Goal: Transaction & Acquisition: Book appointment/travel/reservation

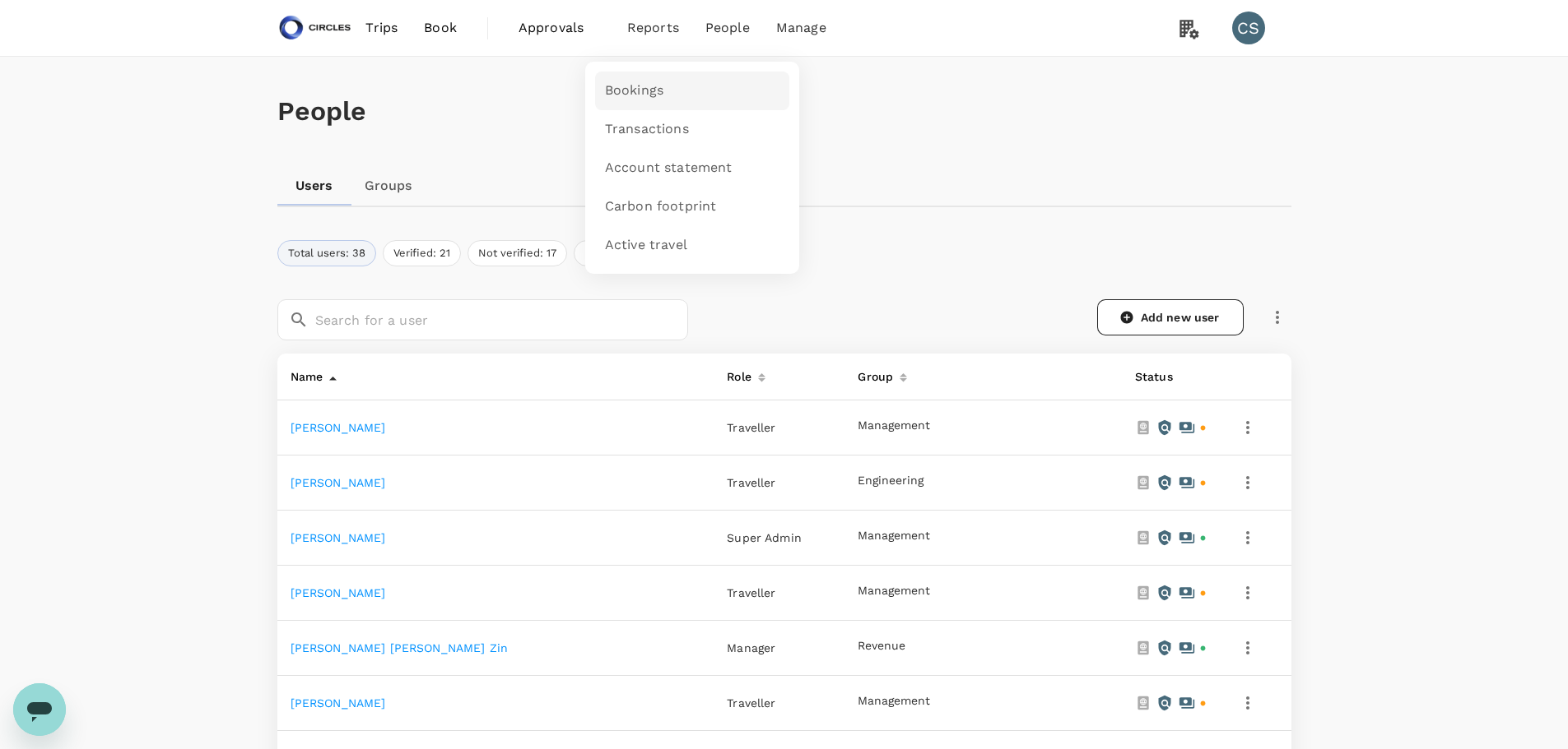
click at [652, 86] on span "Bookings" at bounding box center [634, 91] width 58 height 19
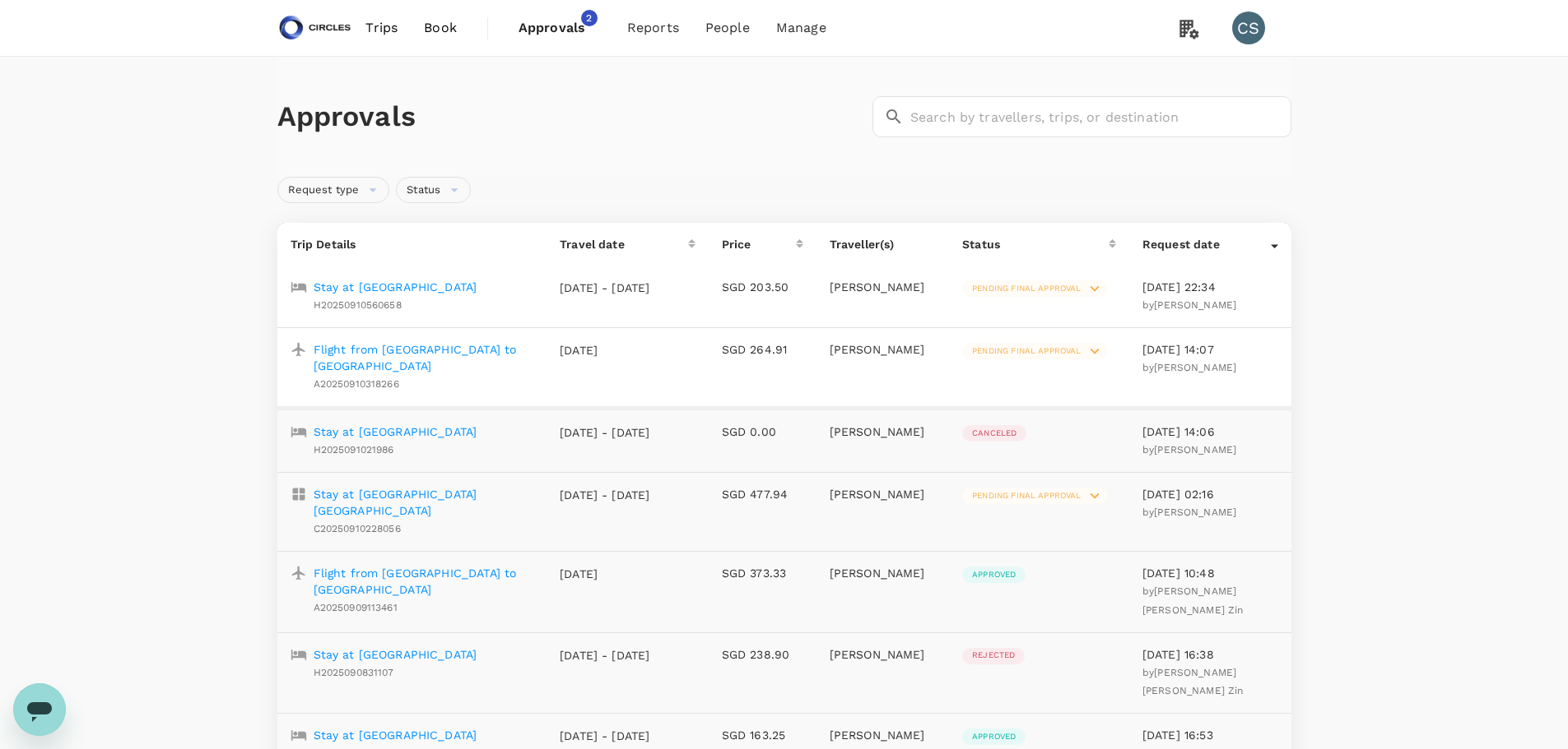
click at [769, 148] on div "Approvals ​ ​" at bounding box center [784, 117] width 1014 height 120
click at [379, 24] on span "Trips" at bounding box center [381, 27] width 32 height 20
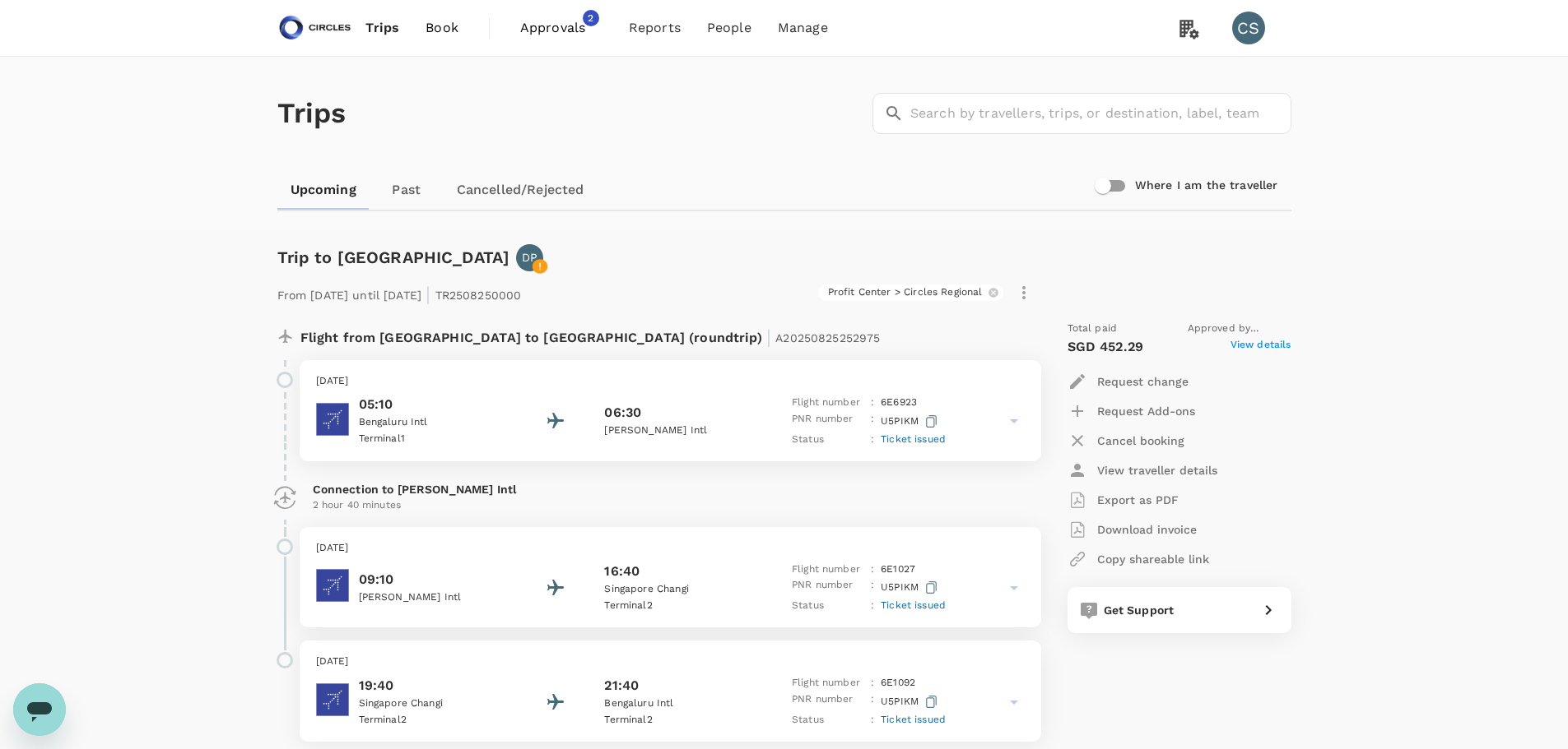
click at [461, 24] on link "Book" at bounding box center [441, 27] width 59 height 56
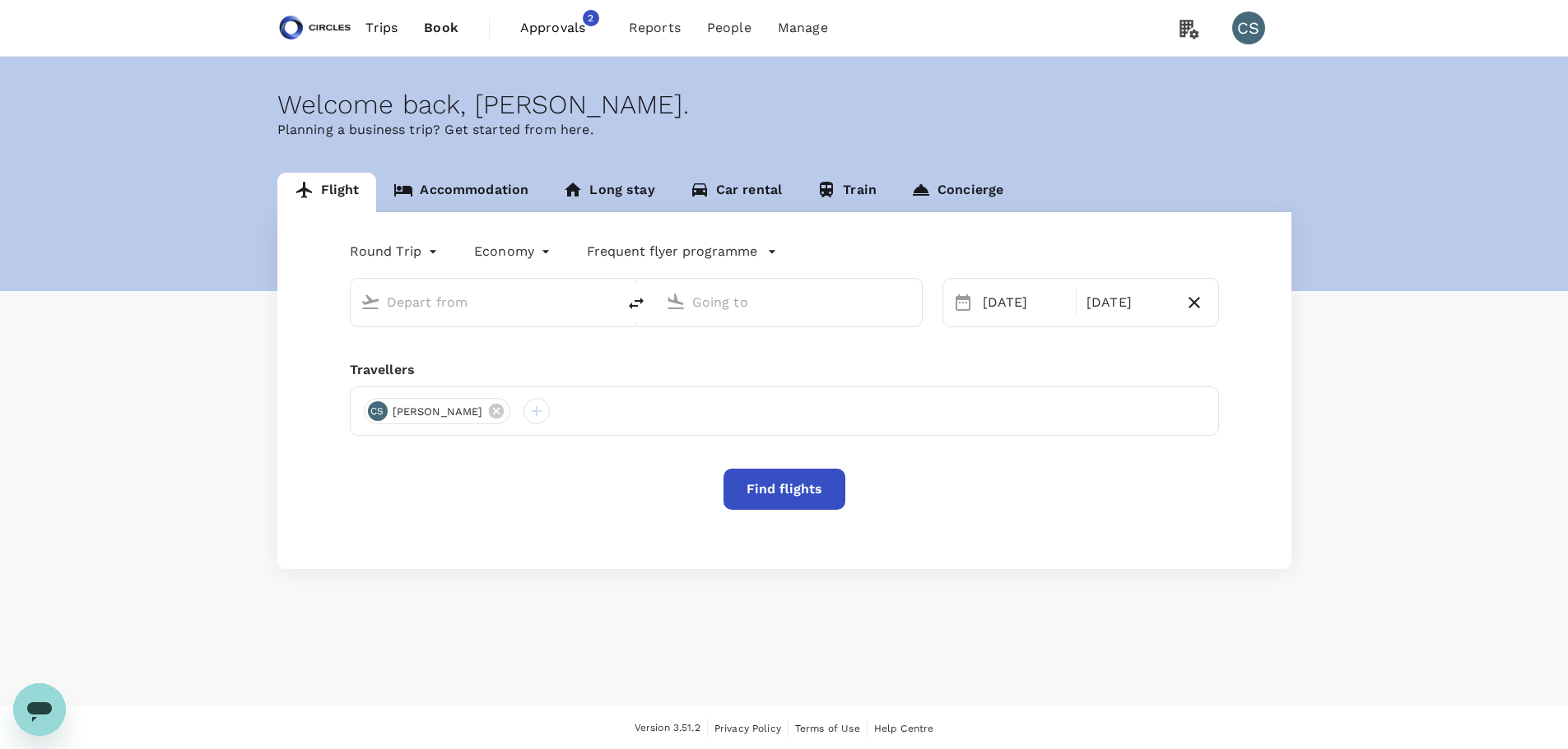
type input "Tokyo, Japan (any)"
type input "[GEOGRAPHIC_DATA], [GEOGRAPHIC_DATA] (any)"
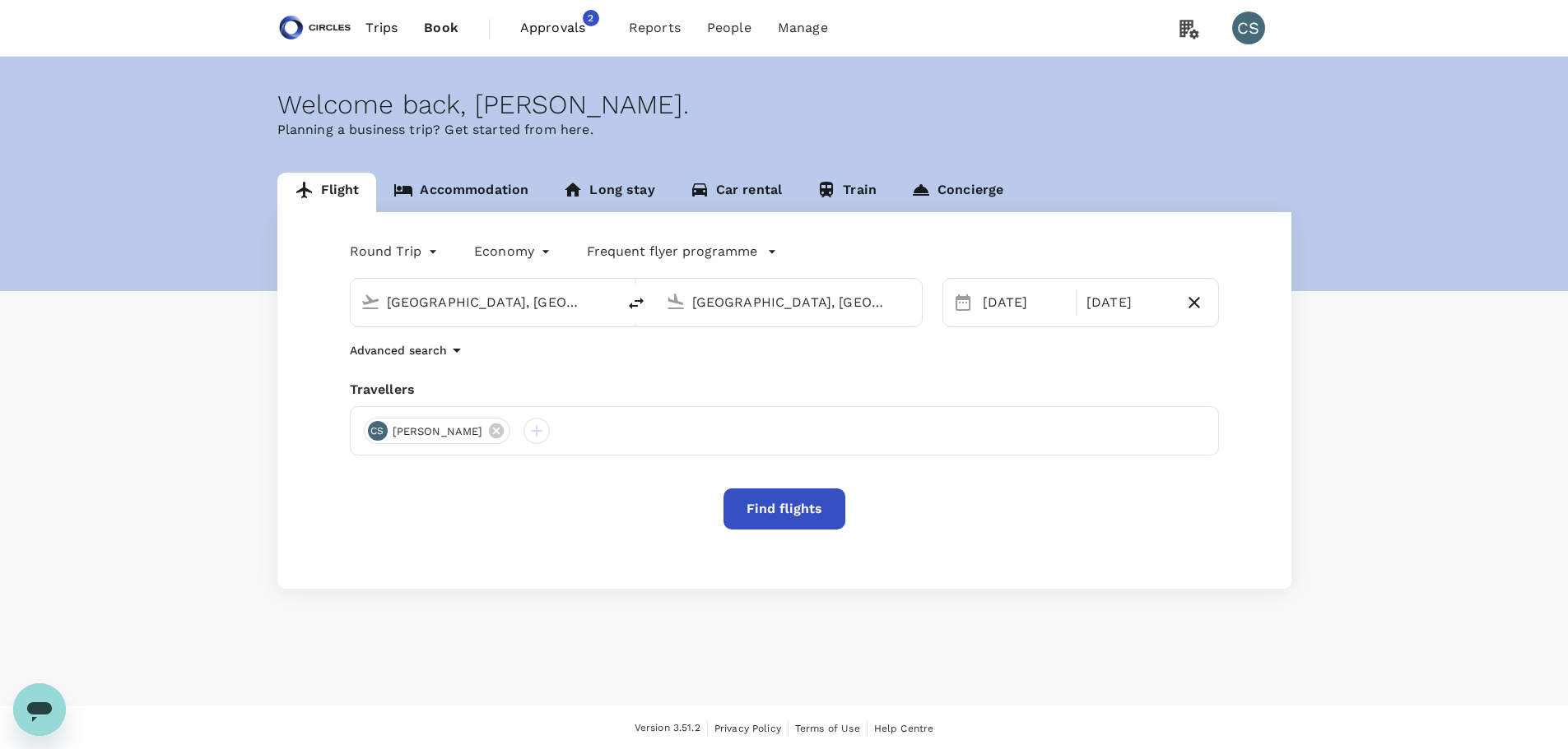
click at [438, 258] on body "Trips Book Approvals 2 Reports People Manage CS Welcome back , Cynthia . Planni…" at bounding box center [784, 375] width 1568 height 751
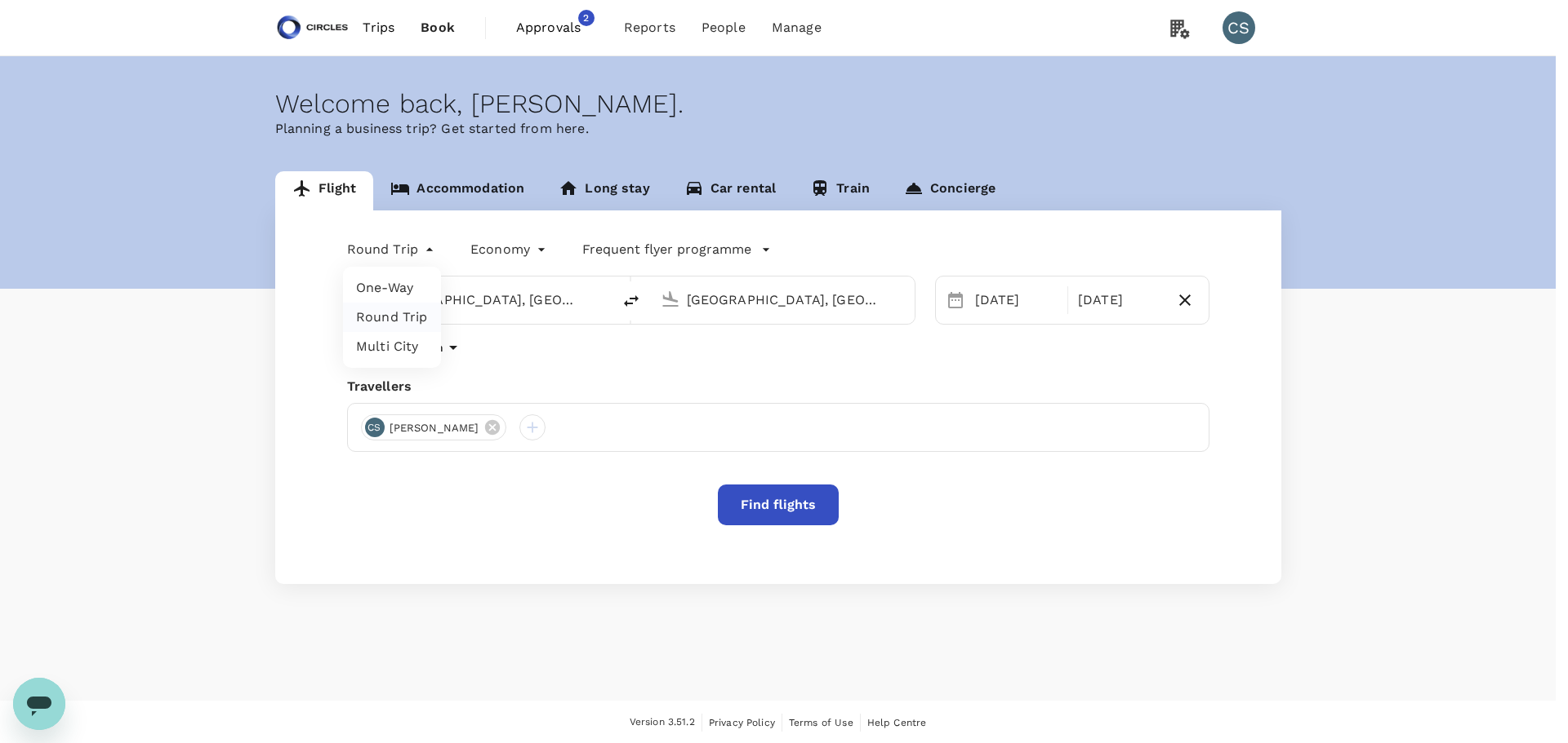
click at [413, 298] on li "One-Way" at bounding box center [391, 287] width 98 height 29
type input "oneway"
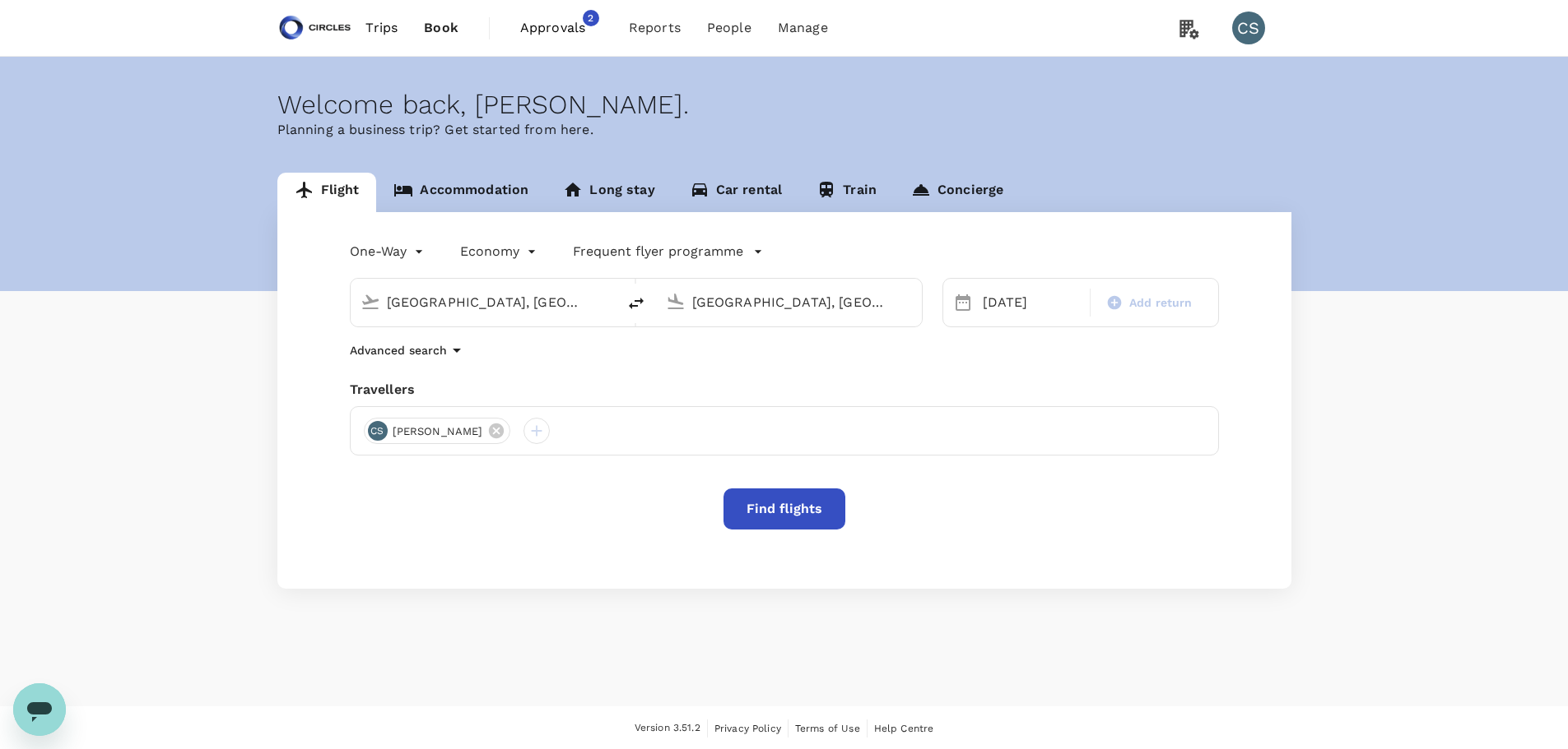
drag, startPoint x: 522, startPoint y: 300, endPoint x: 385, endPoint y: 301, distance: 137.0
click at [385, 301] on div "Tokyo, Japan (any)" at bounding box center [493, 299] width 226 height 33
click at [391, 336] on p "Perth, Australia" at bounding box center [508, 335] width 329 height 16
type input "[GEOGRAPHIC_DATA], [GEOGRAPHIC_DATA] (any)"
click at [1021, 308] on div "15 Sep" at bounding box center [1032, 302] width 111 height 33
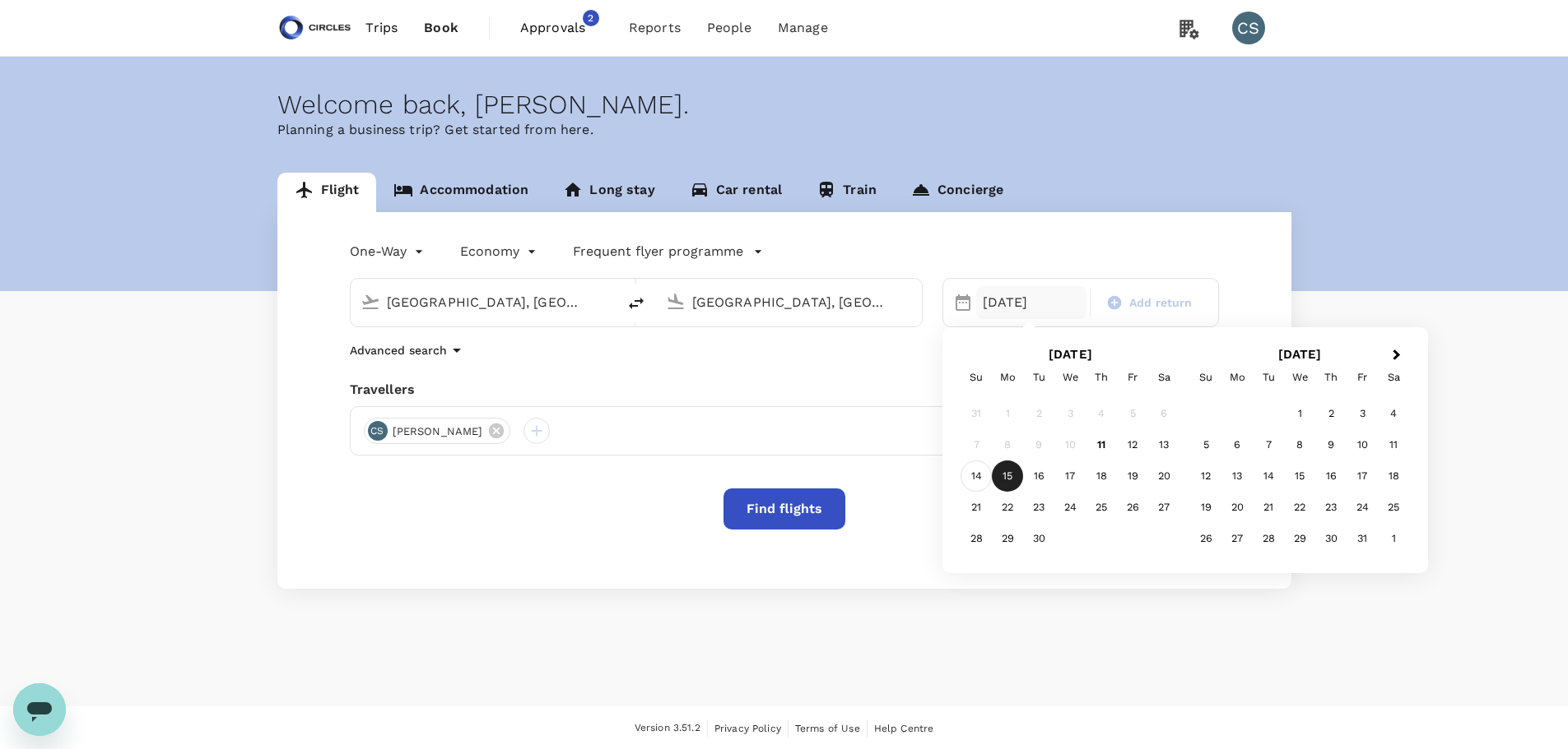
click at [979, 472] on div "14" at bounding box center [975, 476] width 31 height 31
click at [488, 433] on icon at bounding box center [496, 431] width 15 height 15
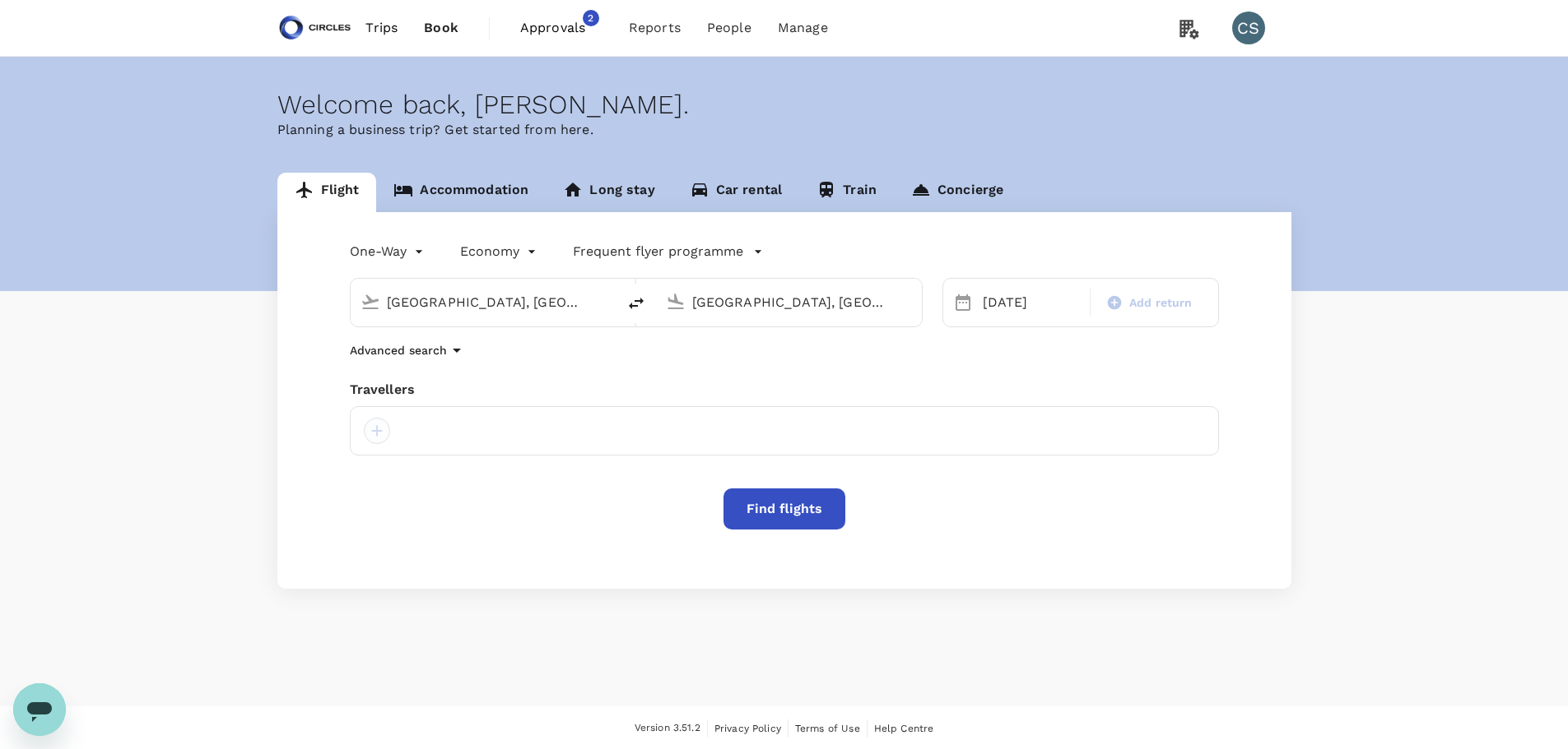
click at [383, 432] on div at bounding box center [376, 431] width 26 height 26
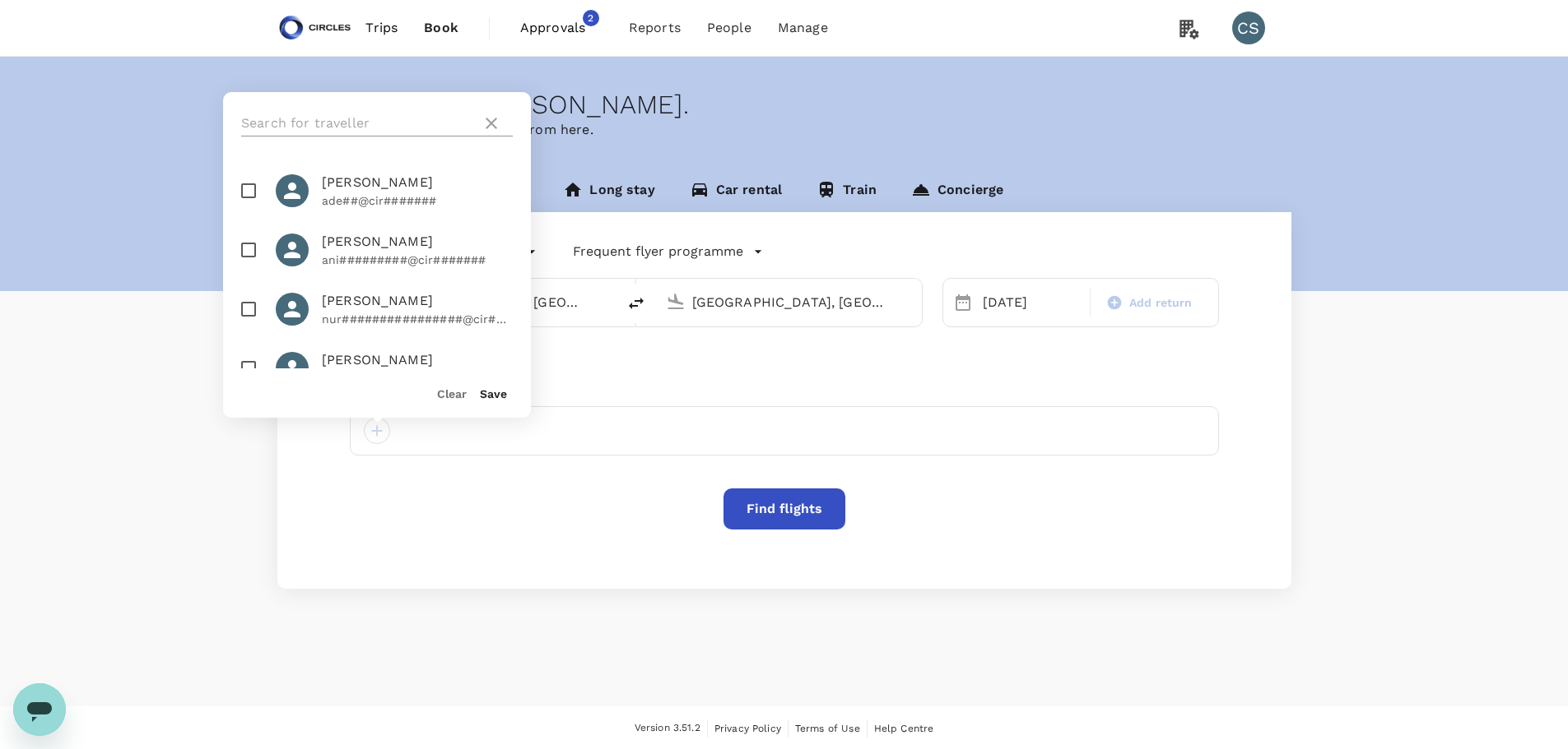
click at [344, 116] on input "text" at bounding box center [358, 123] width 233 height 26
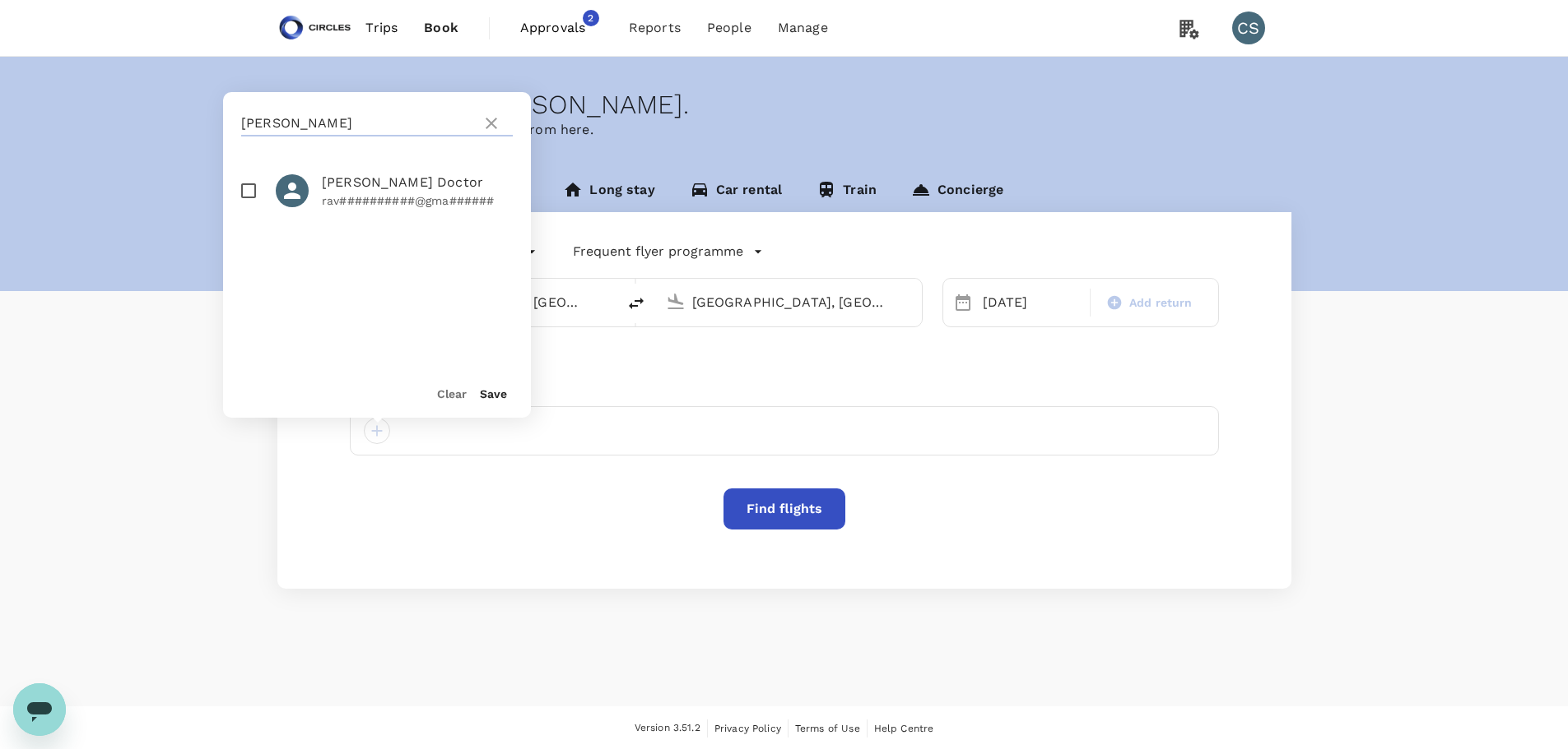
type input "ravish"
click at [337, 199] on p "rav##########@gma######" at bounding box center [417, 200] width 191 height 16
checkbox input "true"
click at [498, 391] on button "Save" at bounding box center [493, 394] width 27 height 13
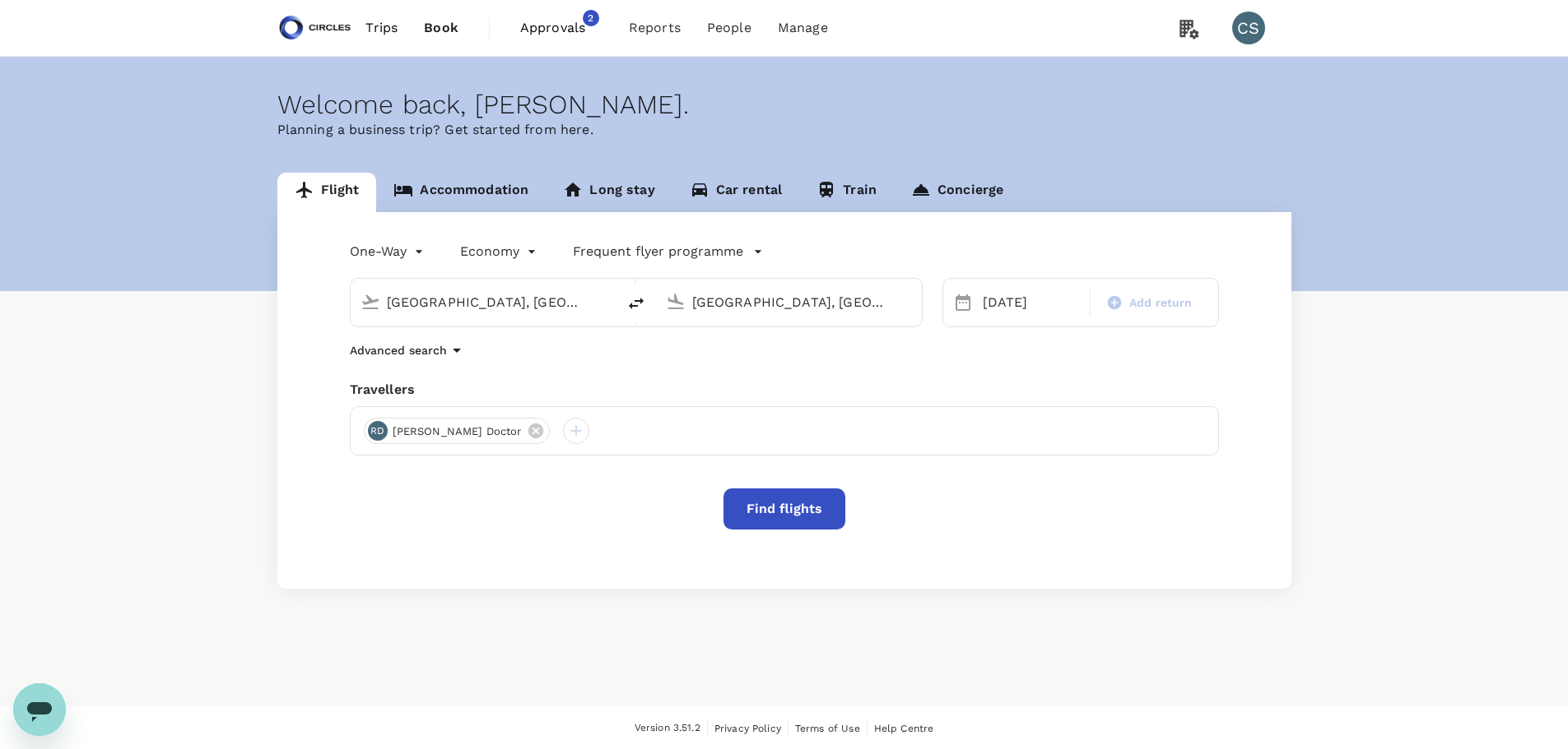
click at [806, 509] on button "Find flights" at bounding box center [784, 509] width 121 height 41
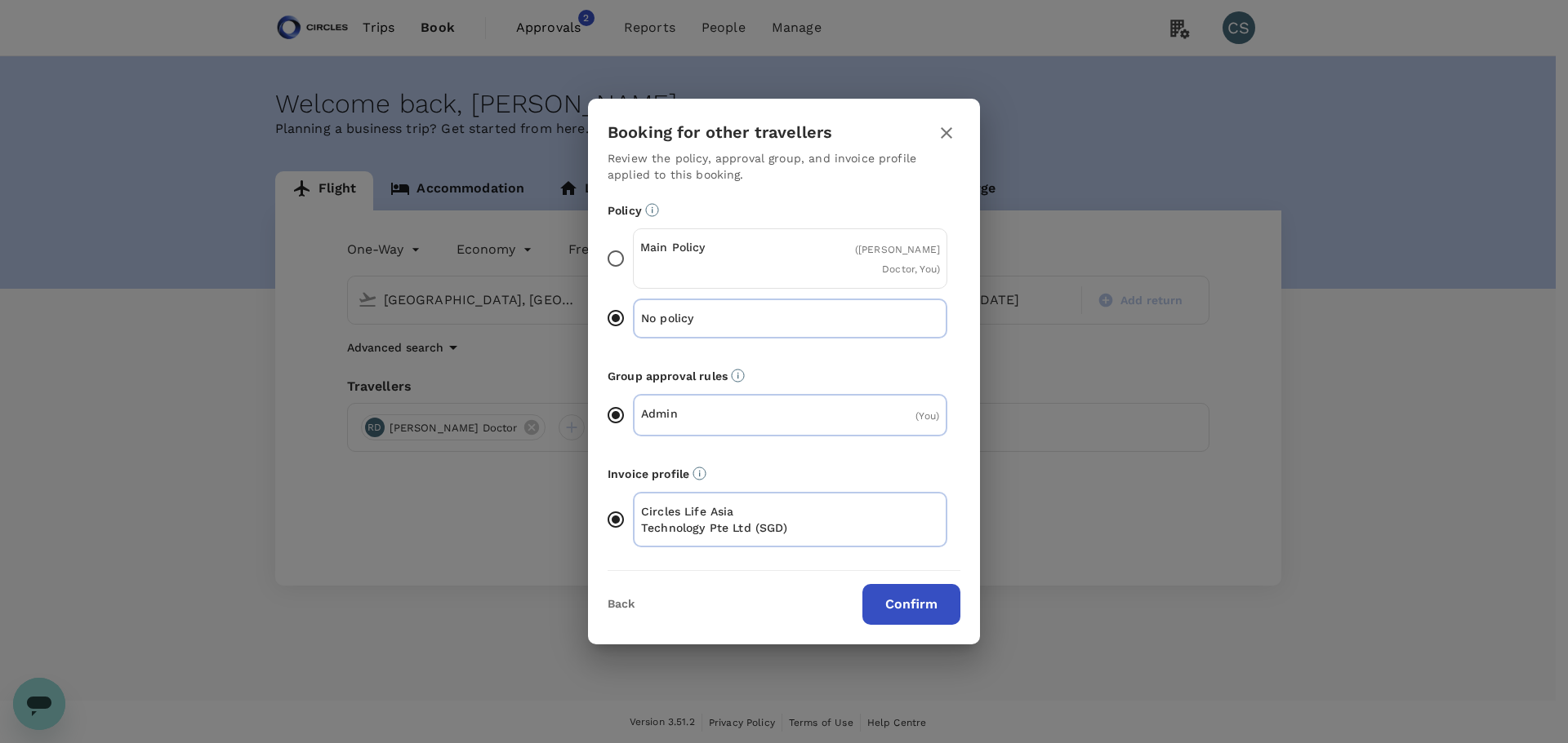
click at [1519, 437] on div "Booking for other travellers Review the policy, approval group, and invoice pro…" at bounding box center [784, 372] width 1568 height 743
click at [798, 241] on div "Main Policy ( [PERSON_NAME] Doctor, You )" at bounding box center [790, 259] width 315 height 61
click at [633, 242] on input "Main Policy ( [PERSON_NAME] Doctor, You )" at bounding box center [615, 259] width 35 height 35
click at [919, 587] on button "Confirm" at bounding box center [911, 605] width 98 height 41
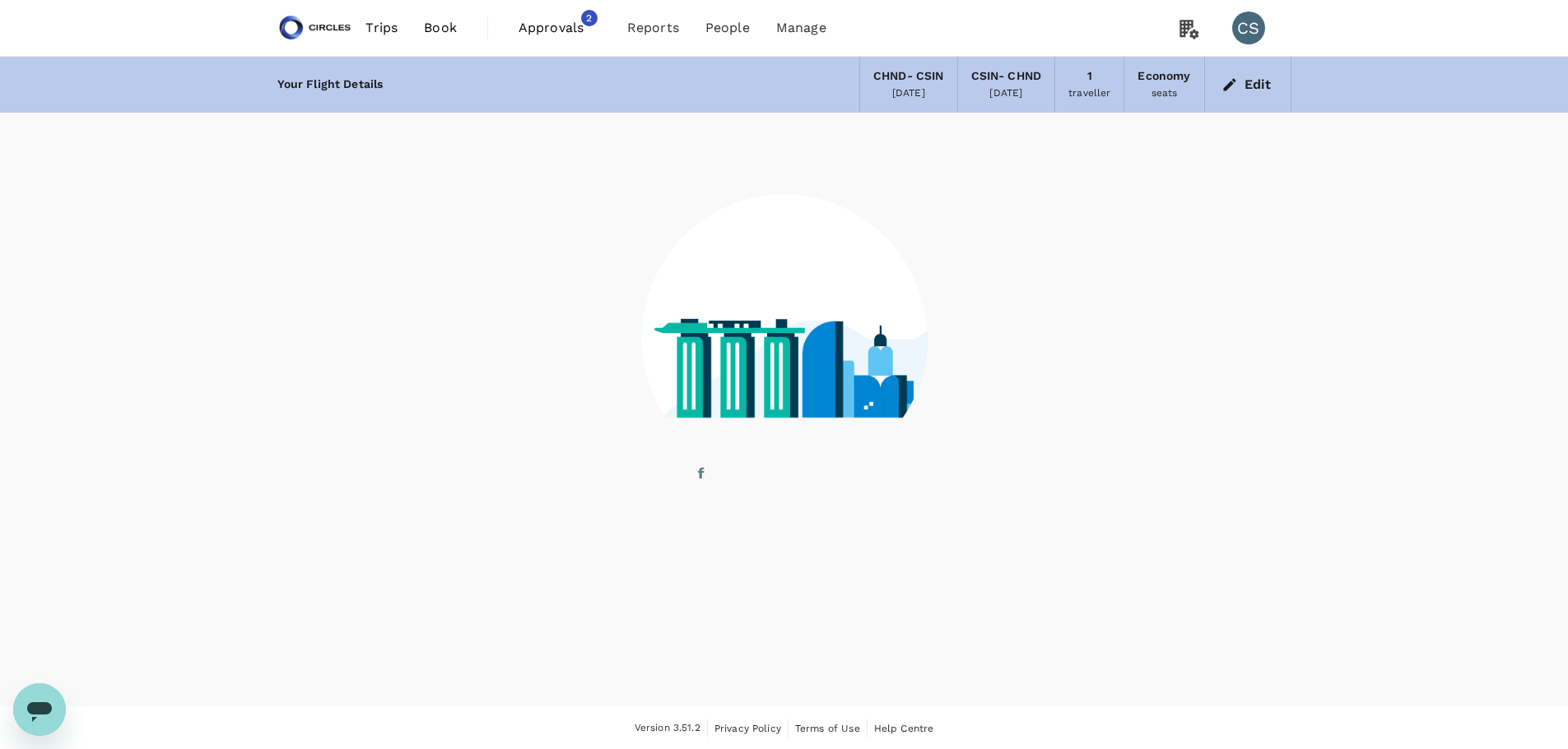
click at [775, 493] on icon at bounding box center [784, 326] width 288 height 425
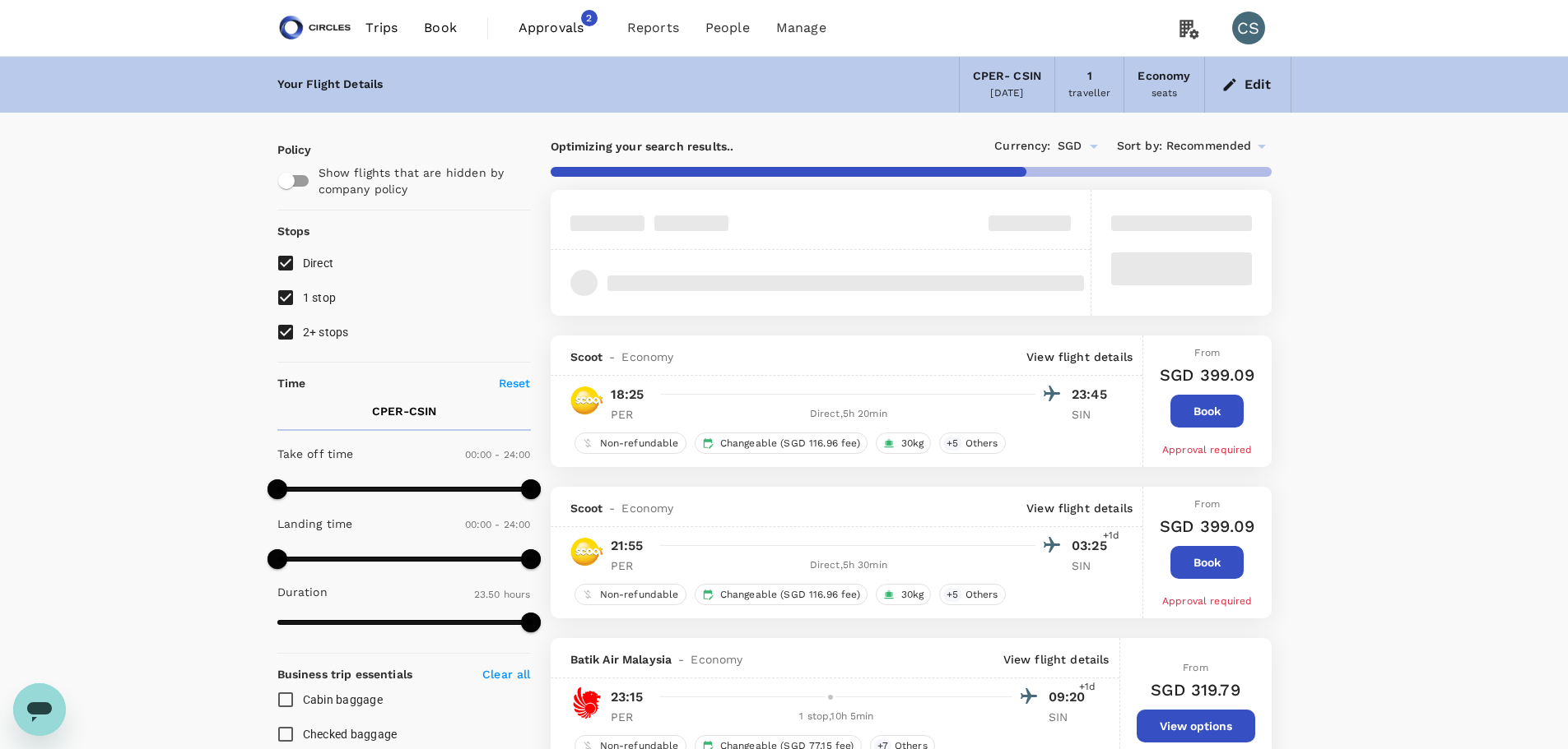
click at [332, 294] on span "1 stop" at bounding box center [320, 298] width 34 height 13
click at [303, 294] on input "1 stop" at bounding box center [285, 297] width 35 height 35
checkbox input "false"
click at [328, 325] on span "2+ stops" at bounding box center [326, 332] width 46 height 20
click at [303, 325] on input "2+ stops" at bounding box center [285, 332] width 35 height 35
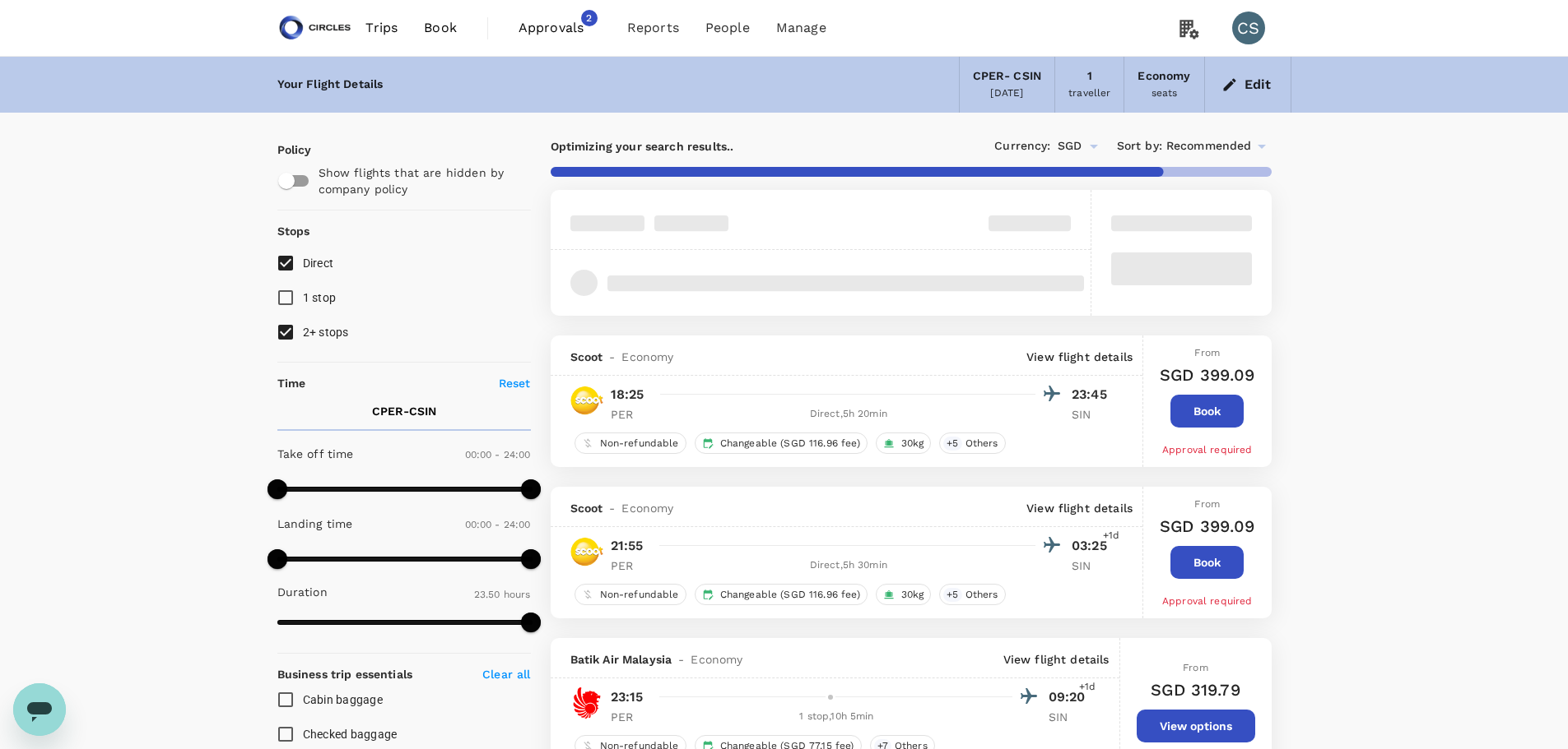
checkbox input "false"
type input "1820"
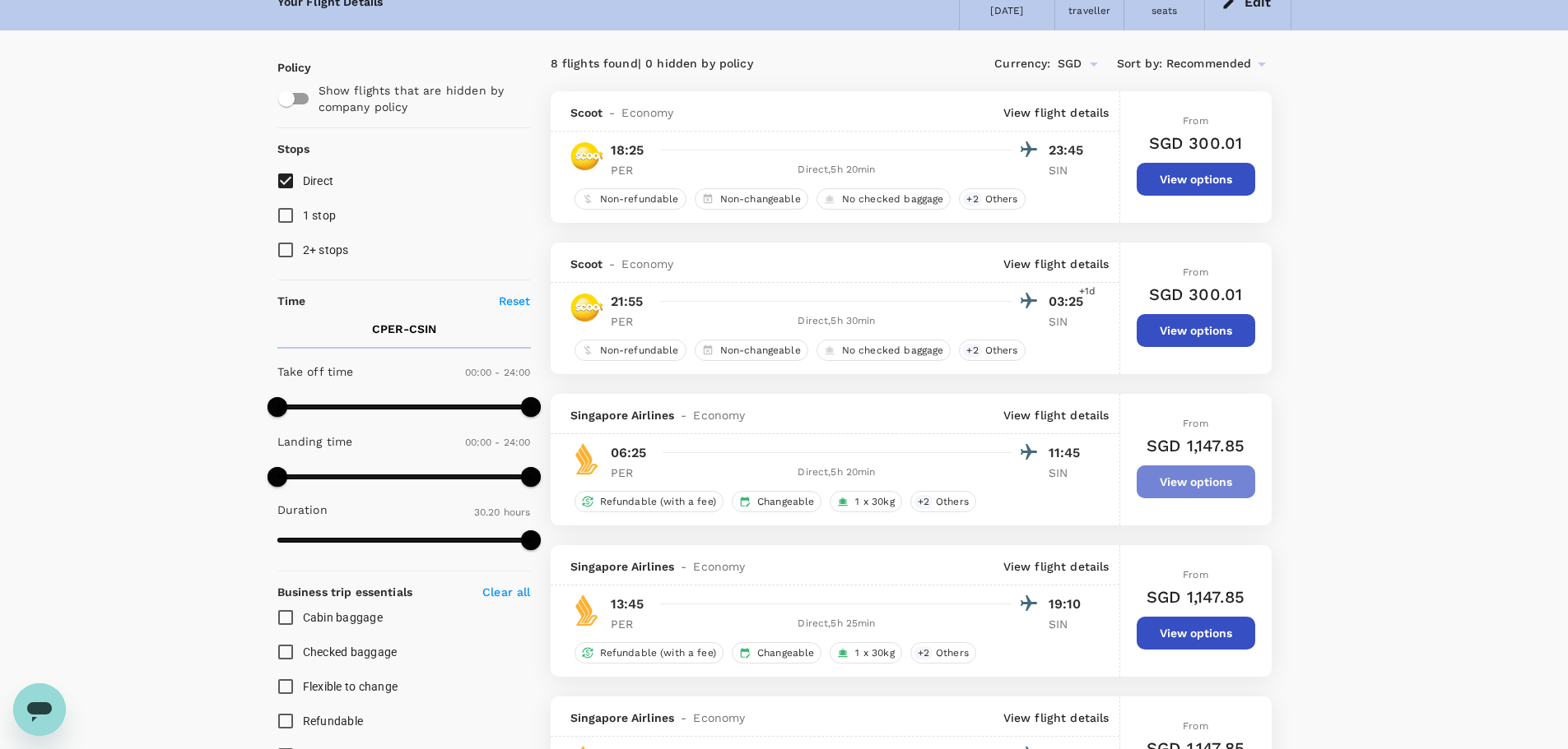
click at [1214, 480] on button "View options" at bounding box center [1195, 482] width 119 height 33
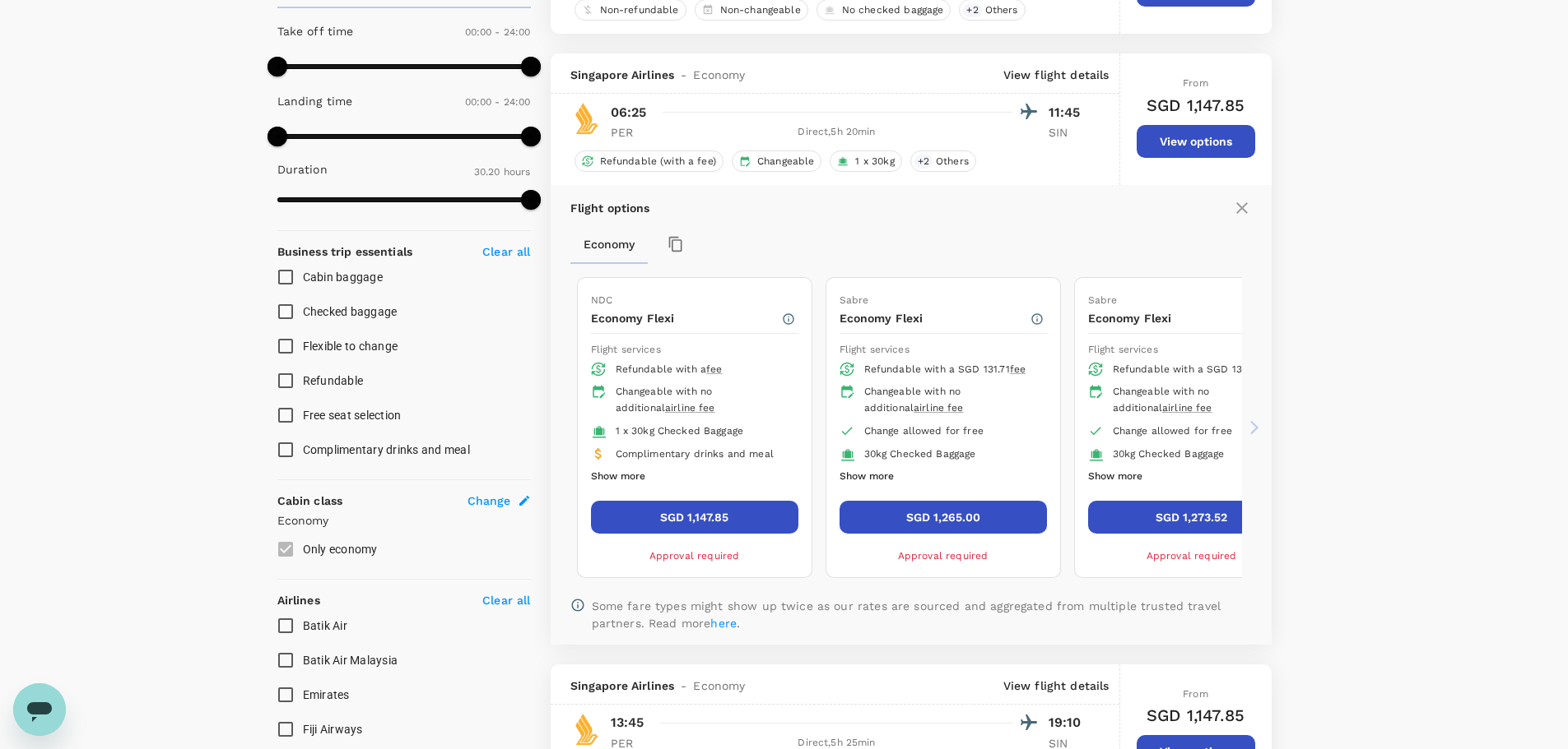
scroll to position [394, 0]
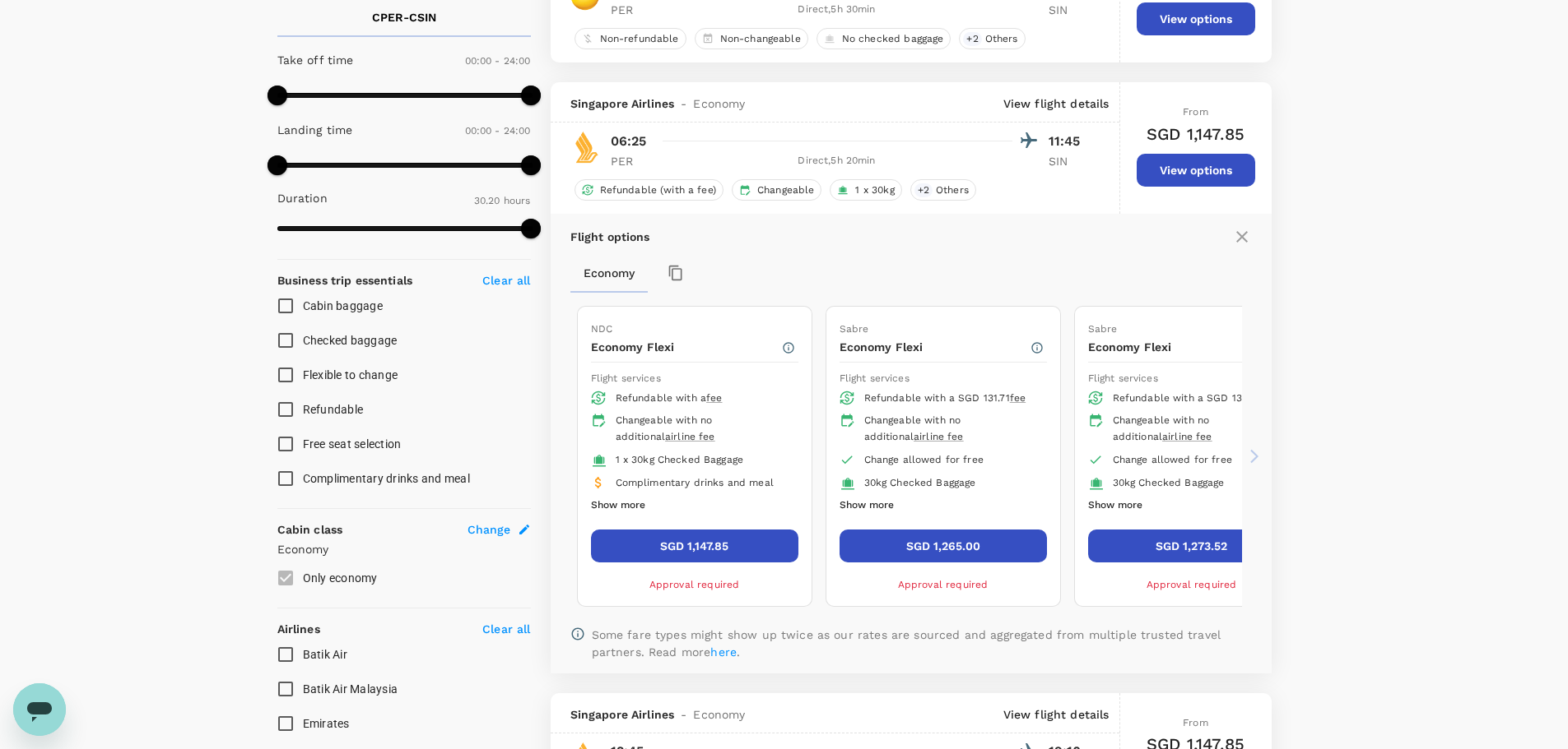
click at [1037, 97] on p "View flight details" at bounding box center [1056, 103] width 106 height 16
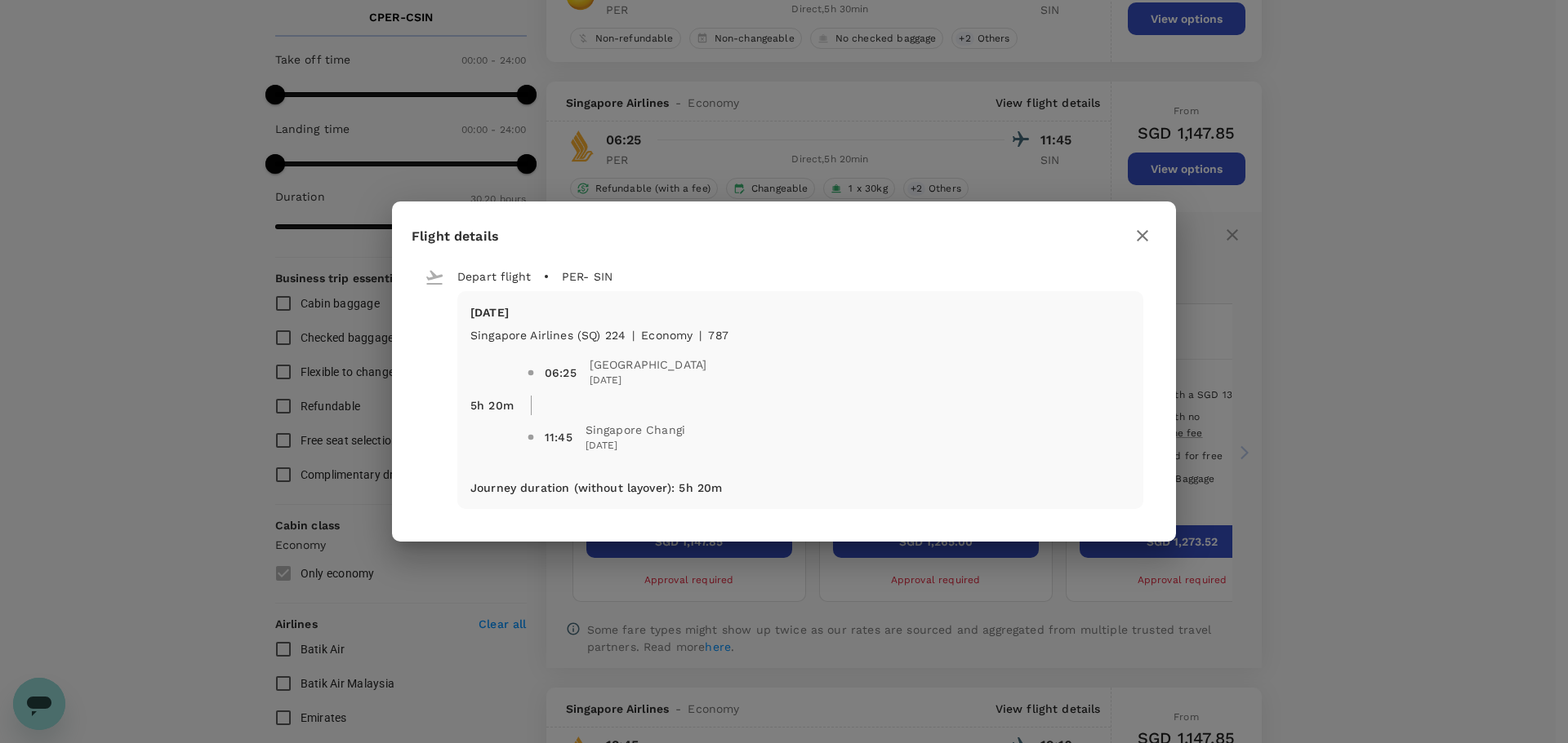
click at [1136, 231] on icon "button" at bounding box center [1142, 235] width 20 height 20
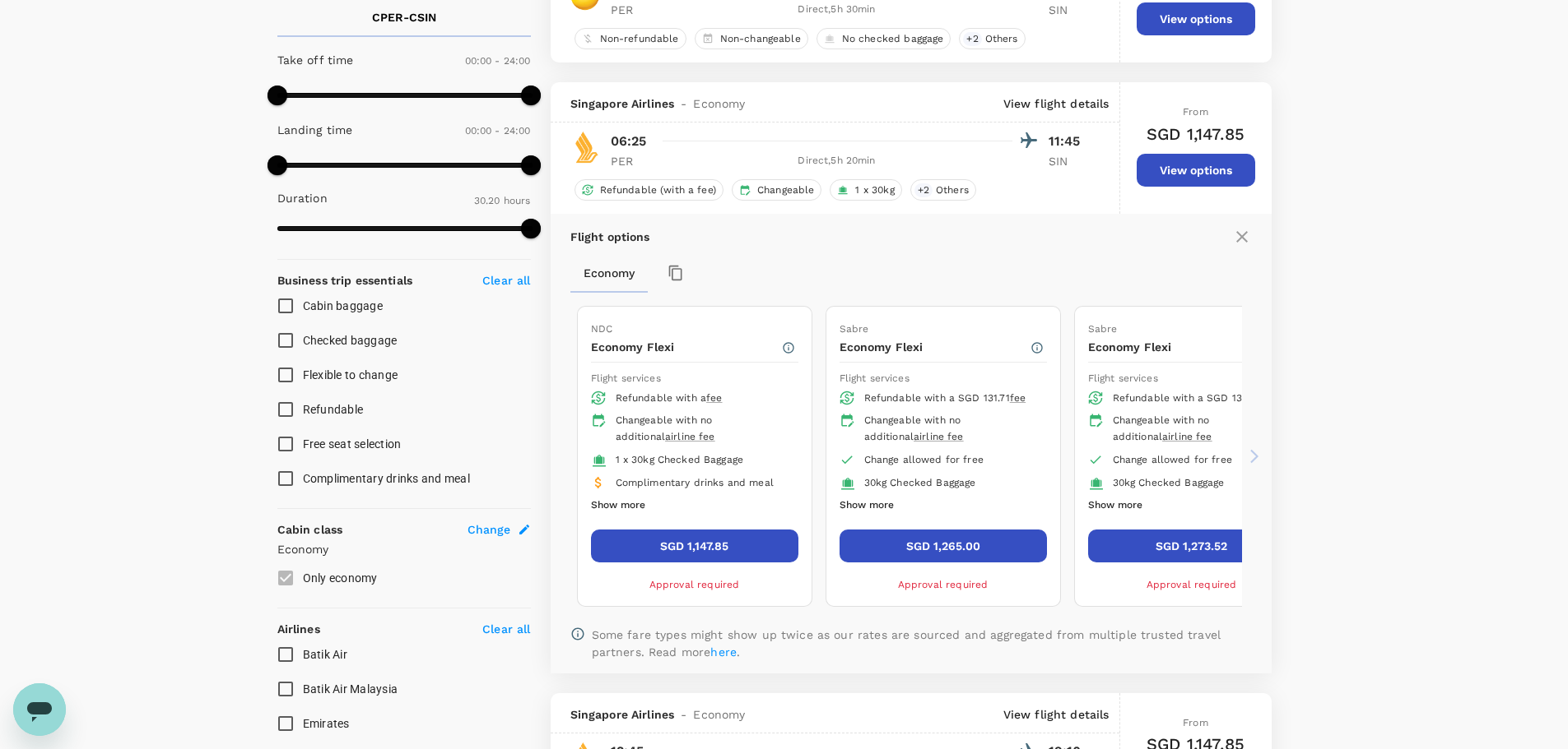
click at [1247, 230] on icon at bounding box center [1241, 236] width 20 height 20
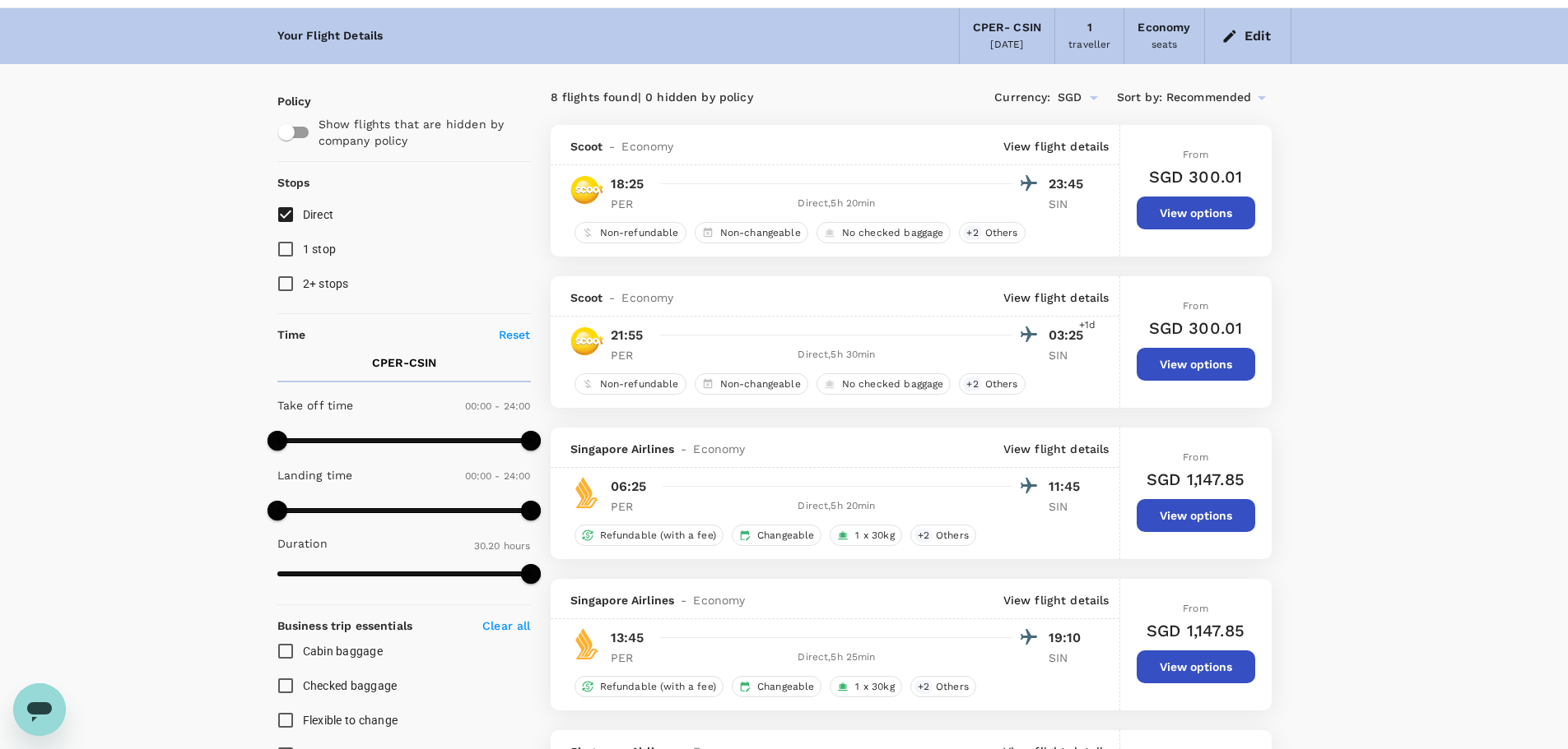
scroll to position [0, 0]
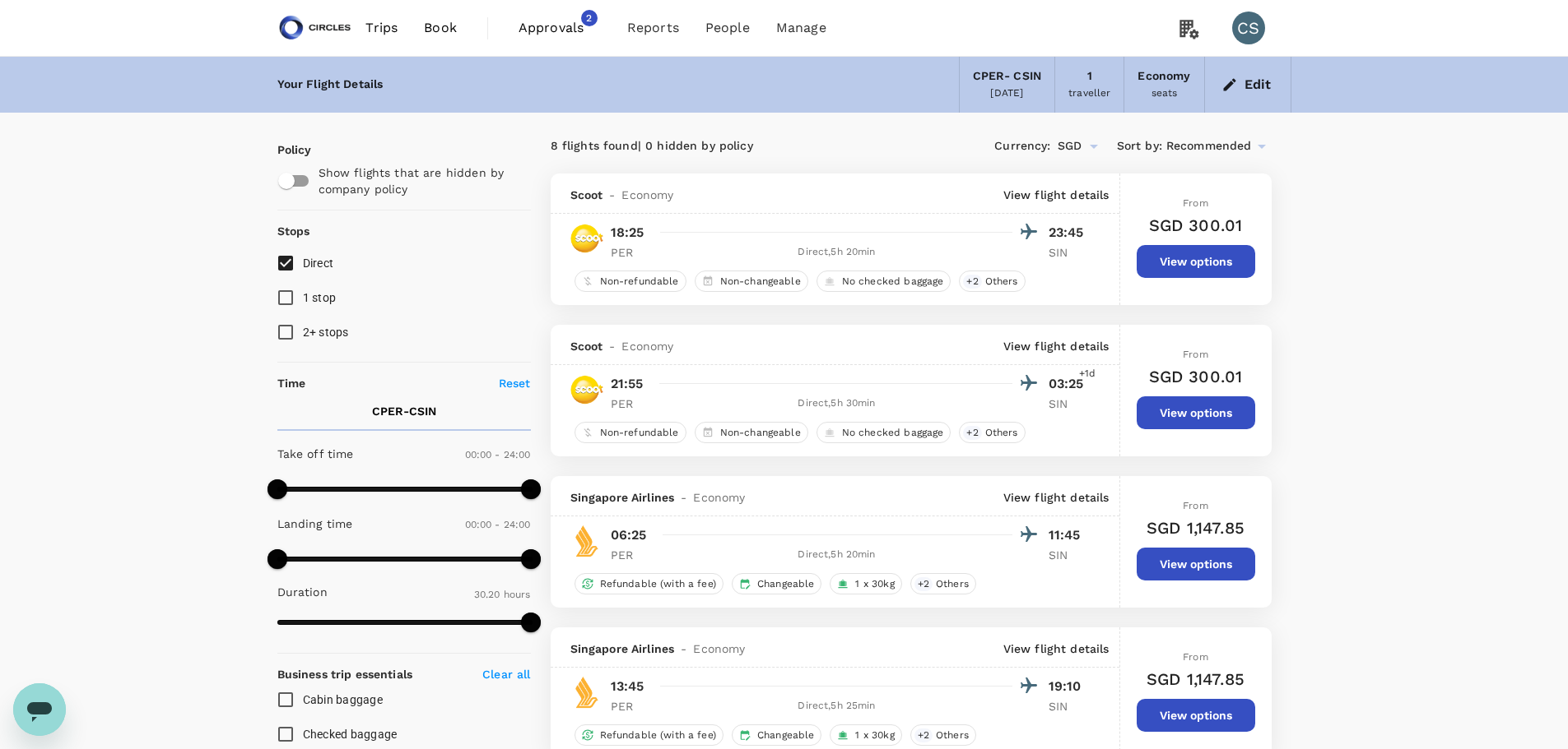
click at [1227, 84] on icon "button" at bounding box center [1228, 84] width 12 height 12
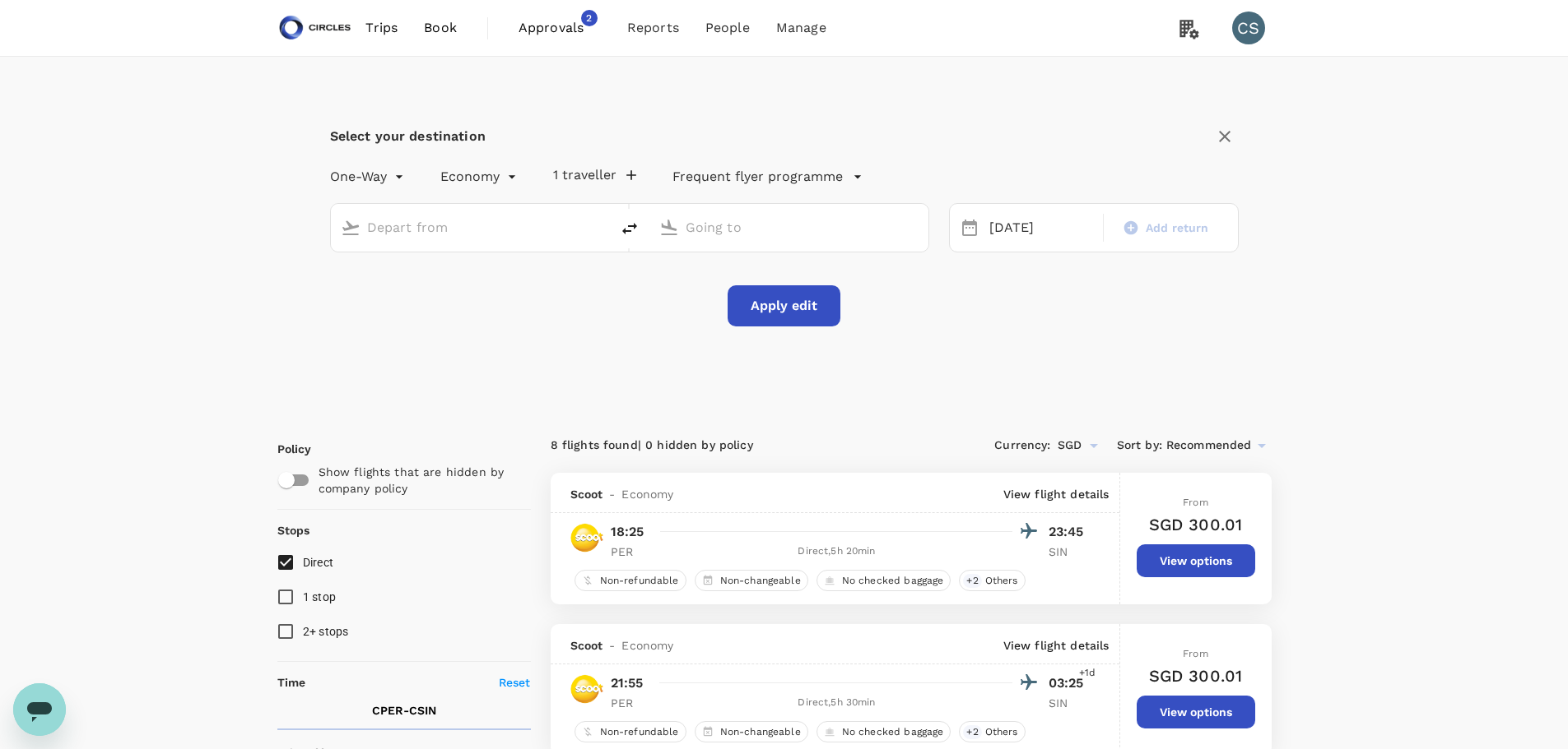
type input "[GEOGRAPHIC_DATA], [GEOGRAPHIC_DATA] (any)"
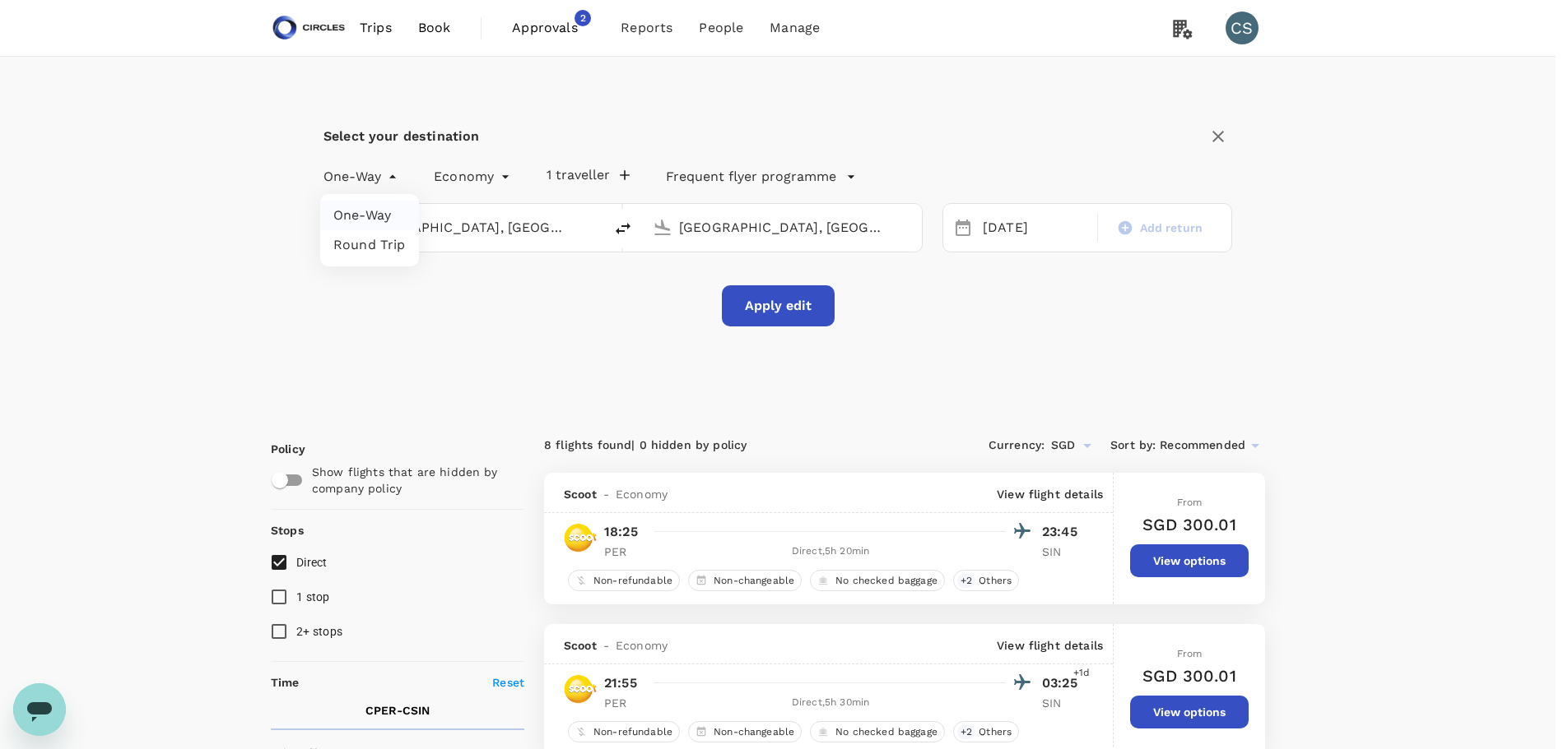
click at [376, 252] on li "Round Trip" at bounding box center [369, 245] width 99 height 29
type input "roundtrip"
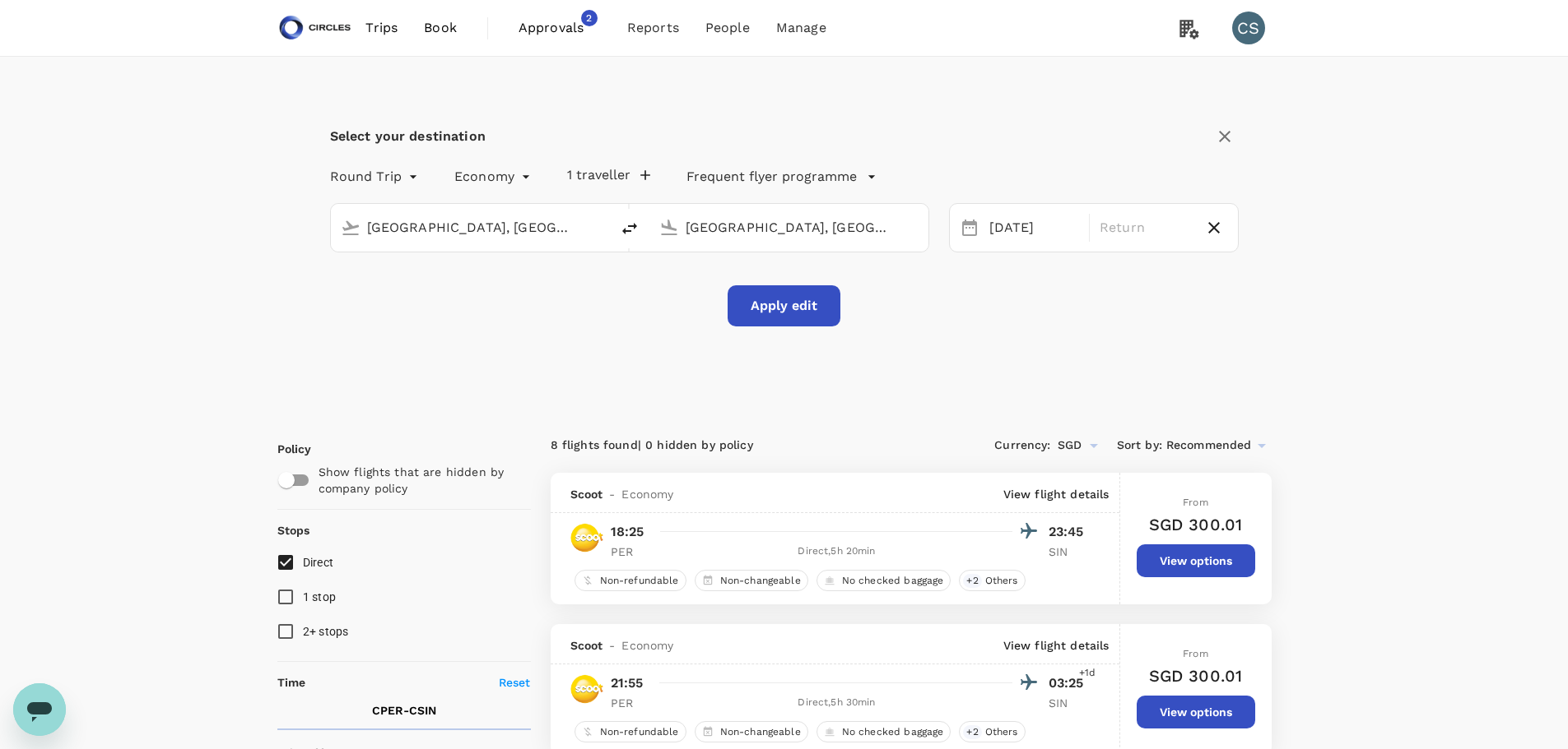
click at [764, 297] on button "Apply edit" at bounding box center [784, 306] width 113 height 41
click at [1115, 231] on p "Return" at bounding box center [1144, 228] width 90 height 20
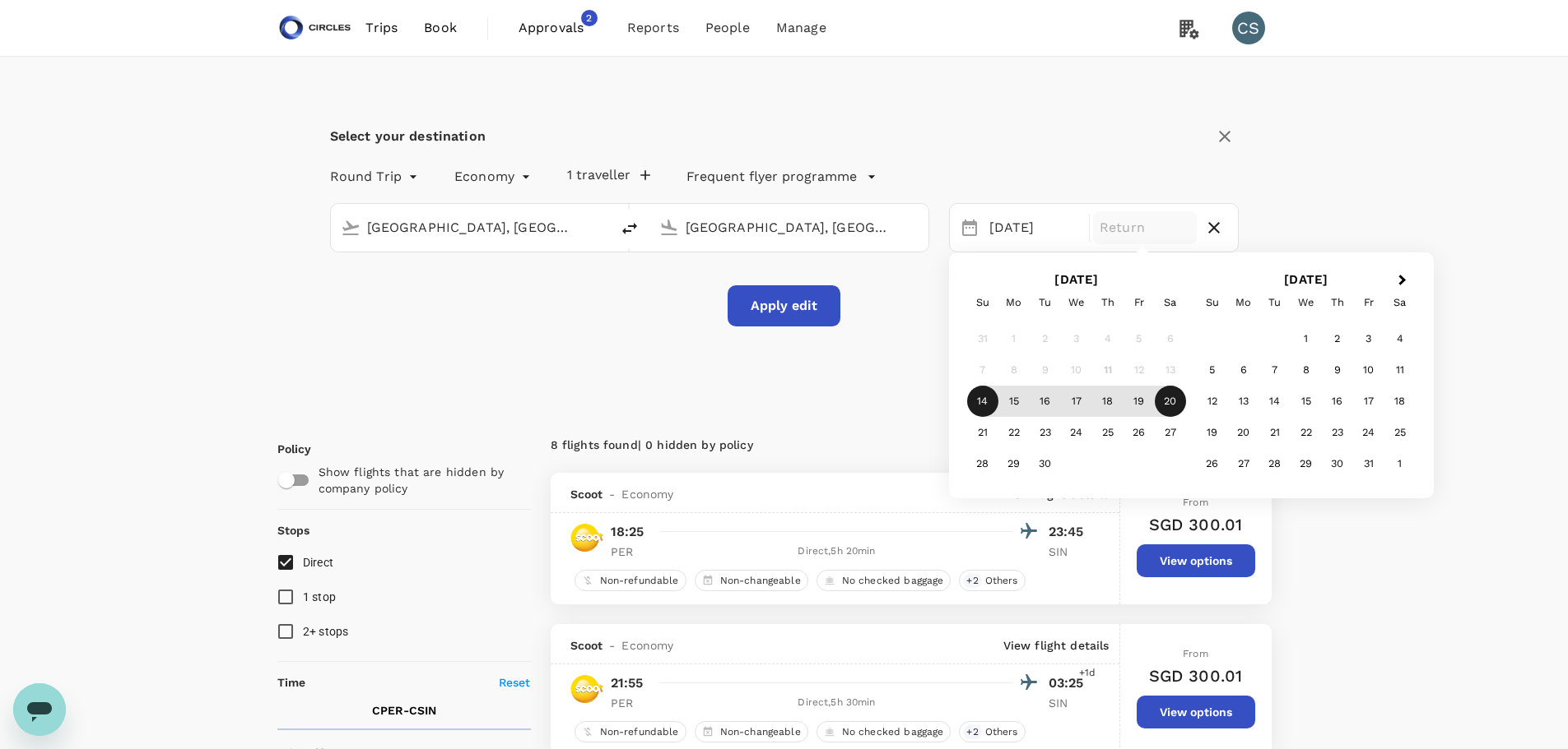
click at [1167, 401] on div "20" at bounding box center [1170, 401] width 31 height 31
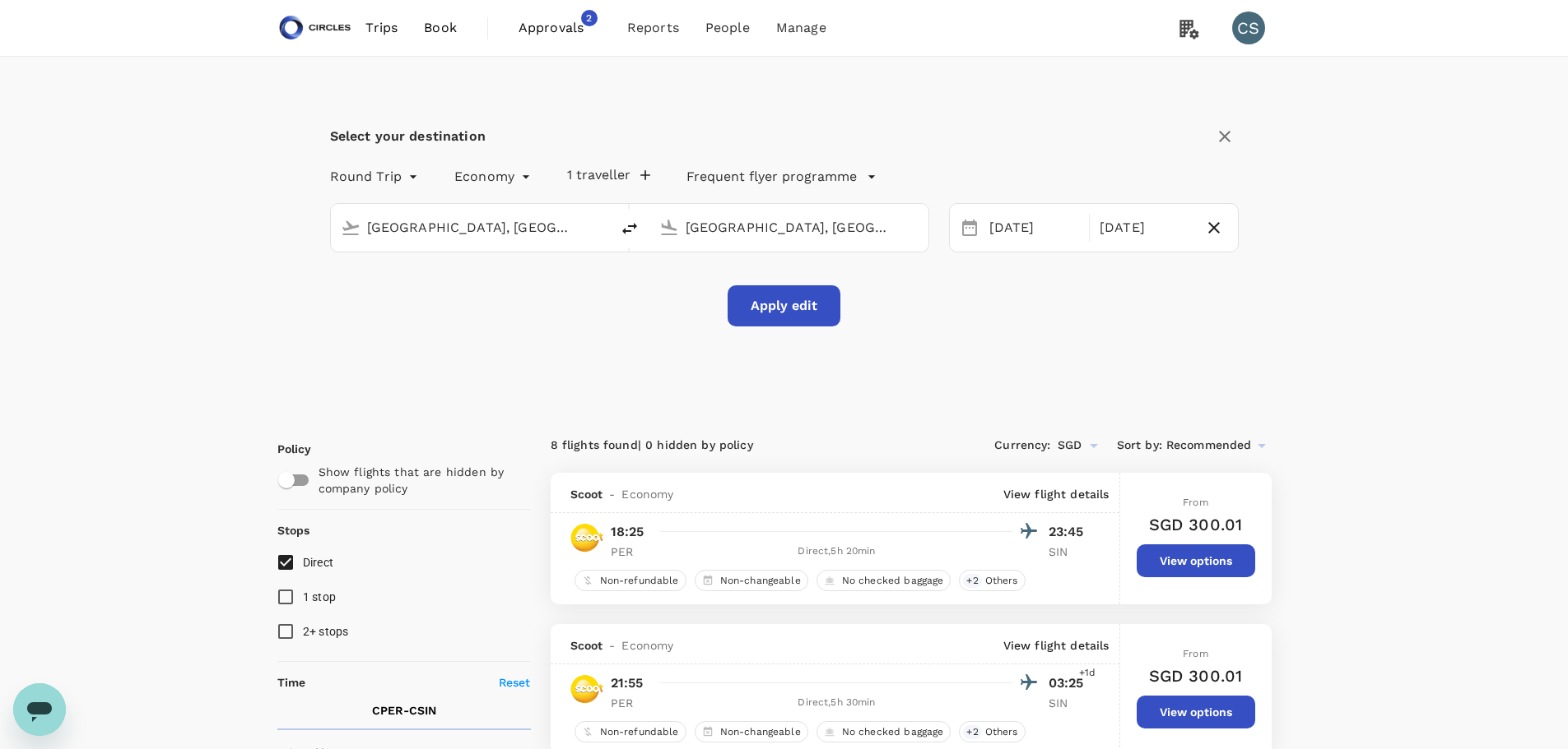
click at [774, 296] on button "Apply edit" at bounding box center [784, 306] width 113 height 41
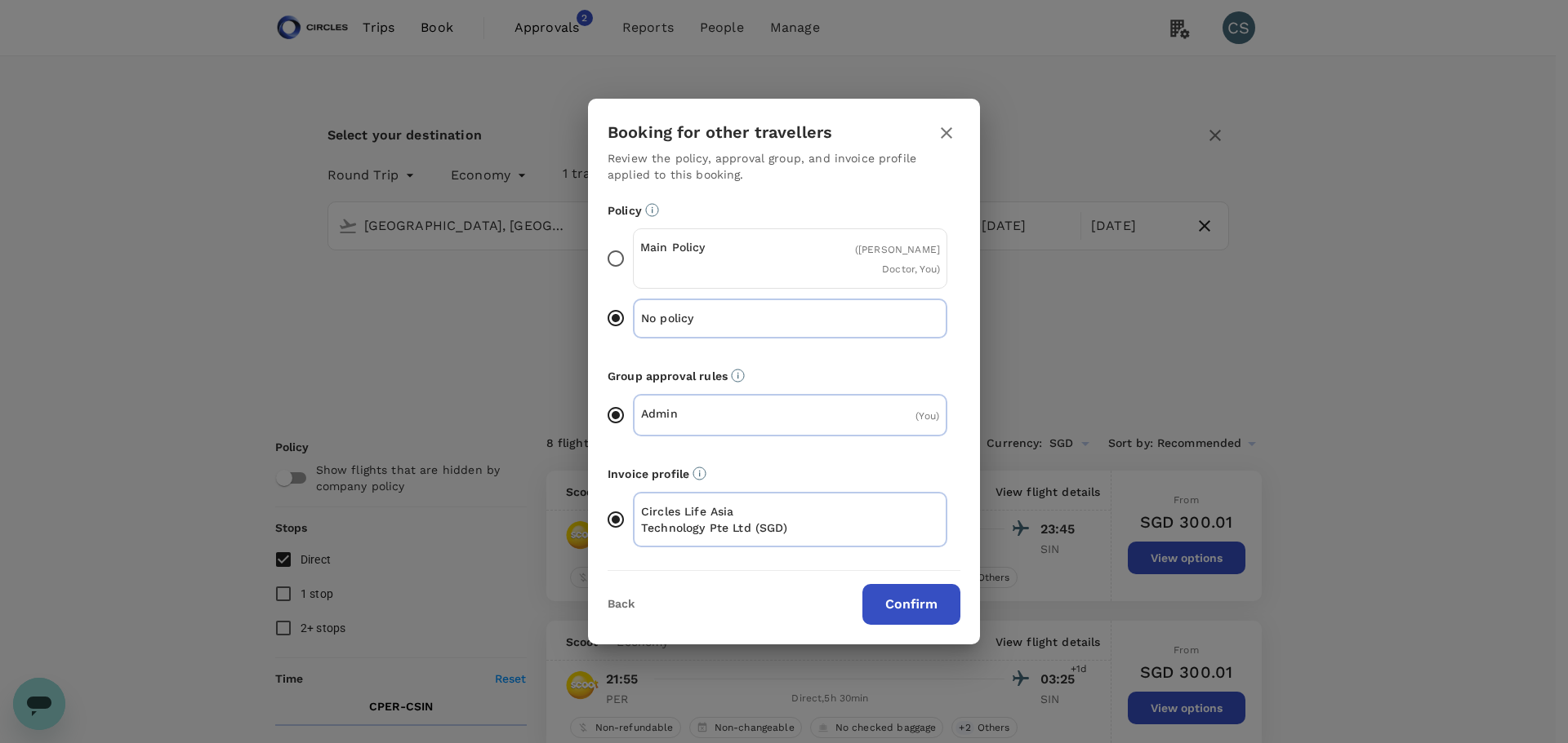
click at [750, 250] on p "Main Policy" at bounding box center [714, 246] width 150 height 16
click at [633, 250] on input "Main Policy ( [PERSON_NAME] Doctor, You )" at bounding box center [615, 259] width 35 height 35
click at [917, 602] on button "Confirm" at bounding box center [911, 605] width 98 height 41
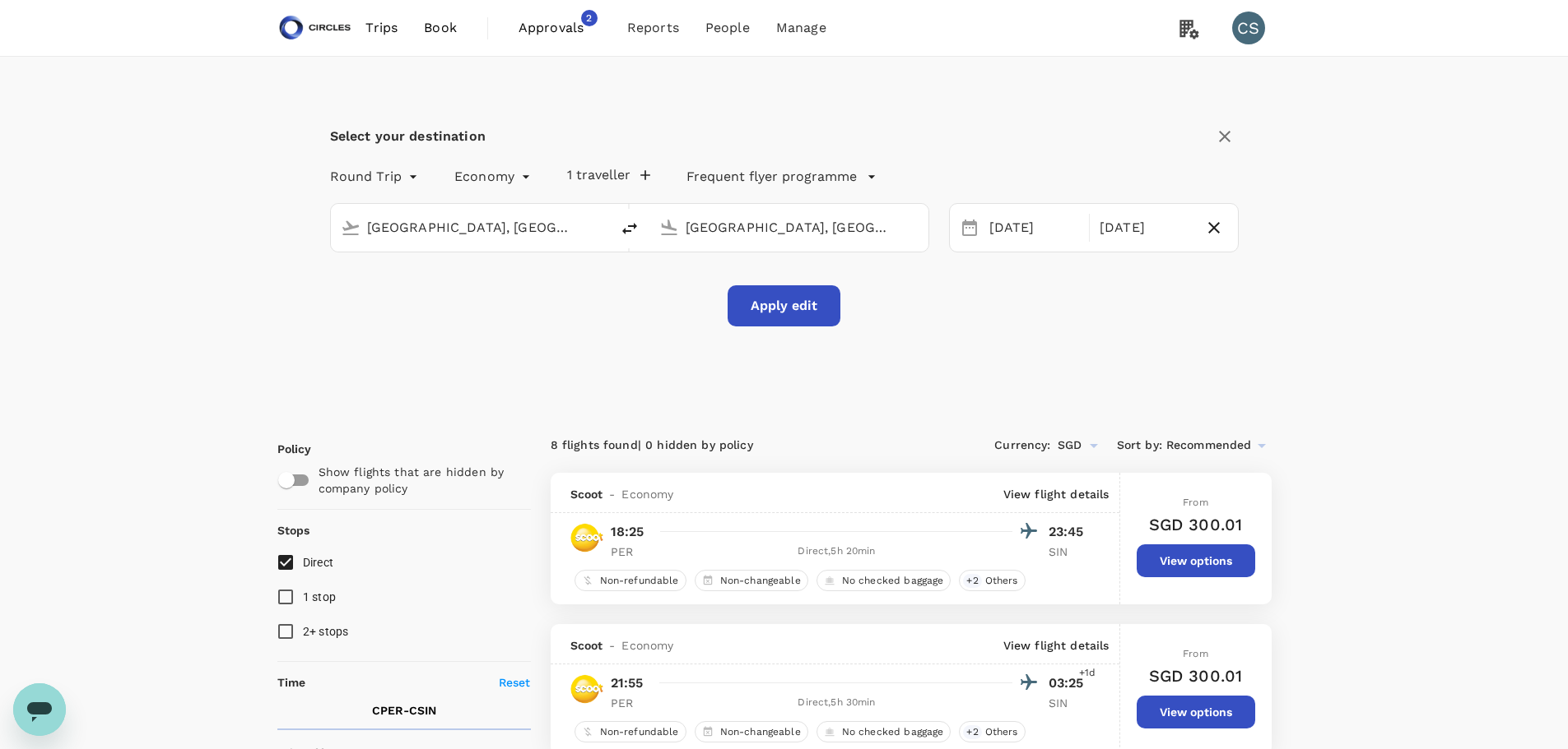
checkbox input "false"
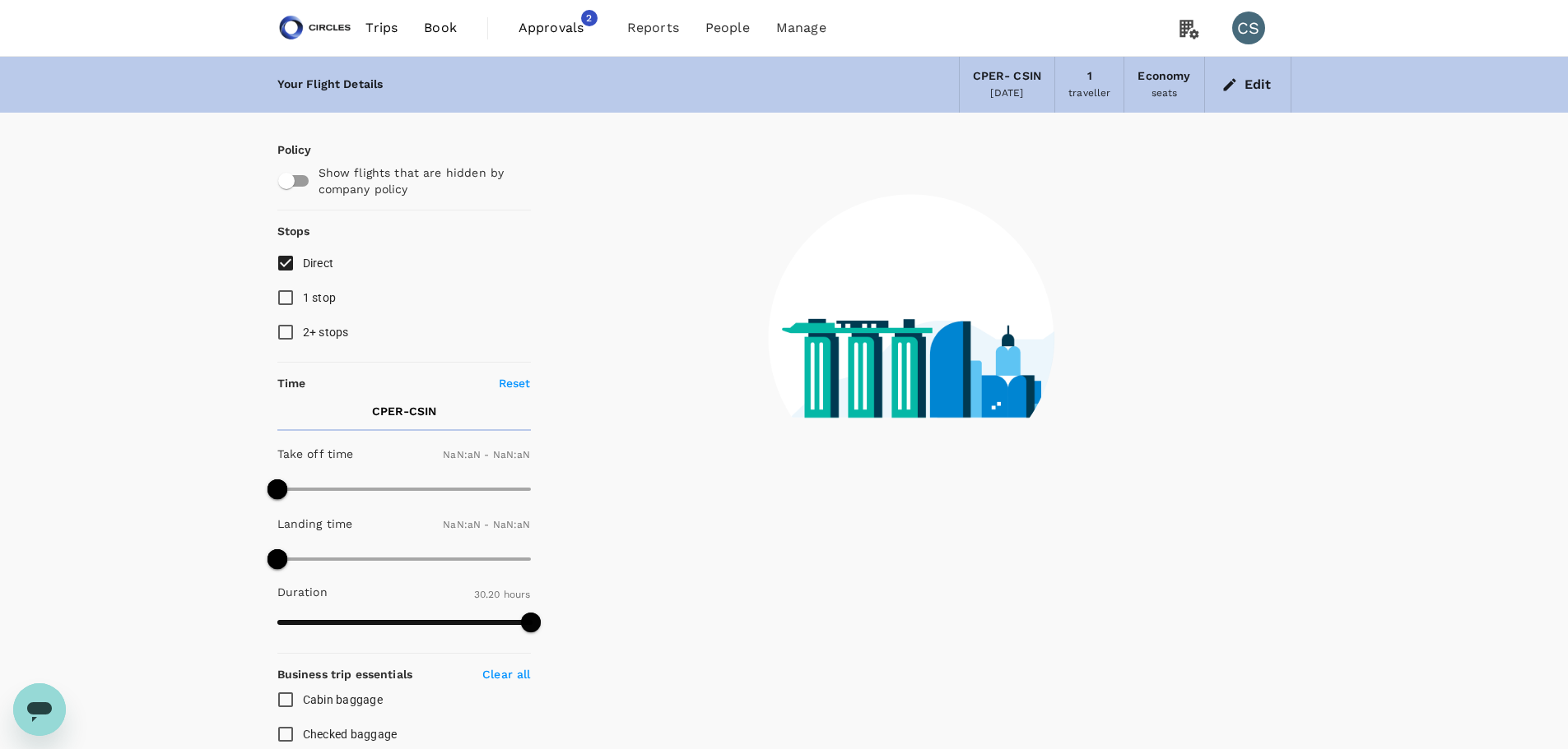
type input "1440"
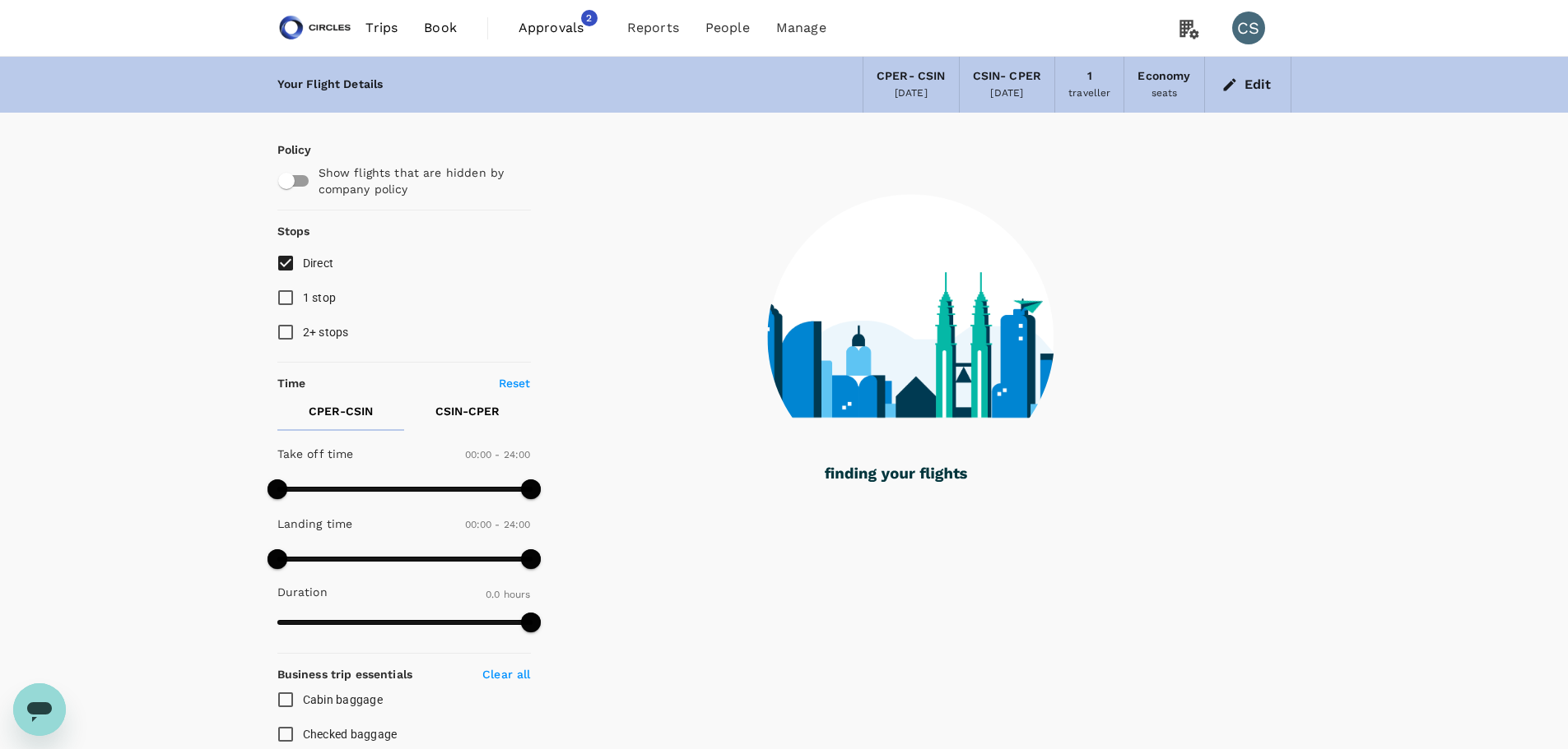
type input "1330"
checkbox input "true"
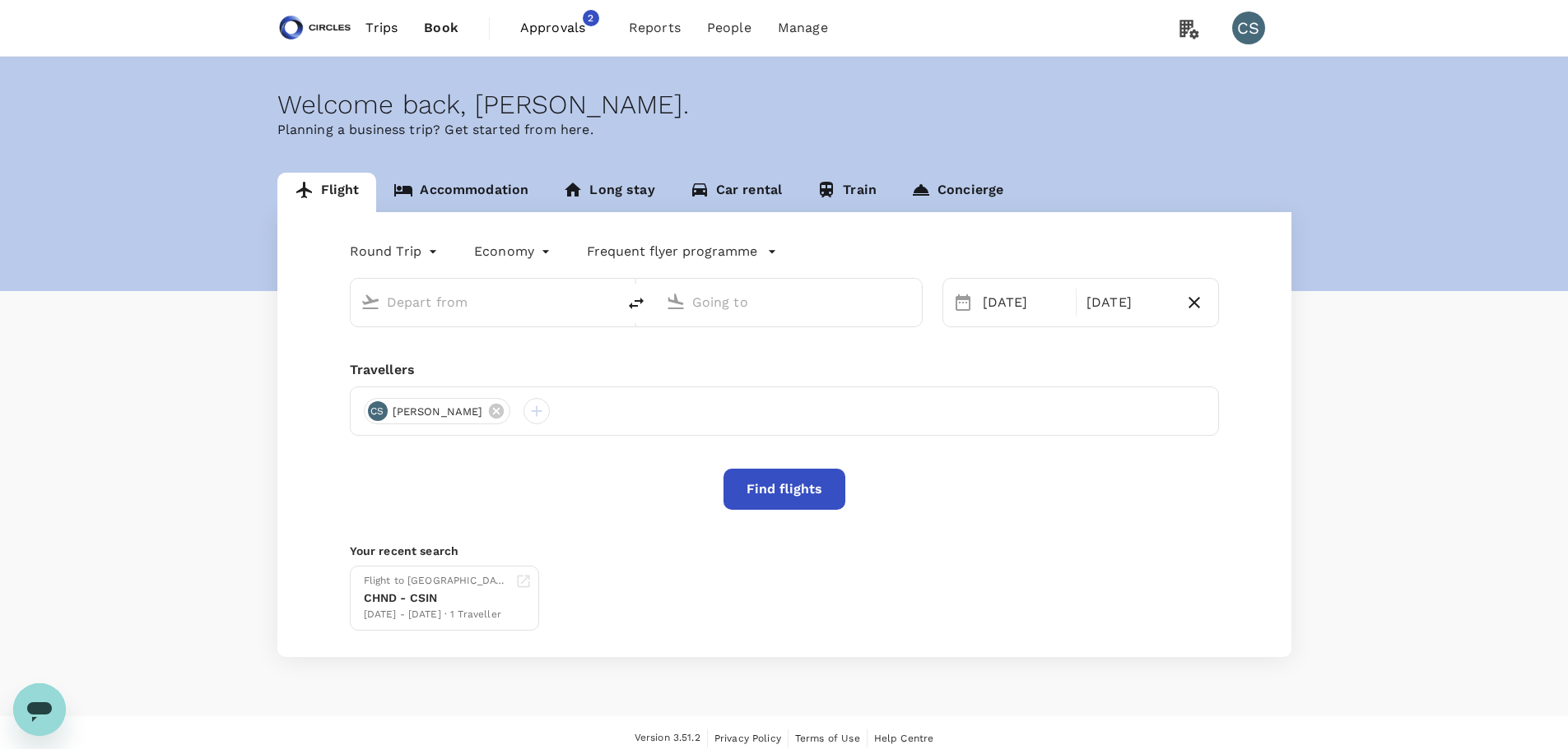
type input "[GEOGRAPHIC_DATA], [GEOGRAPHIC_DATA] (any)"
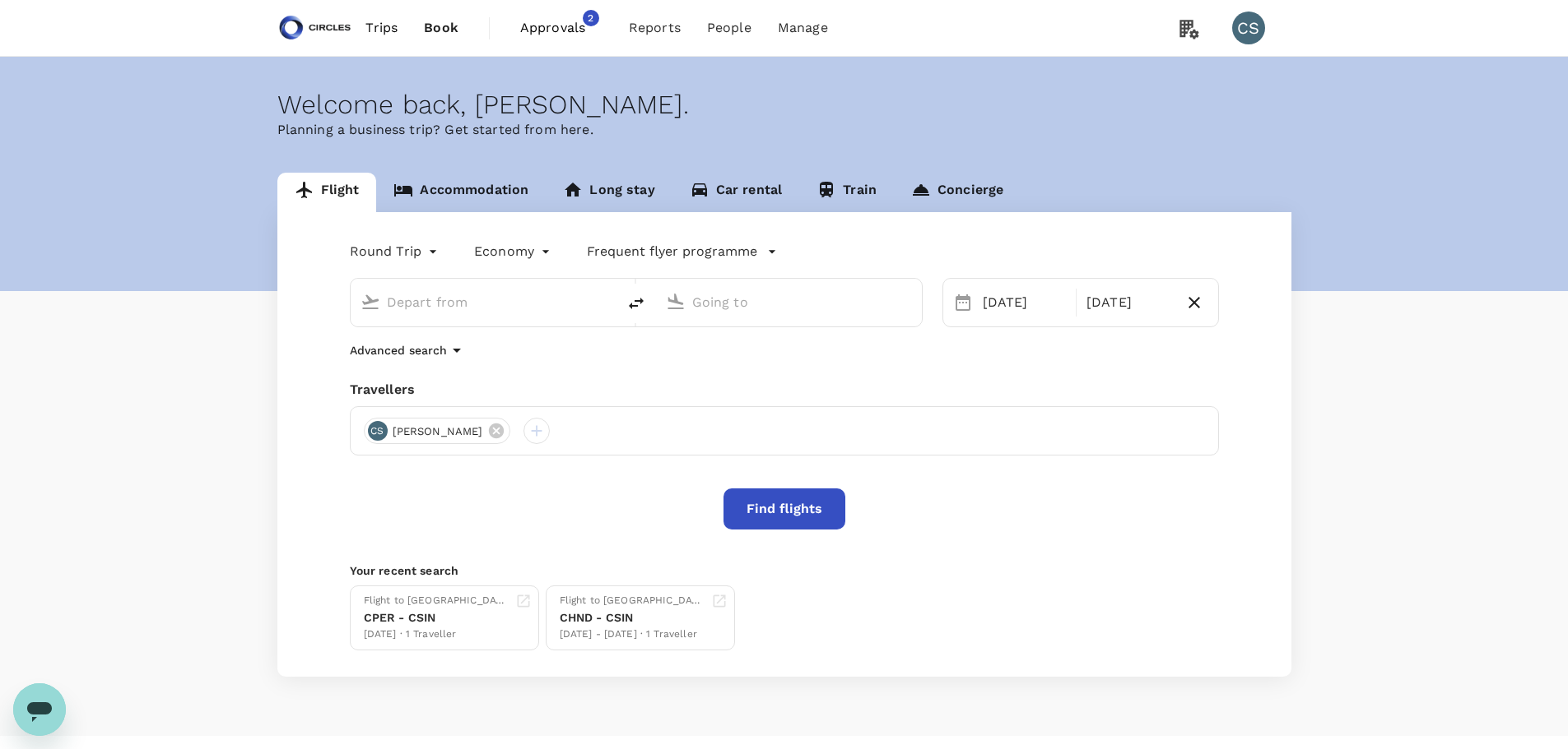
type input "[GEOGRAPHIC_DATA], [GEOGRAPHIC_DATA] (any)"
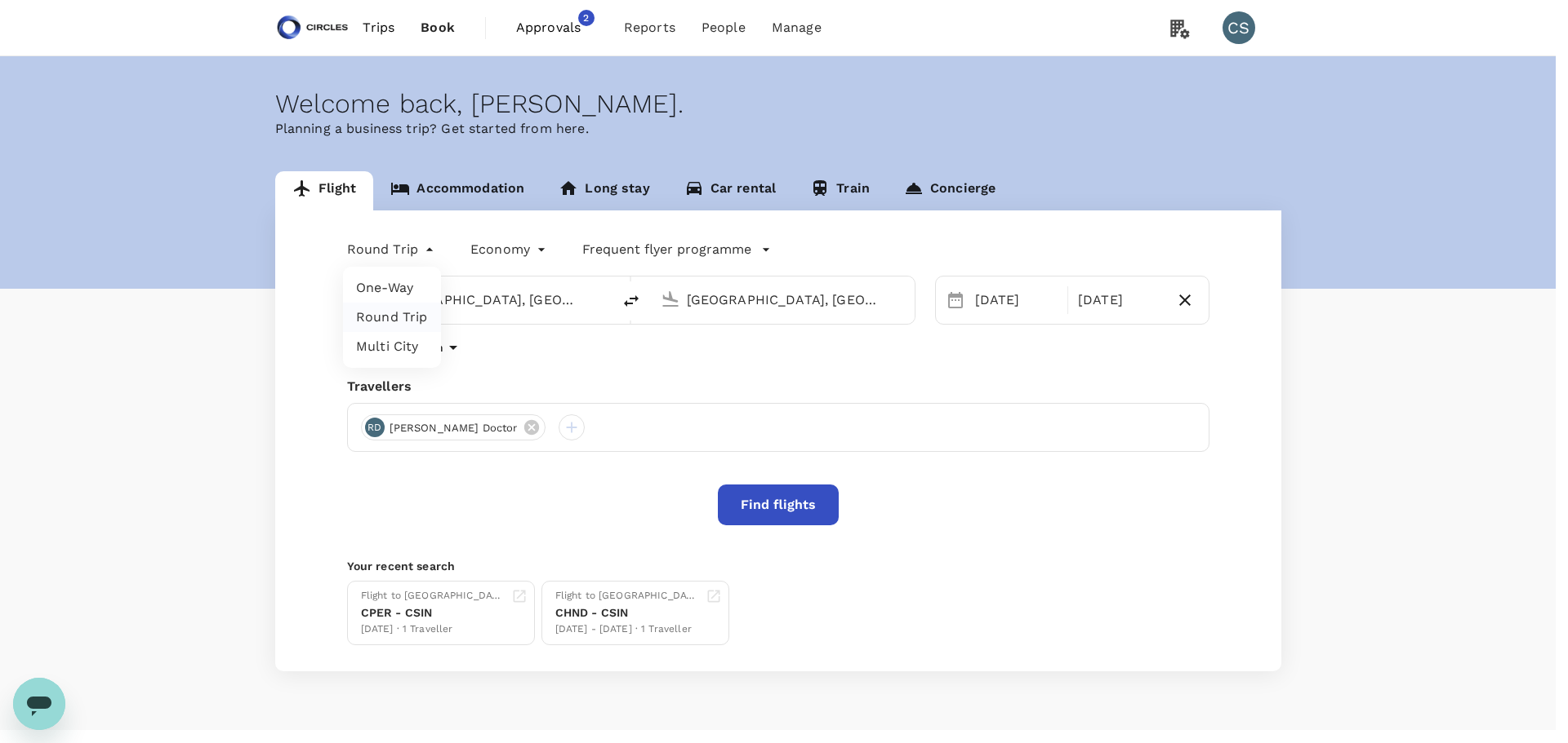
click at [400, 251] on body "Trips Book Approvals 2 Reports People Manage CS Welcome back , Cynthia . Planni…" at bounding box center [784, 387] width 1568 height 775
click at [400, 288] on li "One-Way" at bounding box center [391, 287] width 98 height 29
type input "oneway"
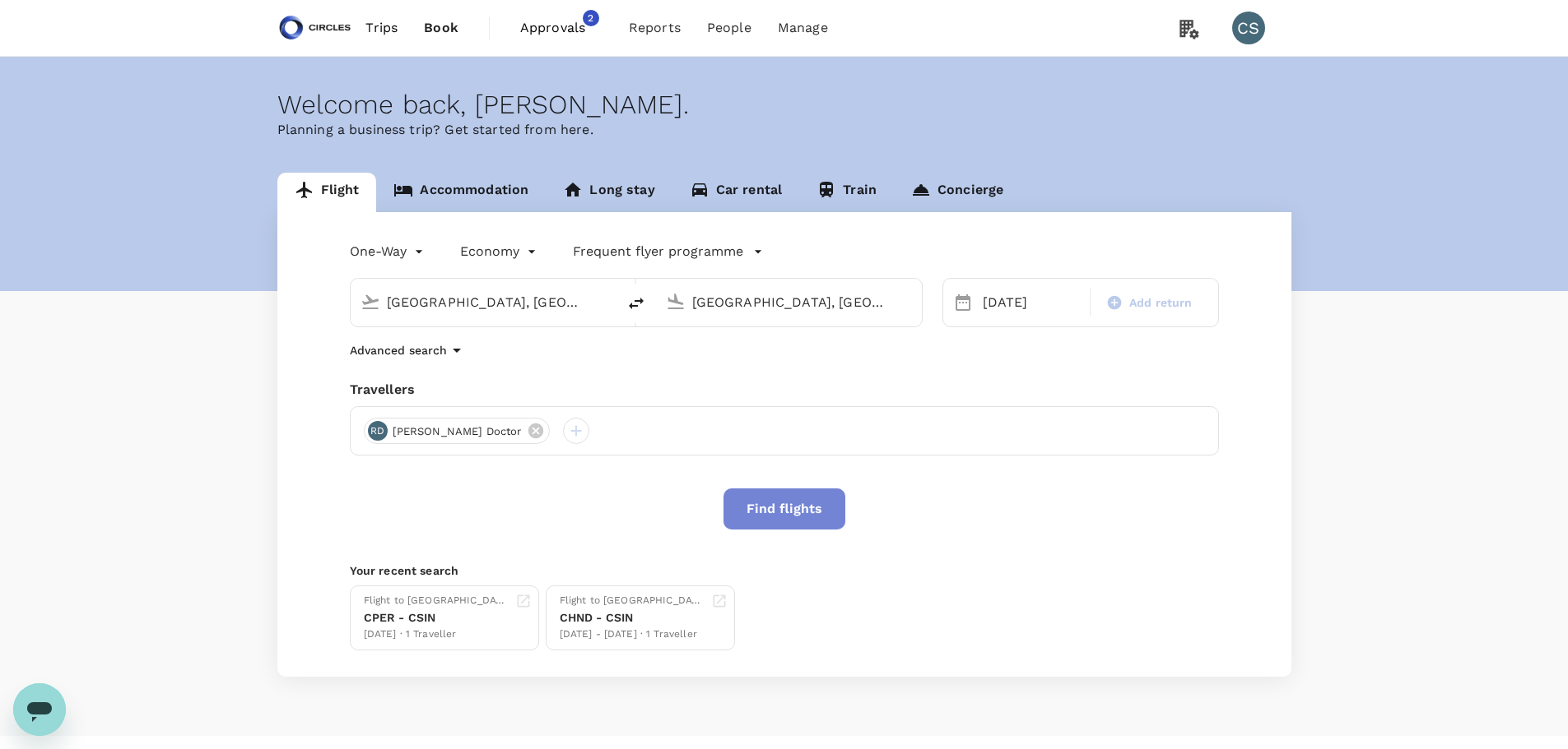
click at [808, 496] on button "Find flights" at bounding box center [784, 509] width 121 height 41
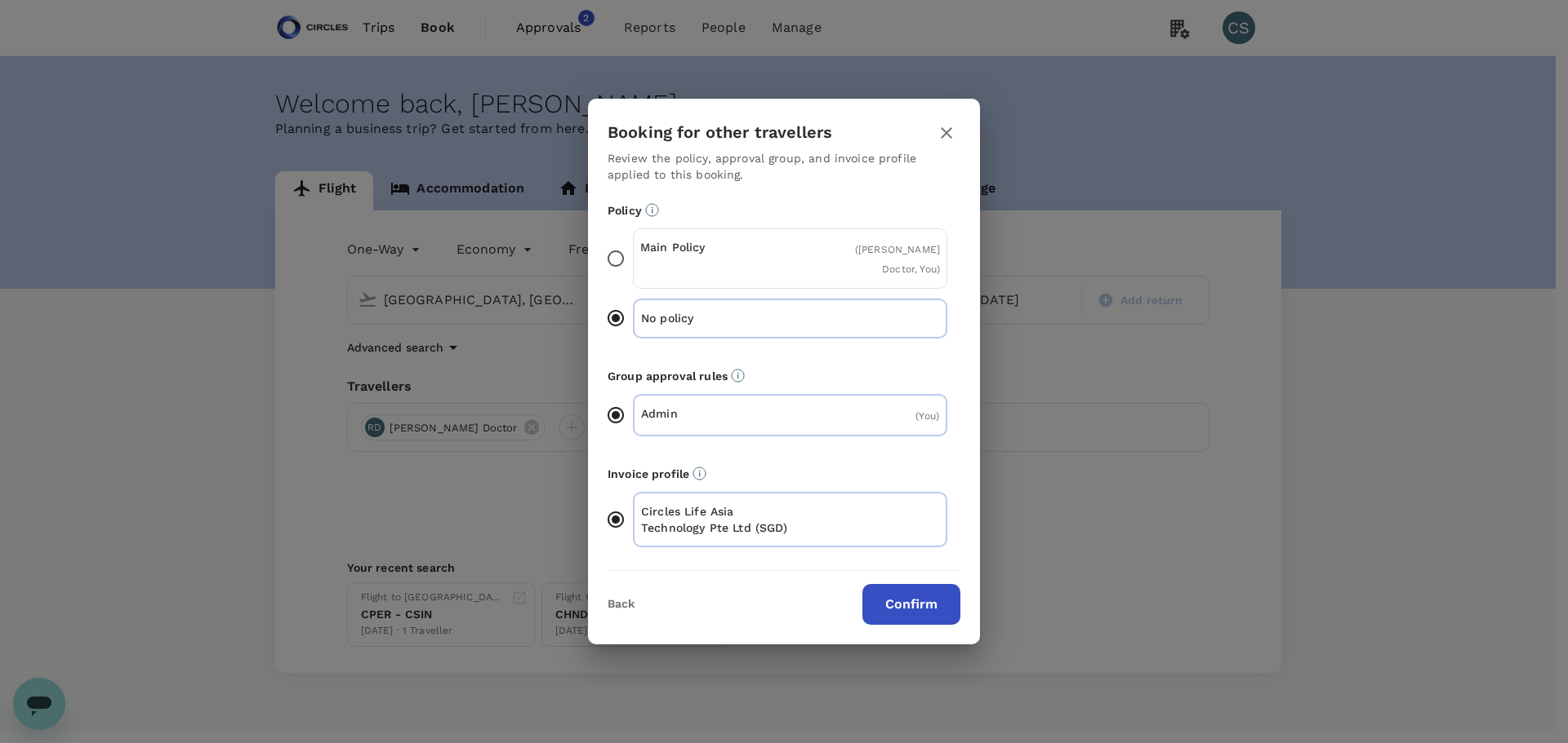
click at [727, 246] on div "Main Policy ( [PERSON_NAME] Doctor, You )" at bounding box center [790, 259] width 315 height 61
click at [633, 246] on input "Main Policy ( [PERSON_NAME] Doctor, You )" at bounding box center [615, 259] width 35 height 35
click at [919, 597] on button "Confirm" at bounding box center [911, 605] width 98 height 41
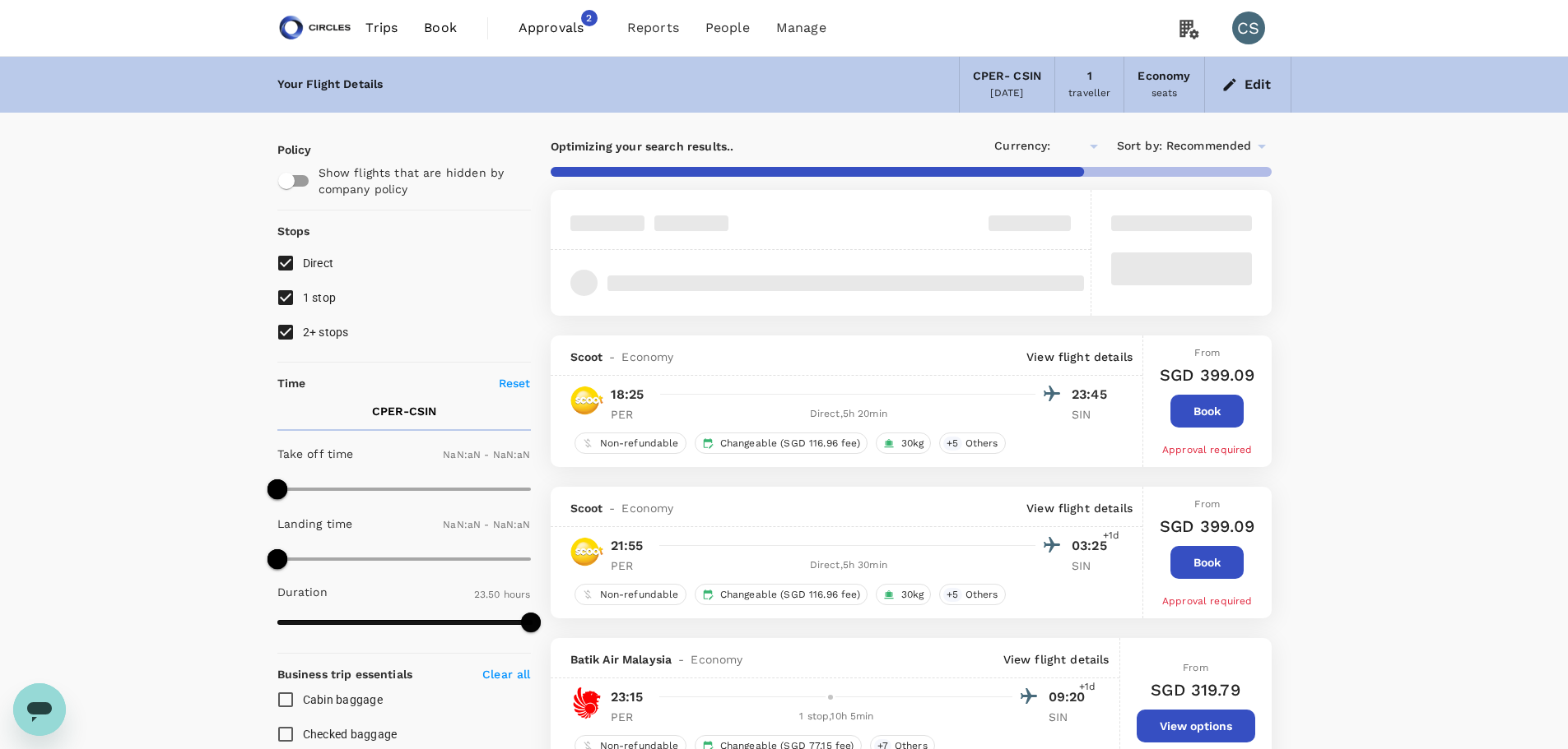
type input "SGD"
type input "1440"
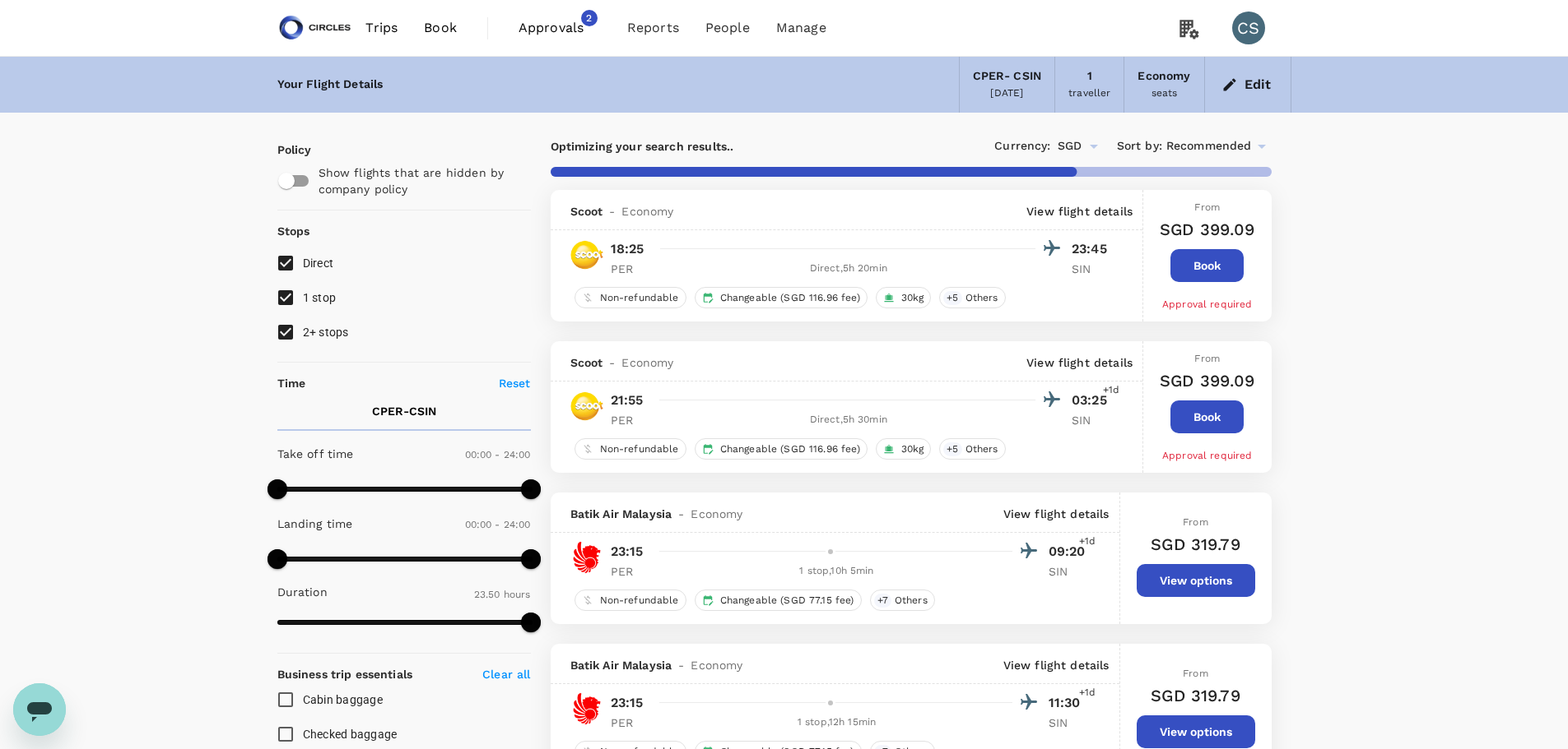
type input "1460"
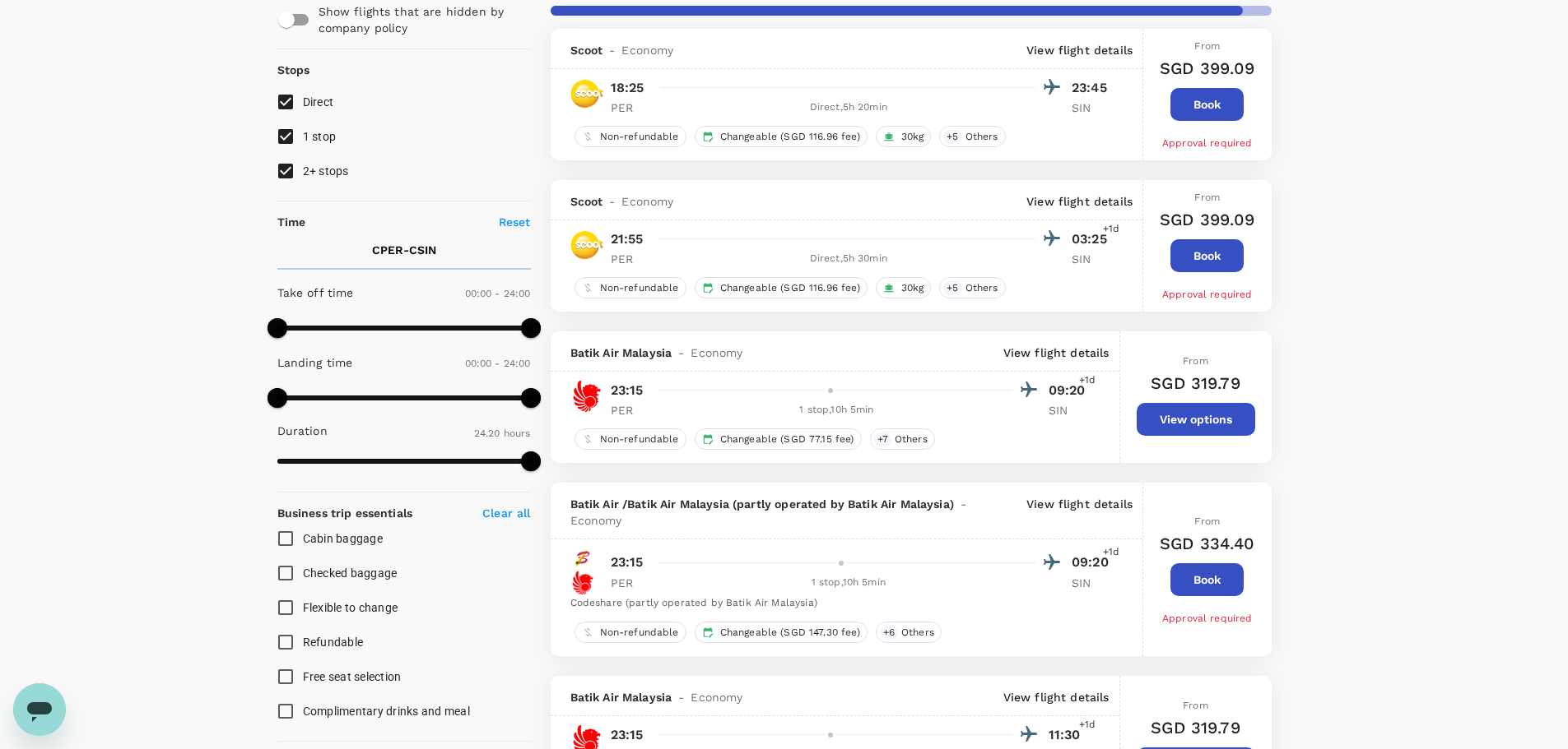
scroll to position [165, 0]
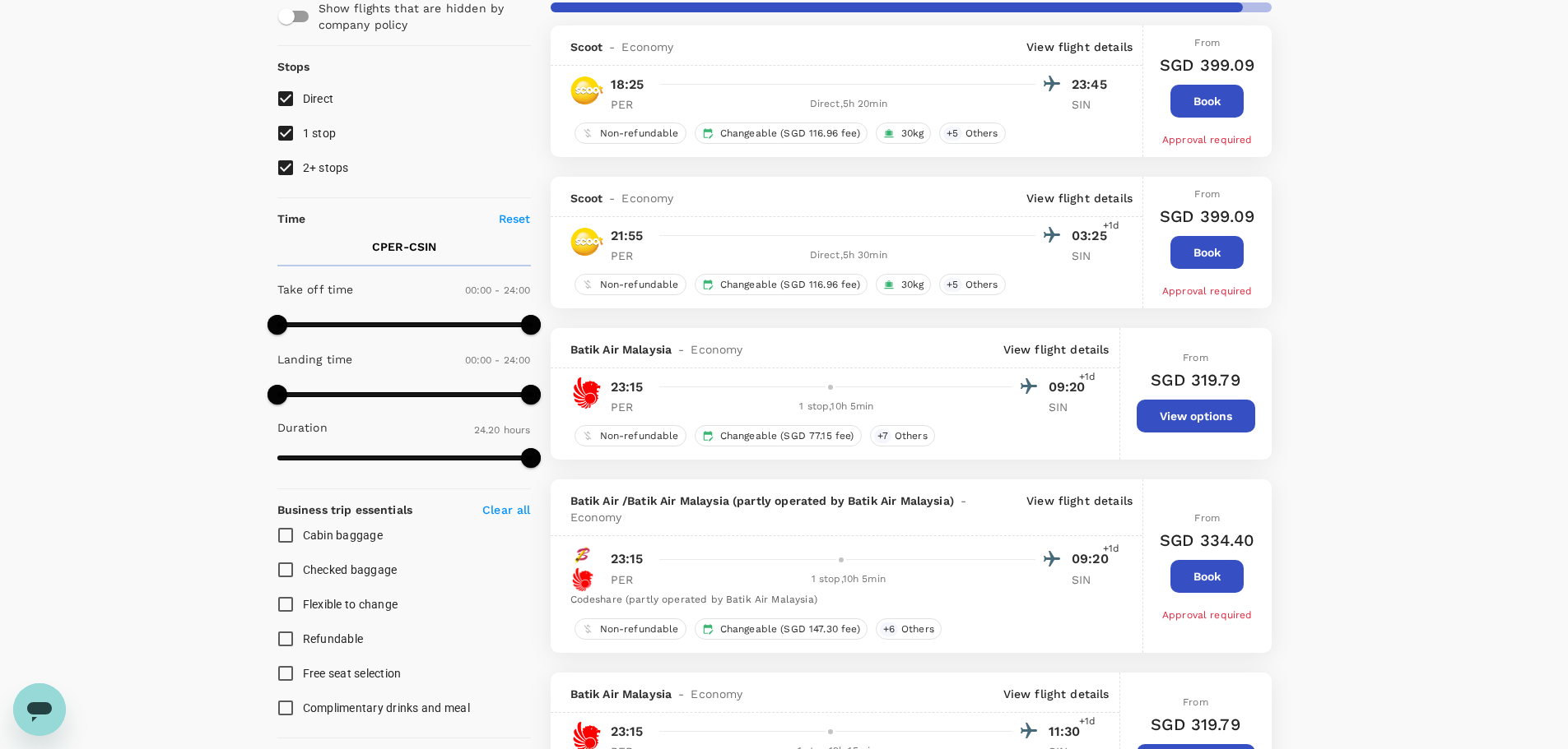
click at [317, 137] on span "1 stop" at bounding box center [320, 134] width 34 height 13
click at [303, 137] on input "1 stop" at bounding box center [285, 133] width 35 height 35
checkbox input "false"
click at [317, 160] on span "2+ stops" at bounding box center [326, 167] width 46 height 20
click at [303, 160] on input "2+ stops" at bounding box center [285, 167] width 35 height 35
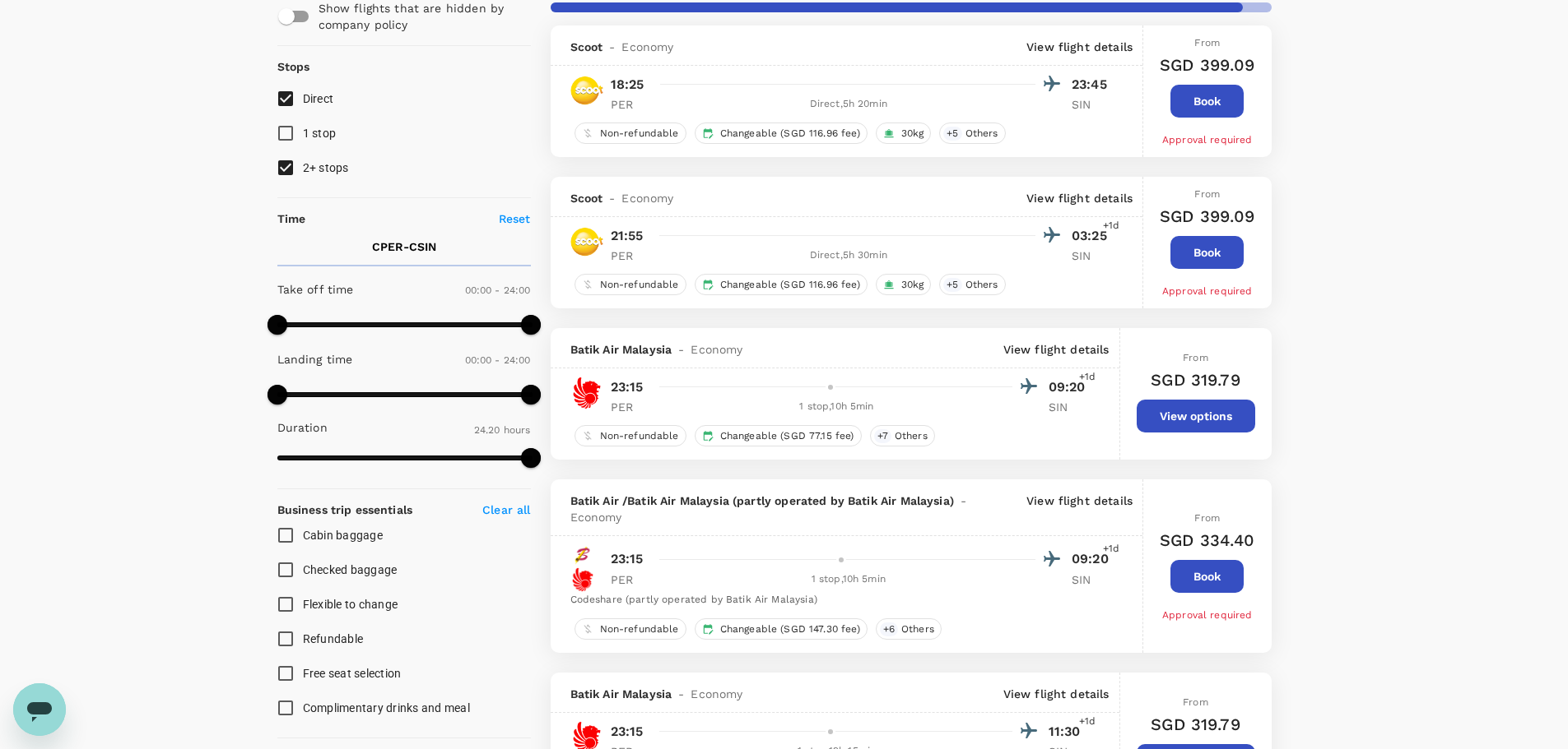
checkbox input "false"
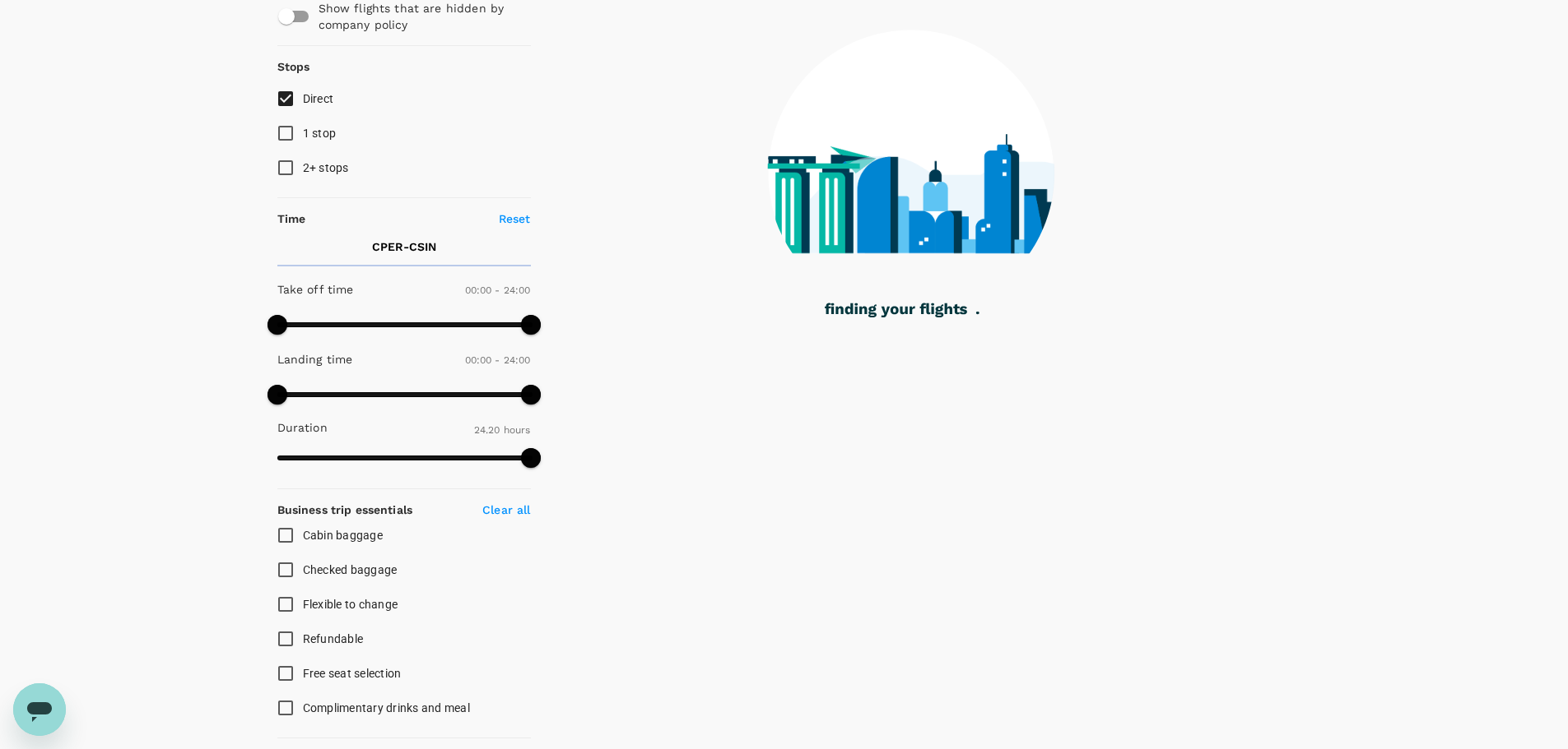
type input "1820"
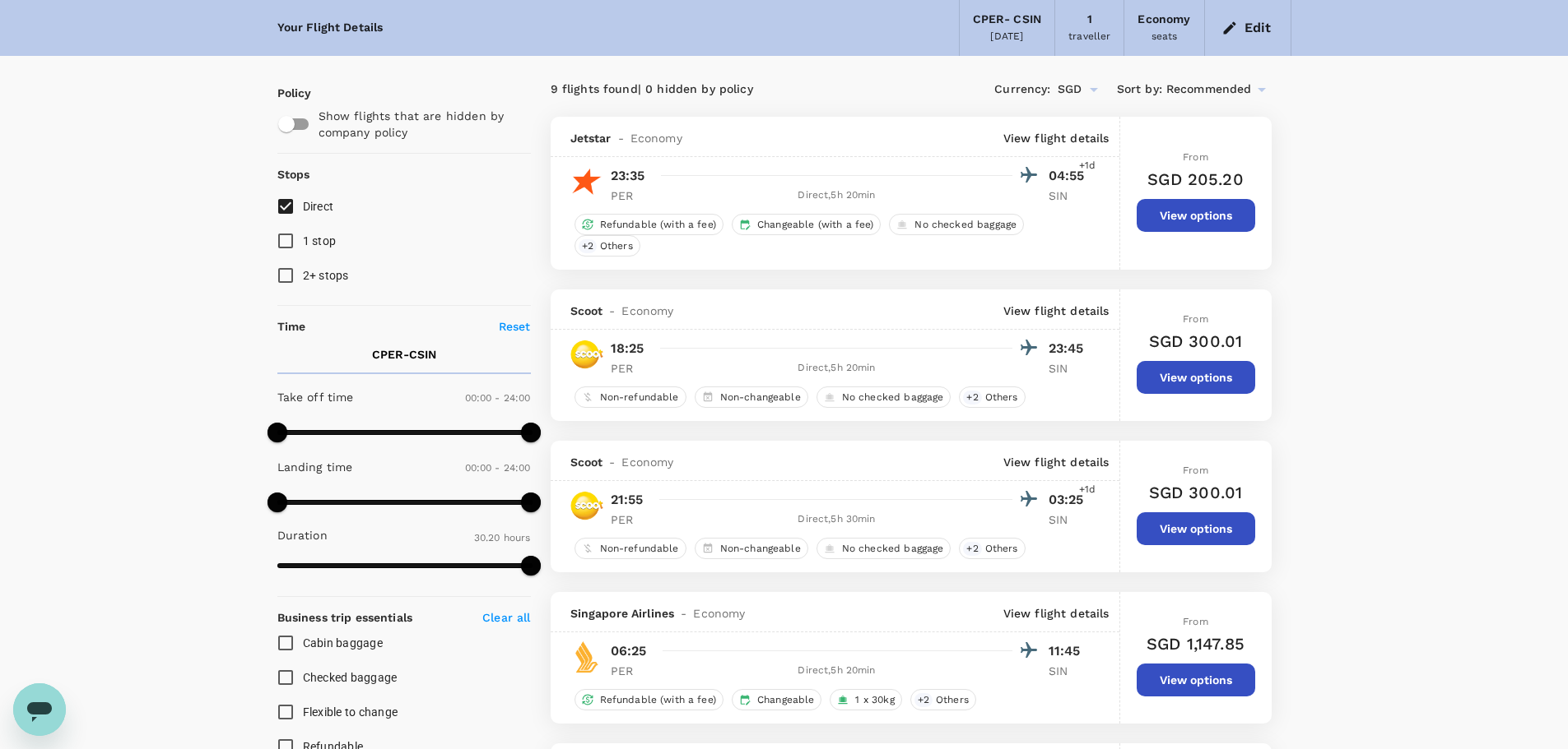
scroll to position [82, 0]
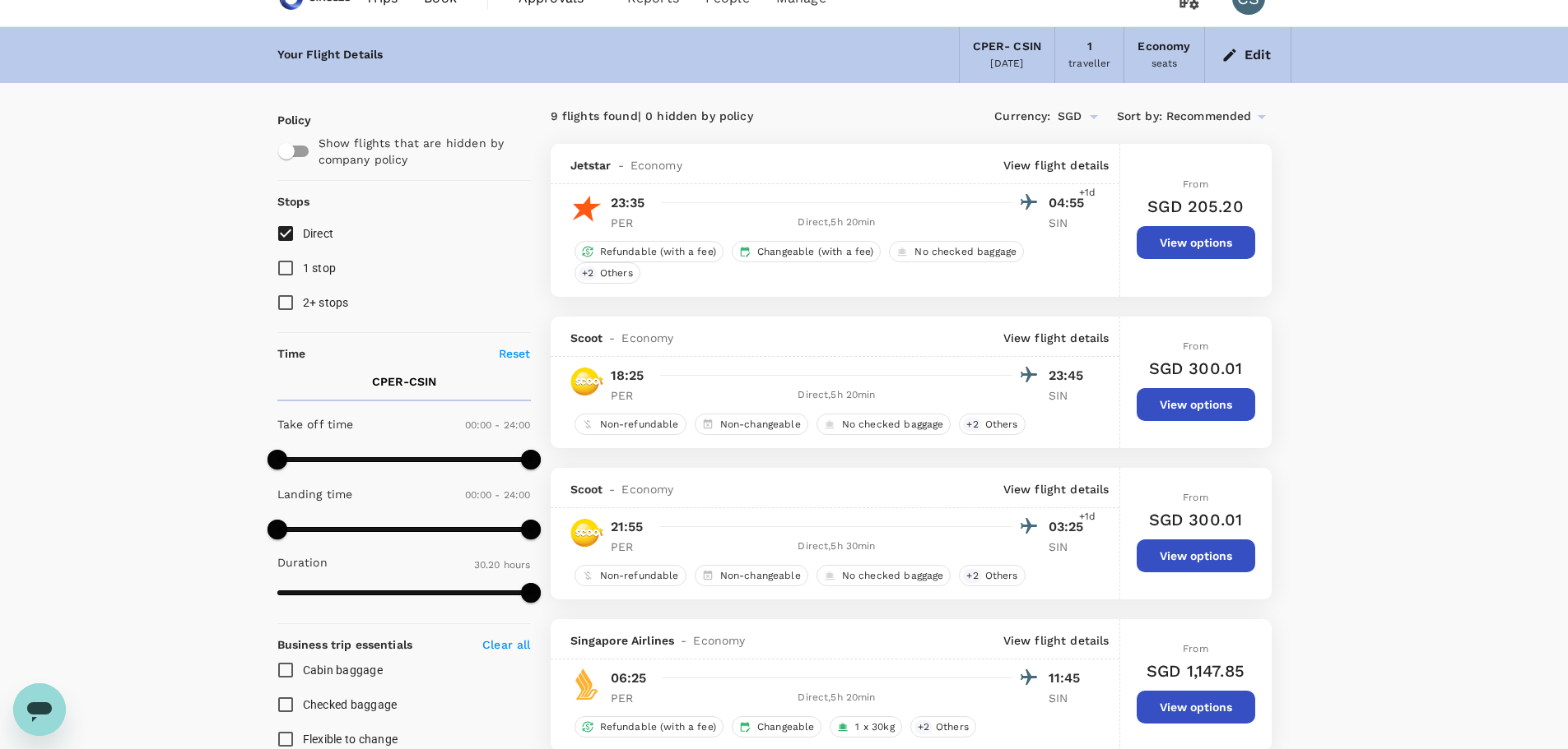
scroll to position [0, 0]
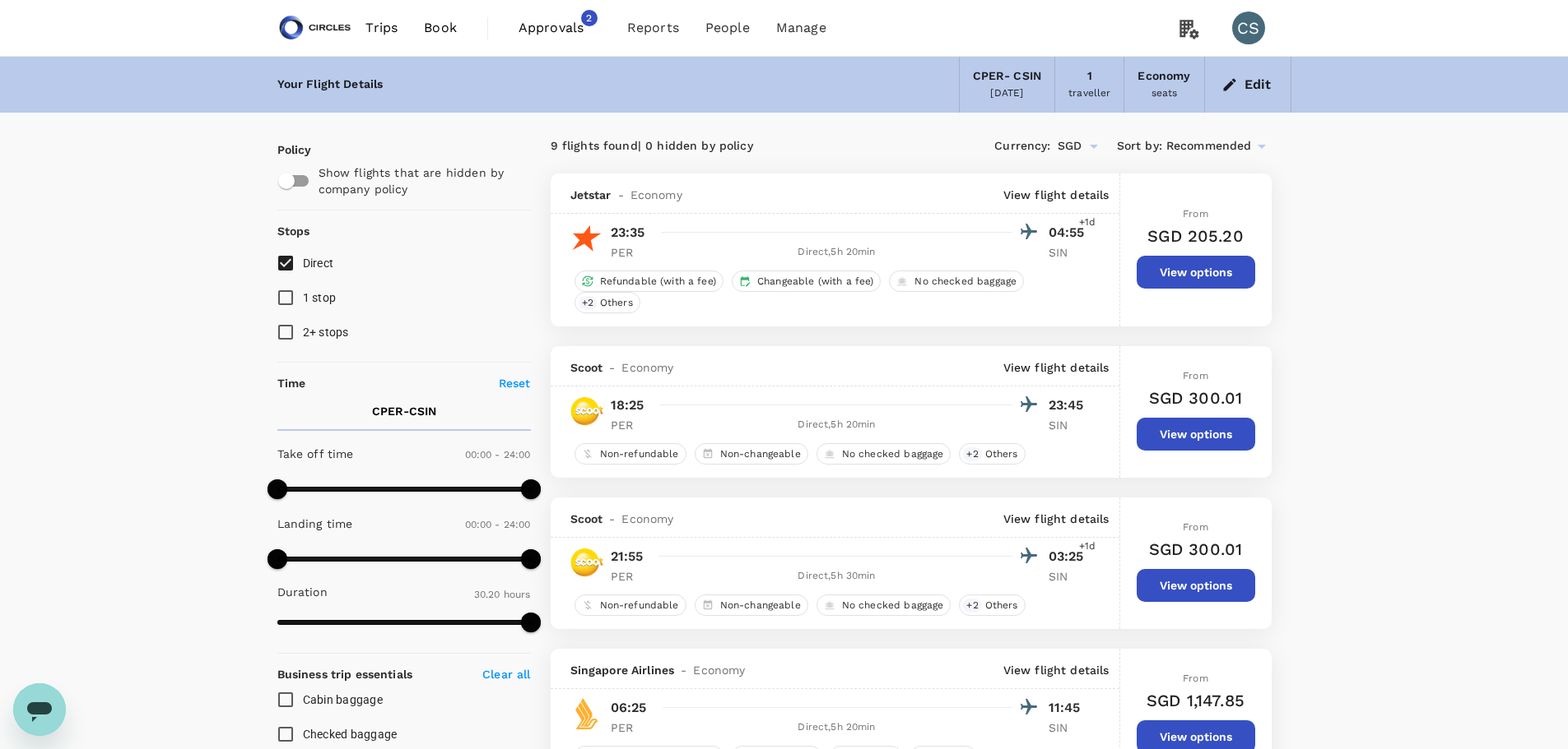
click at [1270, 100] on div "Edit" at bounding box center [1248, 84] width 87 height 56
click at [1266, 94] on button "Edit" at bounding box center [1247, 85] width 59 height 26
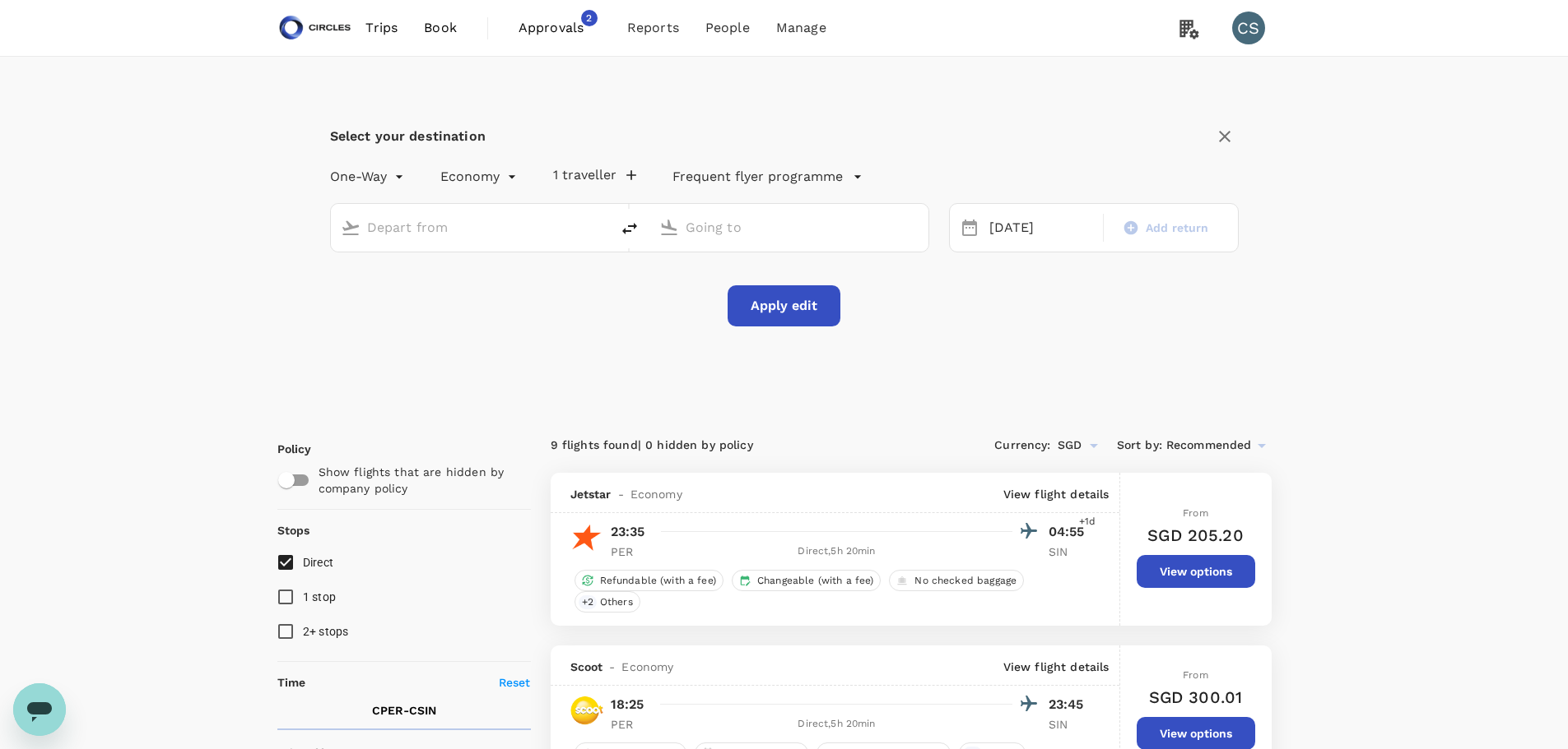
type input "[GEOGRAPHIC_DATA], [GEOGRAPHIC_DATA] (any)"
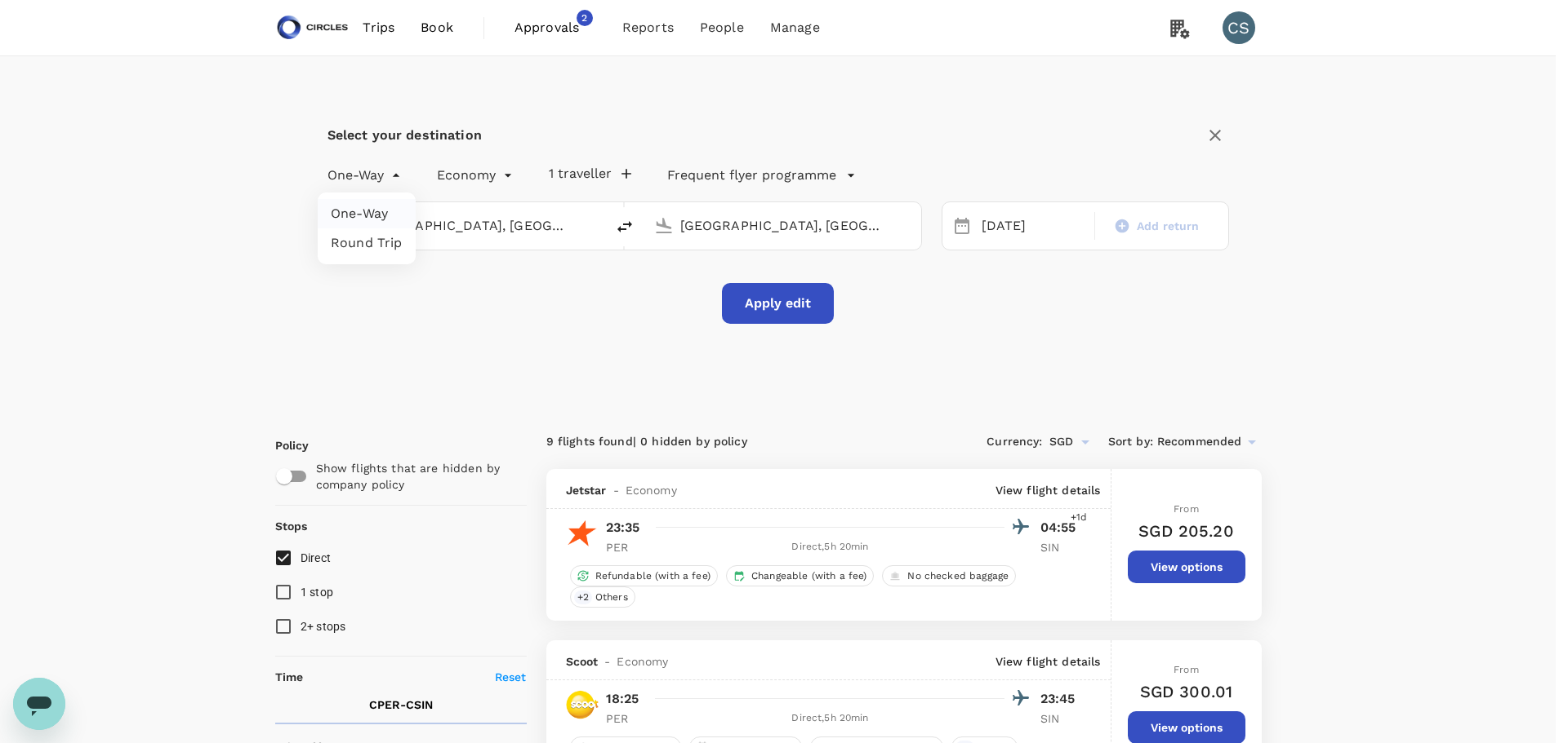
click at [374, 246] on li "Round Trip" at bounding box center [366, 243] width 98 height 29
type input "roundtrip"
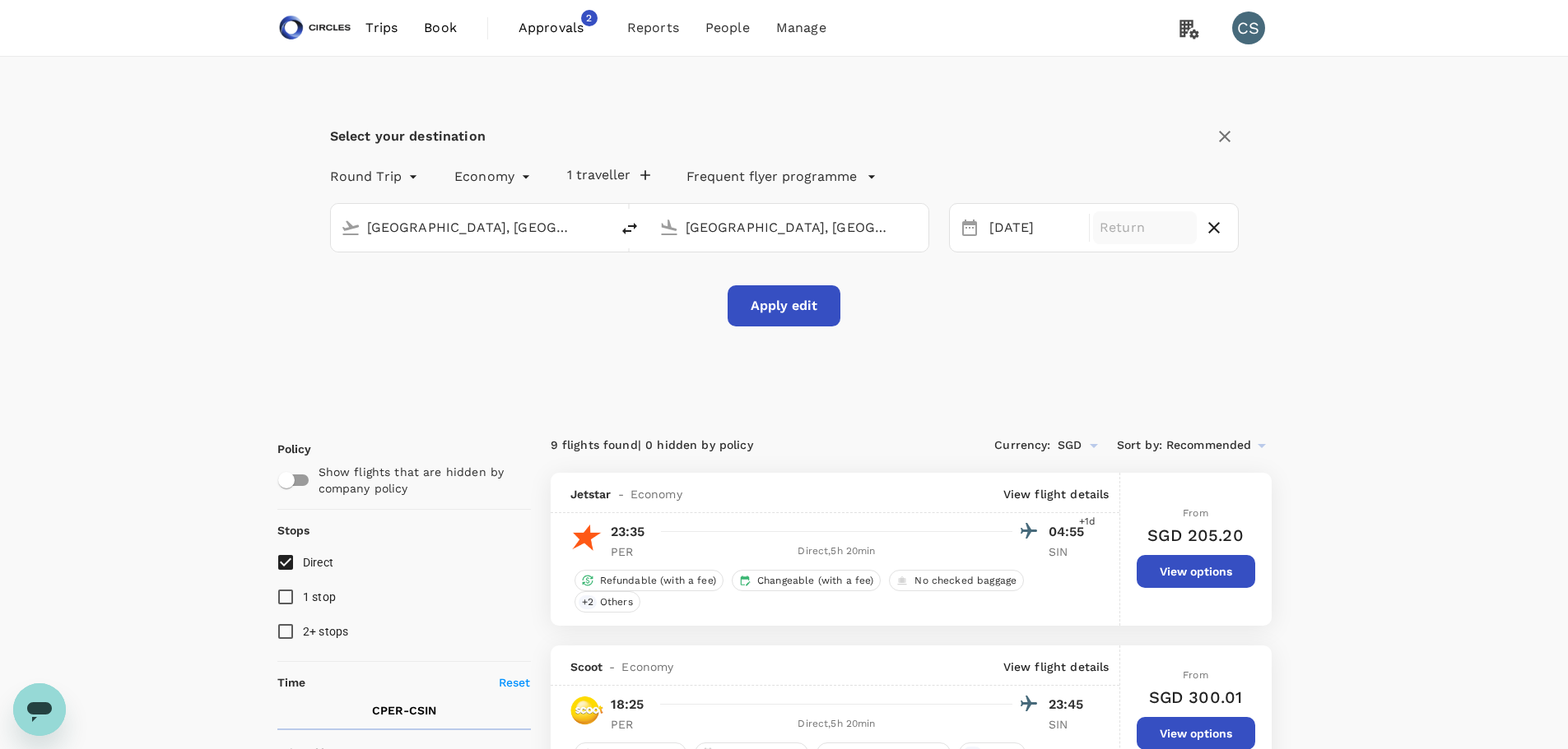
click at [1172, 228] on p "Return" at bounding box center [1144, 228] width 90 height 20
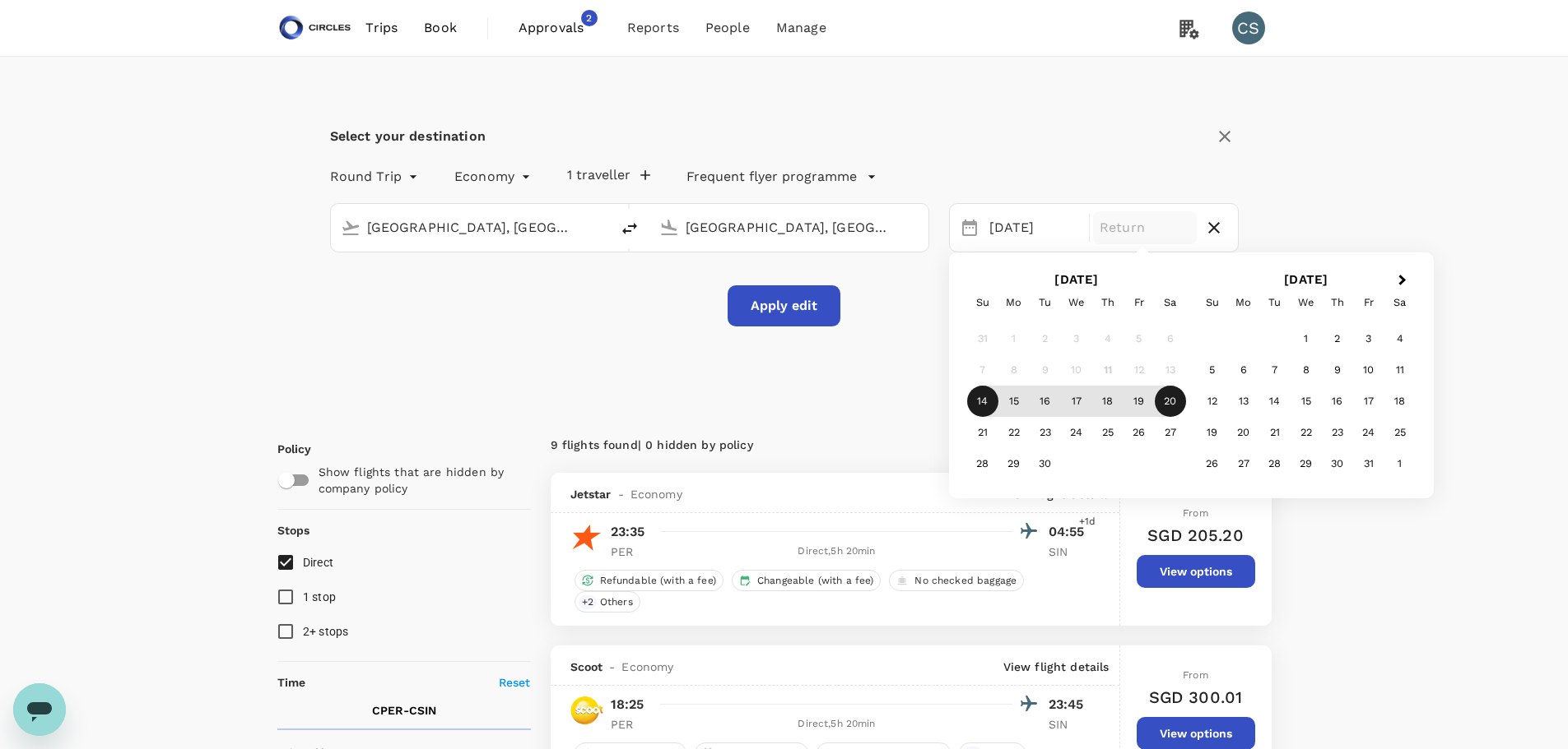
click at [1159, 403] on div "20" at bounding box center [1170, 401] width 31 height 31
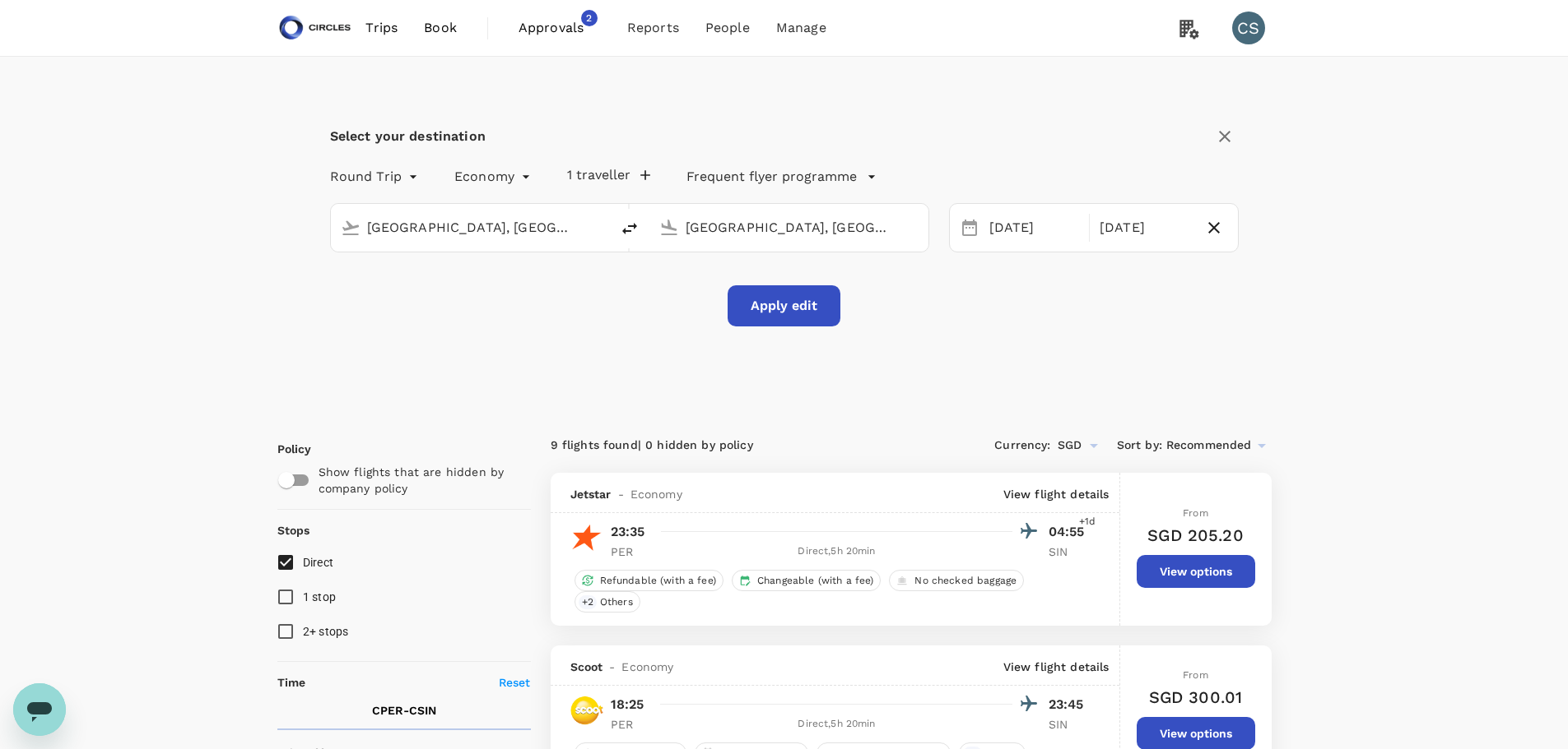
click at [782, 304] on button "Apply edit" at bounding box center [784, 306] width 113 height 41
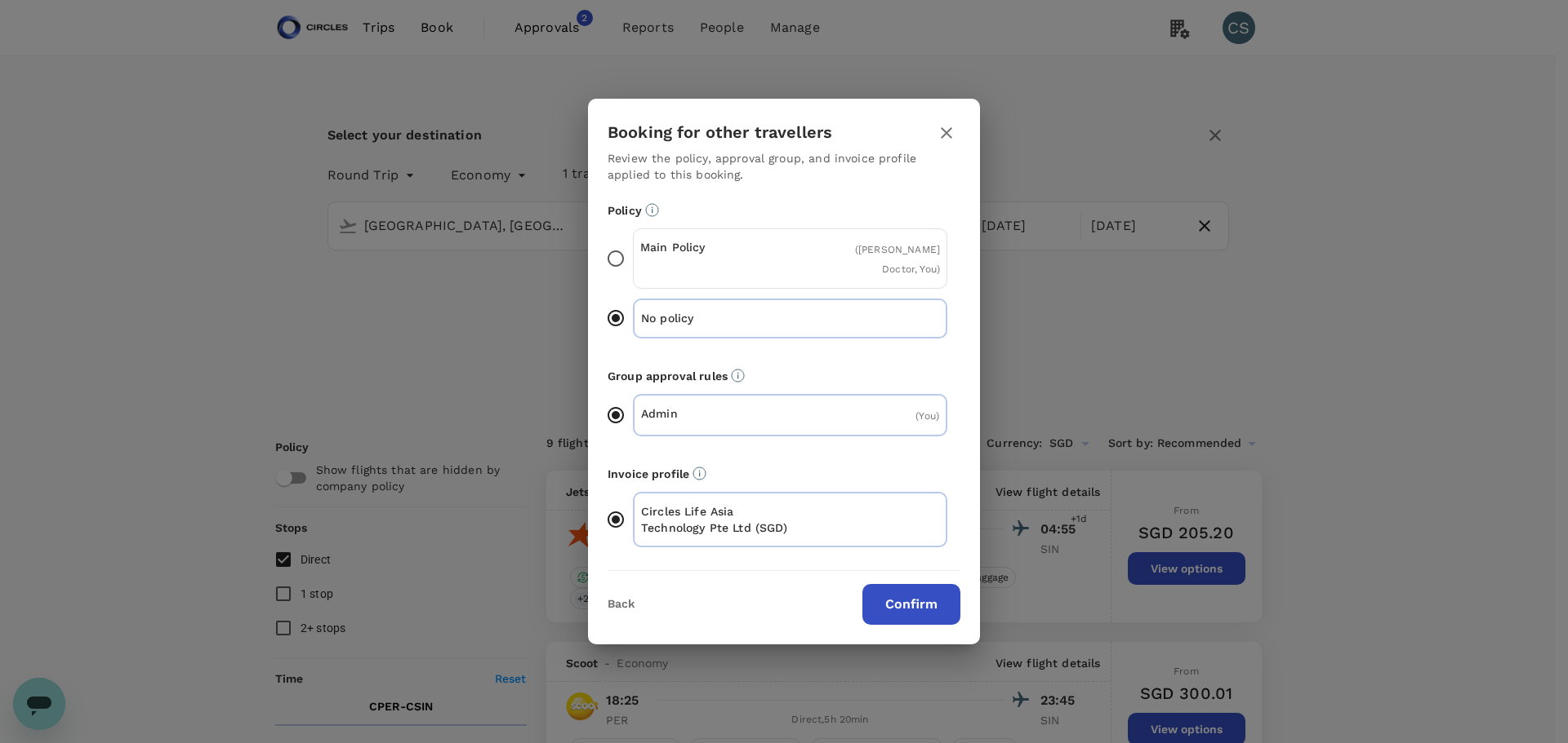
click at [792, 247] on div "Main Policy ( [PERSON_NAME] Doctor, You )" at bounding box center [790, 259] width 315 height 61
click at [633, 247] on input "Main Policy ( [PERSON_NAME] Doctor, You )" at bounding box center [615, 259] width 35 height 35
click at [899, 587] on button "Confirm" at bounding box center [911, 605] width 98 height 41
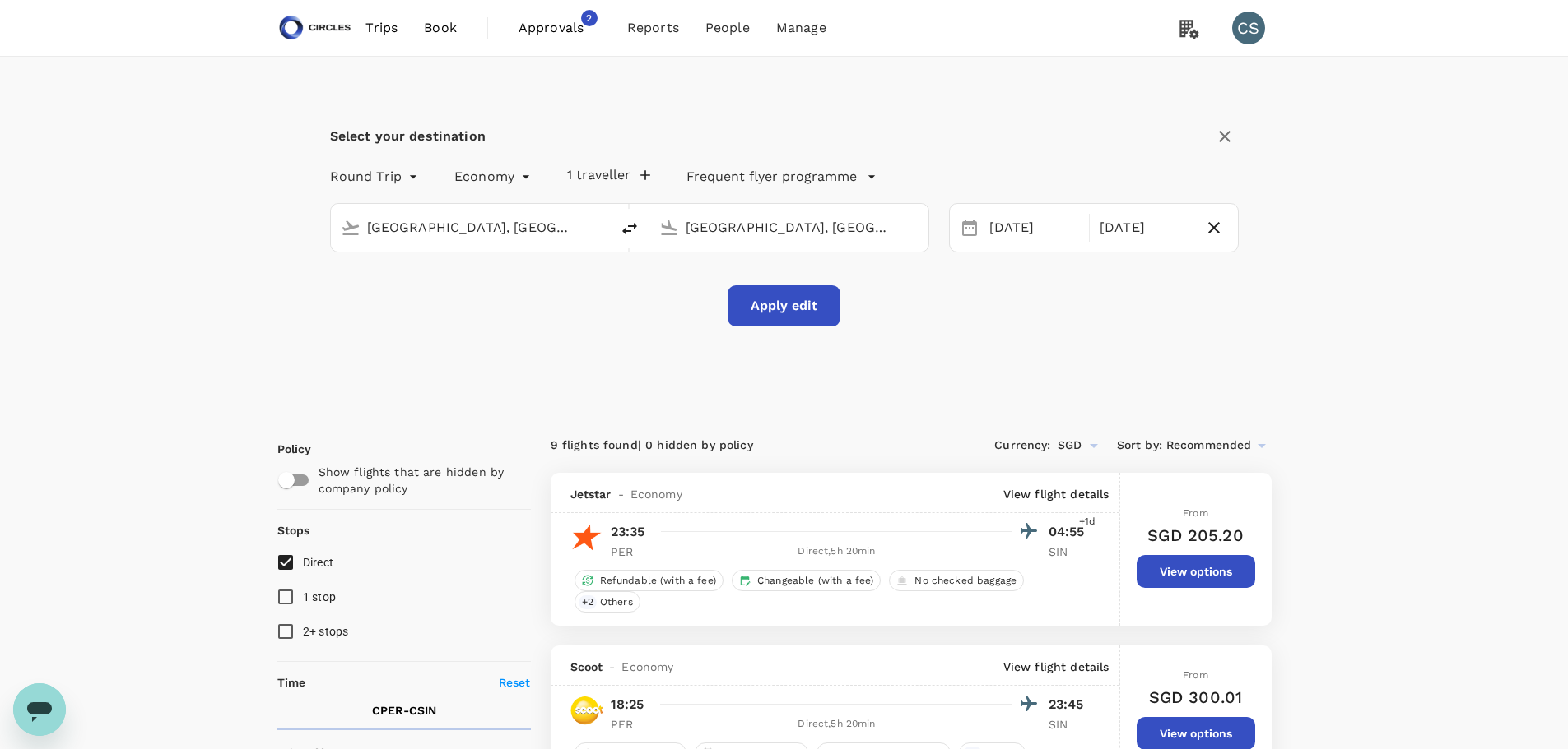
checkbox input "false"
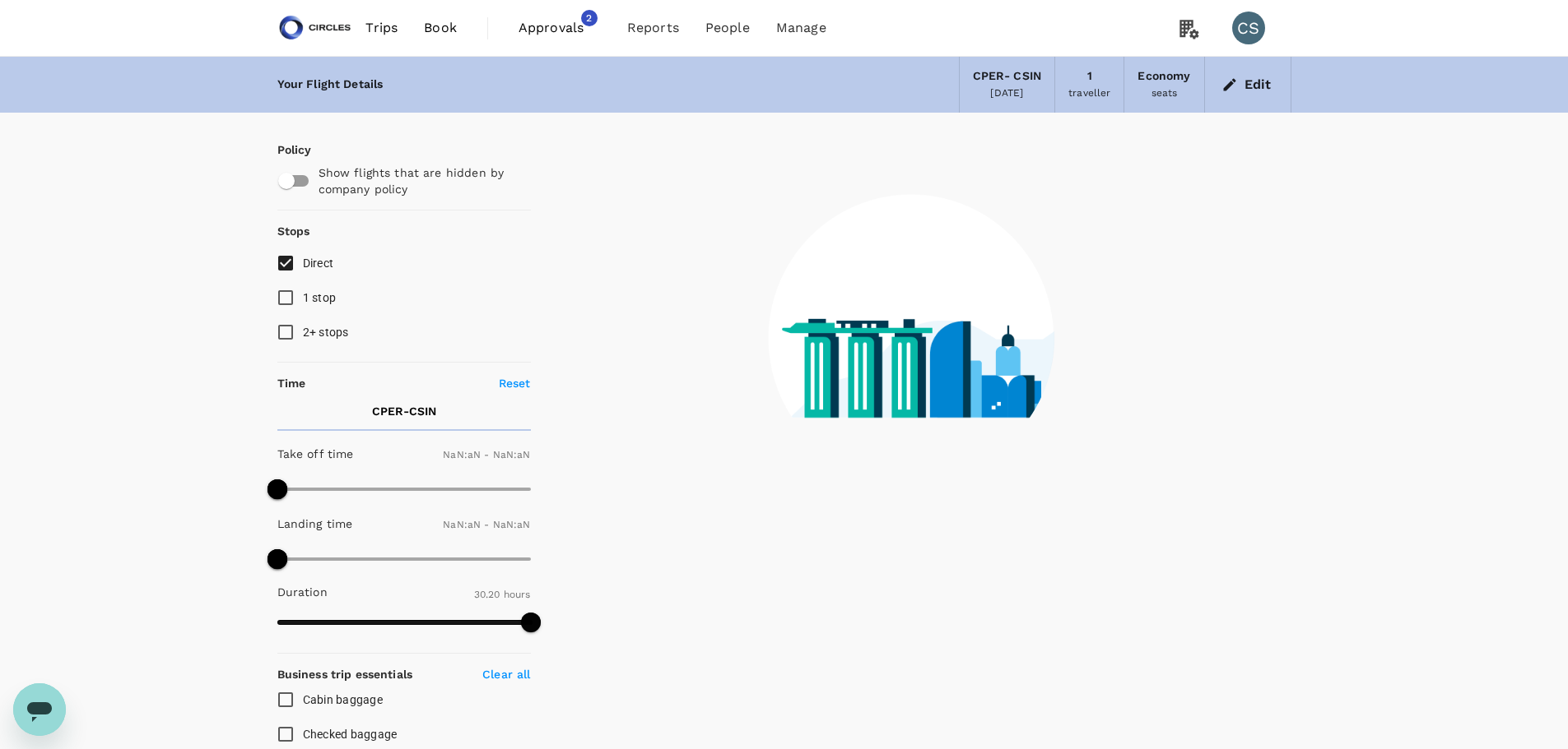
type input "1440"
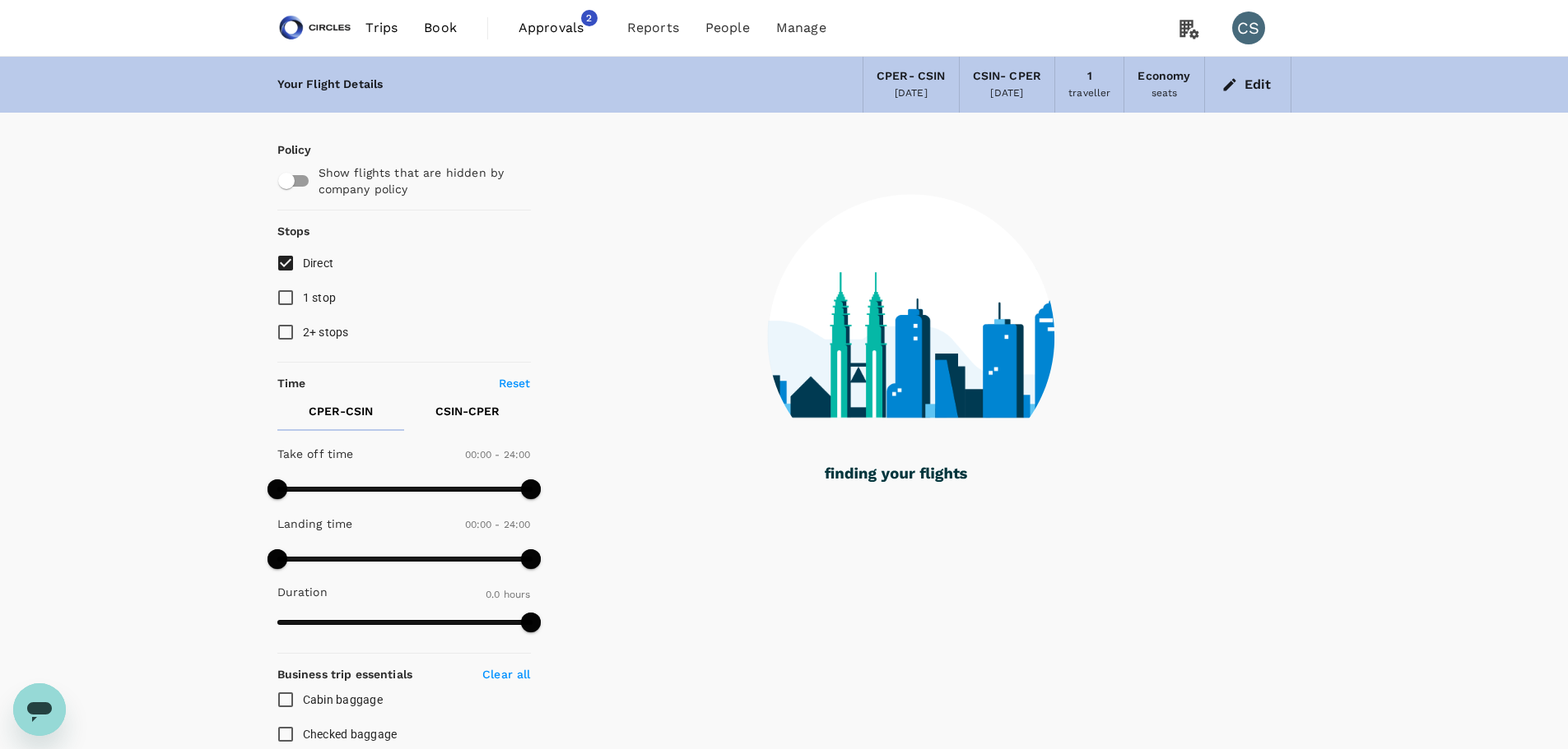
type input "1330"
checkbox input "true"
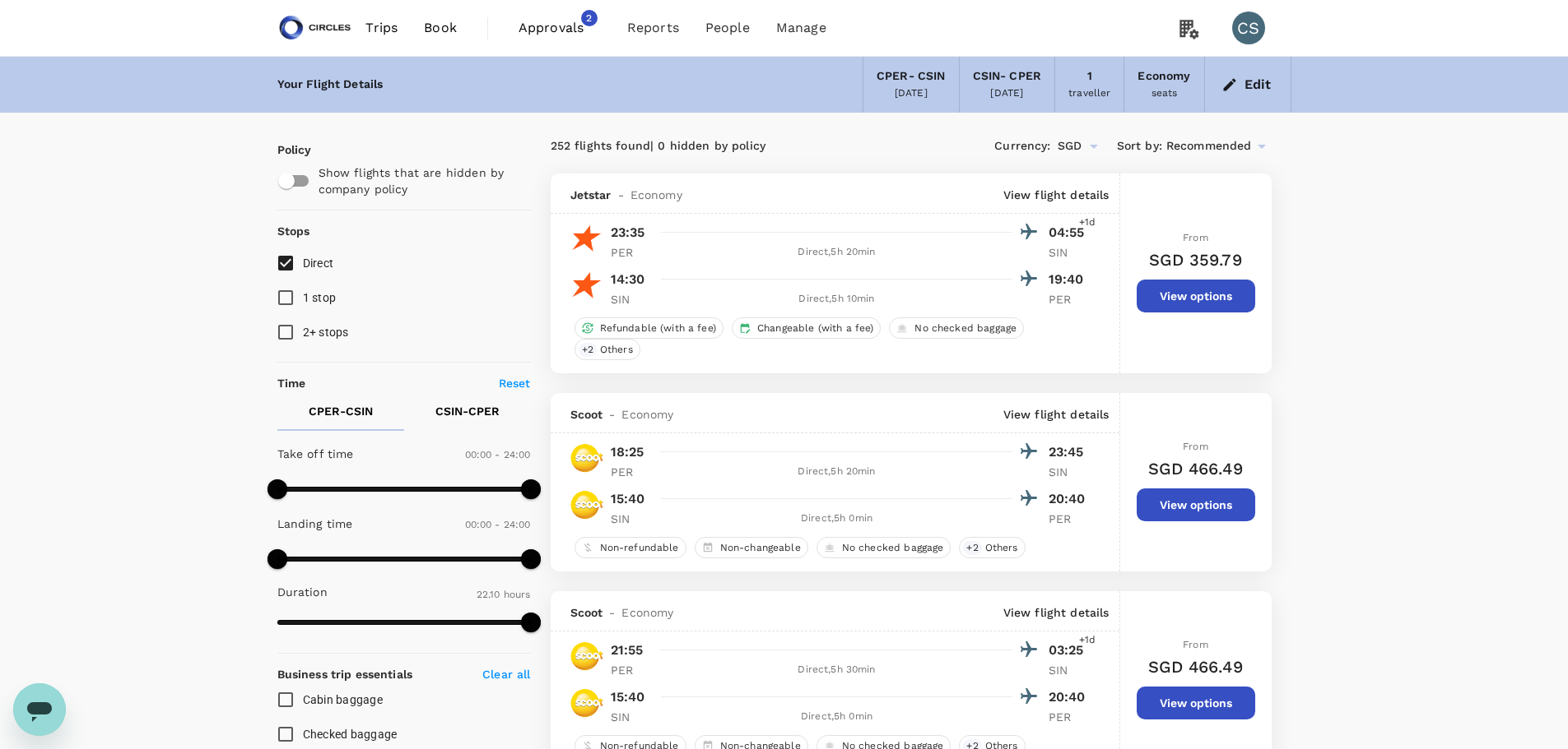
click at [327, 297] on span "1 stop" at bounding box center [320, 298] width 34 height 13
click at [303, 297] on input "1 stop" at bounding box center [285, 297] width 35 height 35
checkbox input "true"
click at [316, 325] on span "2+ stops" at bounding box center [326, 332] width 46 height 20
click at [303, 325] on input "2+ stops" at bounding box center [285, 332] width 35 height 35
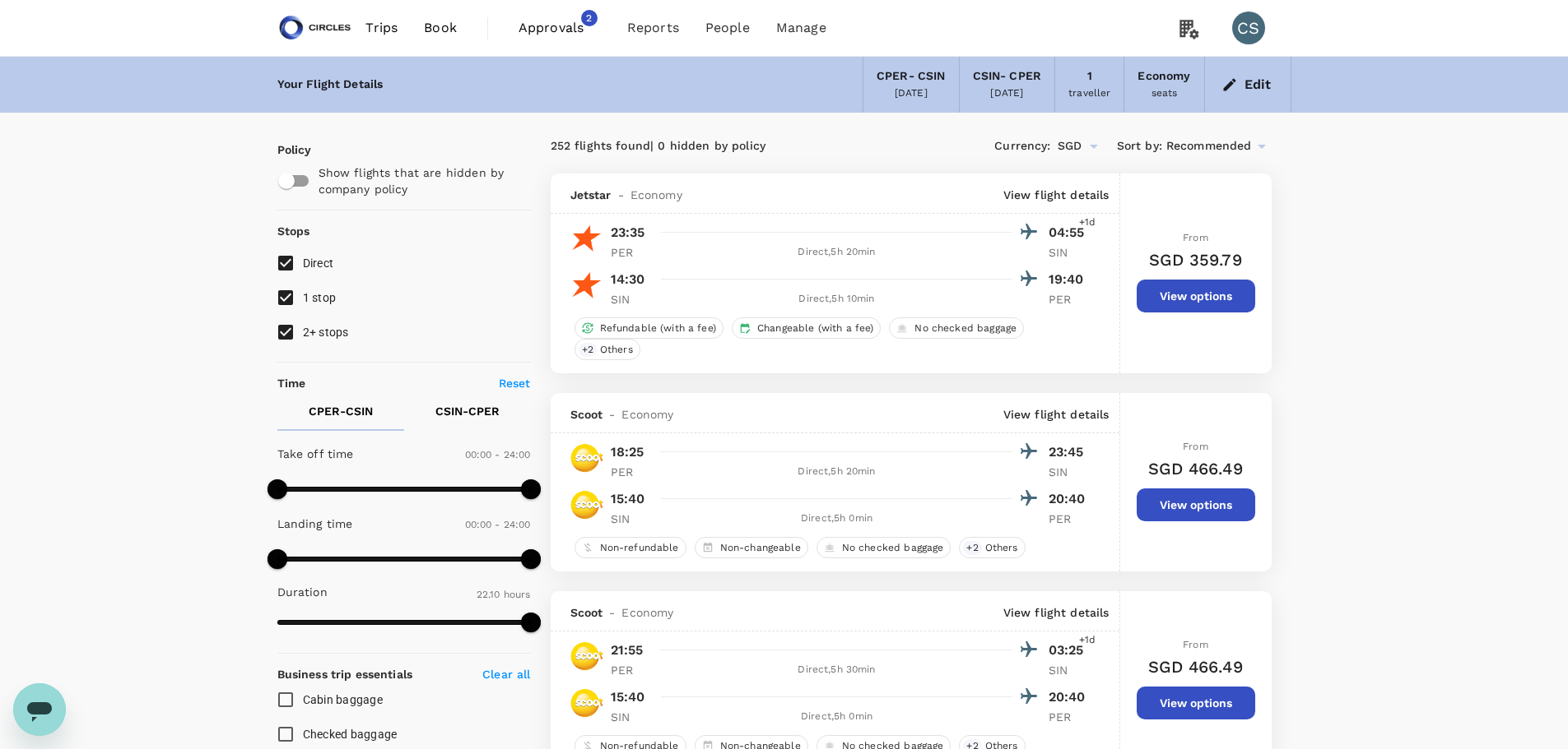
click at [294, 330] on input "2+ stops" at bounding box center [285, 332] width 35 height 35
checkbox input "false"
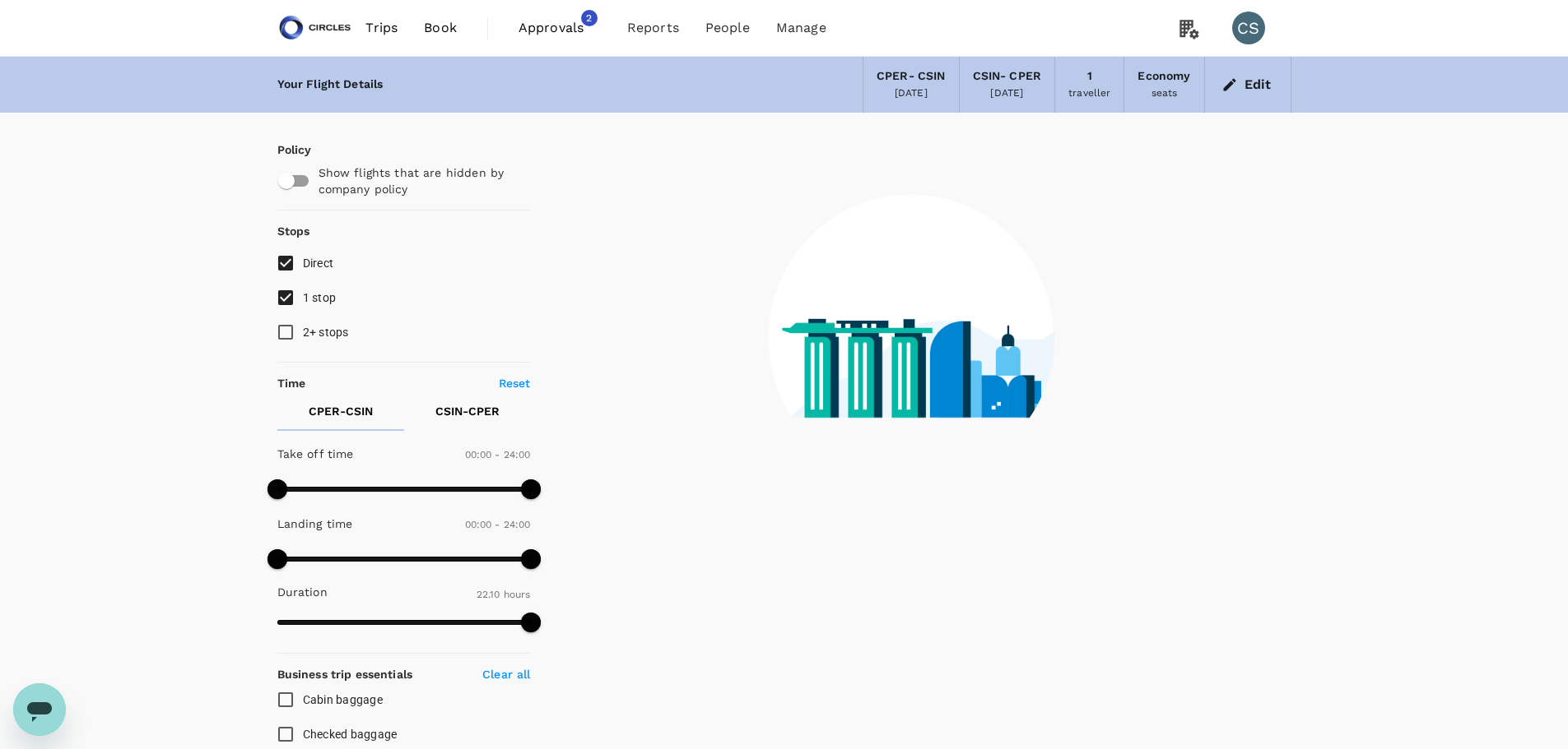
click at [303, 299] on span "1 stop" at bounding box center [320, 298] width 34 height 13
click at [303, 299] on input "1 stop" at bounding box center [285, 297] width 35 height 35
checkbox input "false"
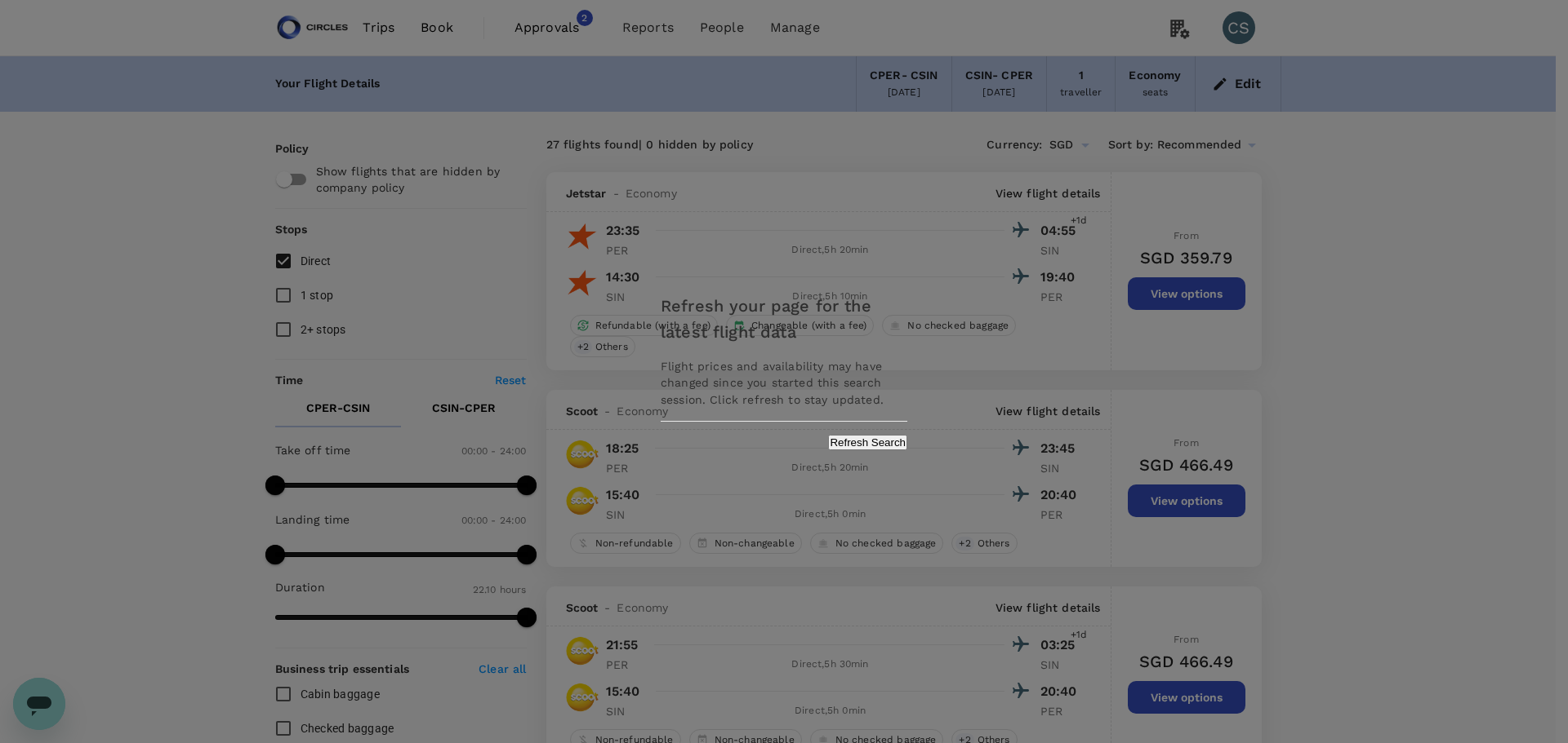
click at [863, 439] on button "Refresh Search" at bounding box center [868, 442] width 79 height 16
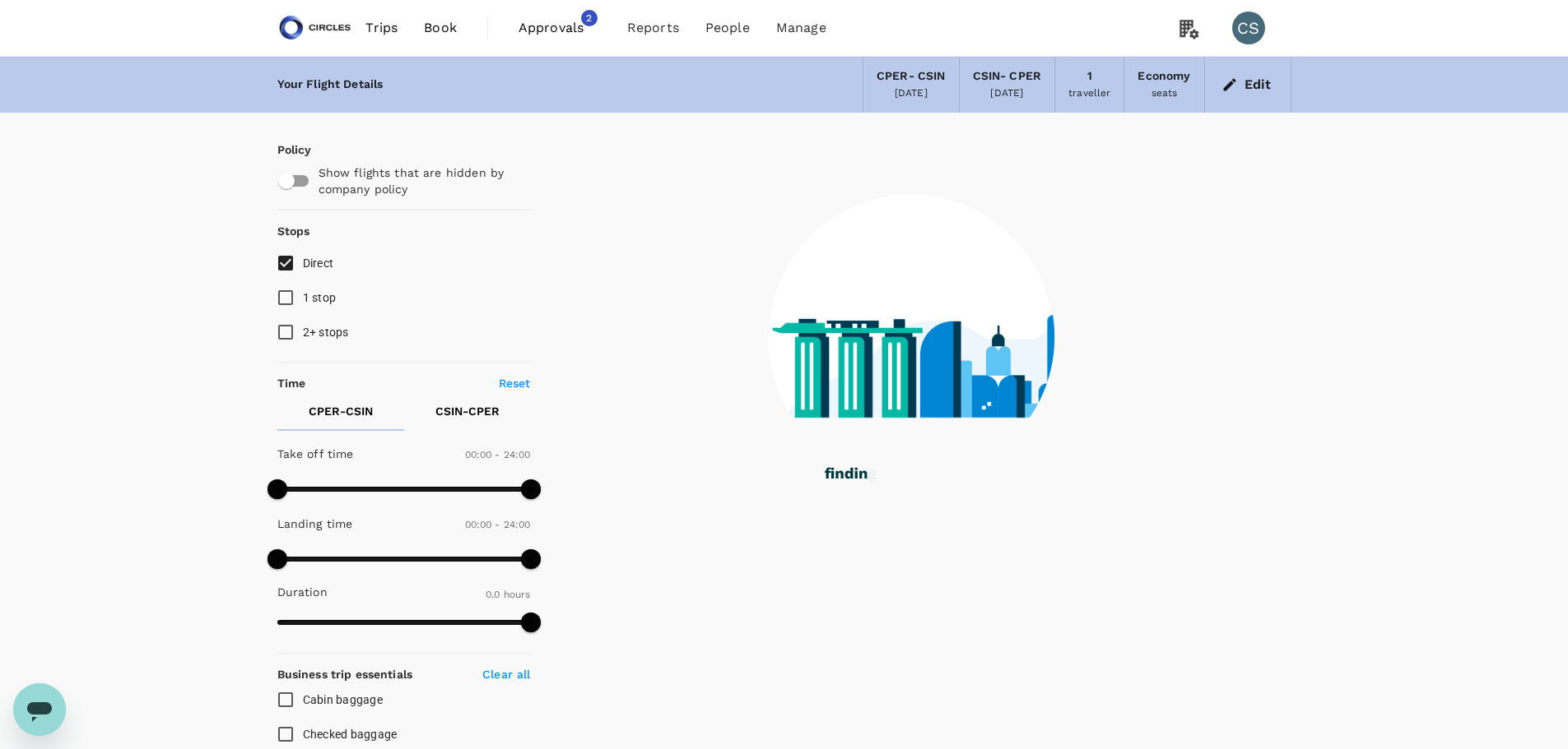
click at [557, 22] on span "Approvals" at bounding box center [559, 27] width 82 height 20
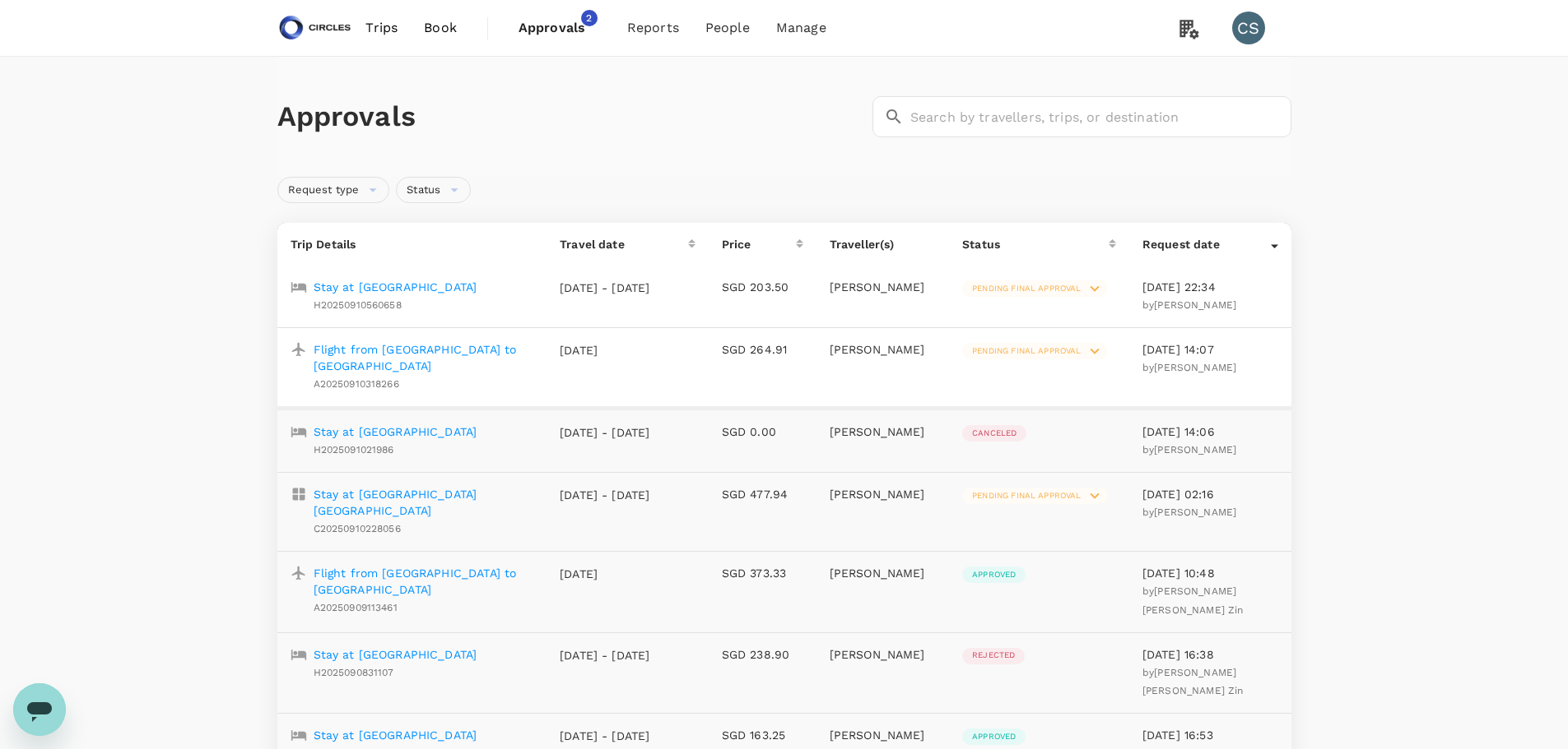
click at [1060, 345] on span "Pending final approval" at bounding box center [1026, 351] width 128 height 11
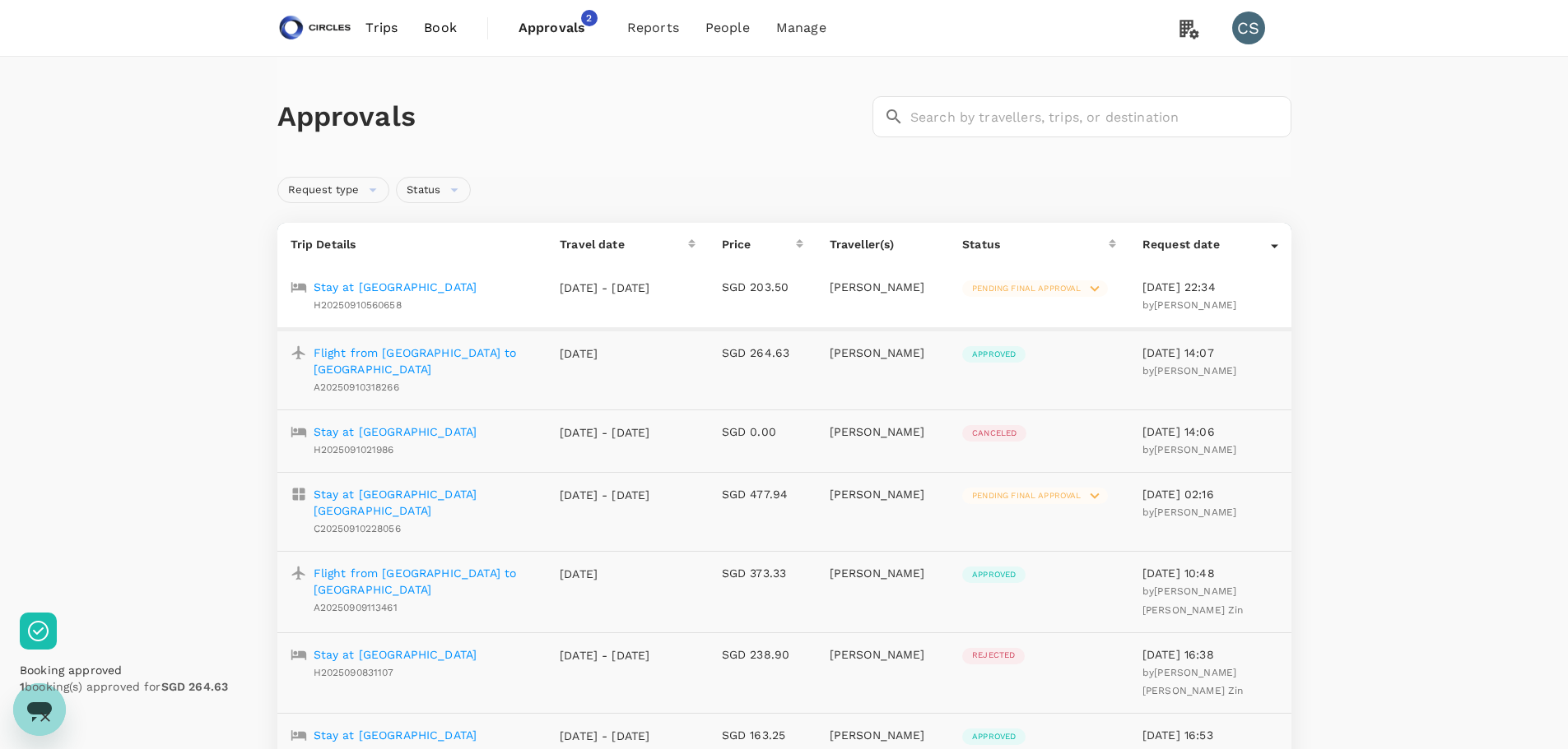
click at [622, 292] on p "[DATE] - [DATE]" at bounding box center [605, 287] width 90 height 16
click at [477, 291] on p "Stay at [GEOGRAPHIC_DATA]" at bounding box center [395, 286] width 164 height 16
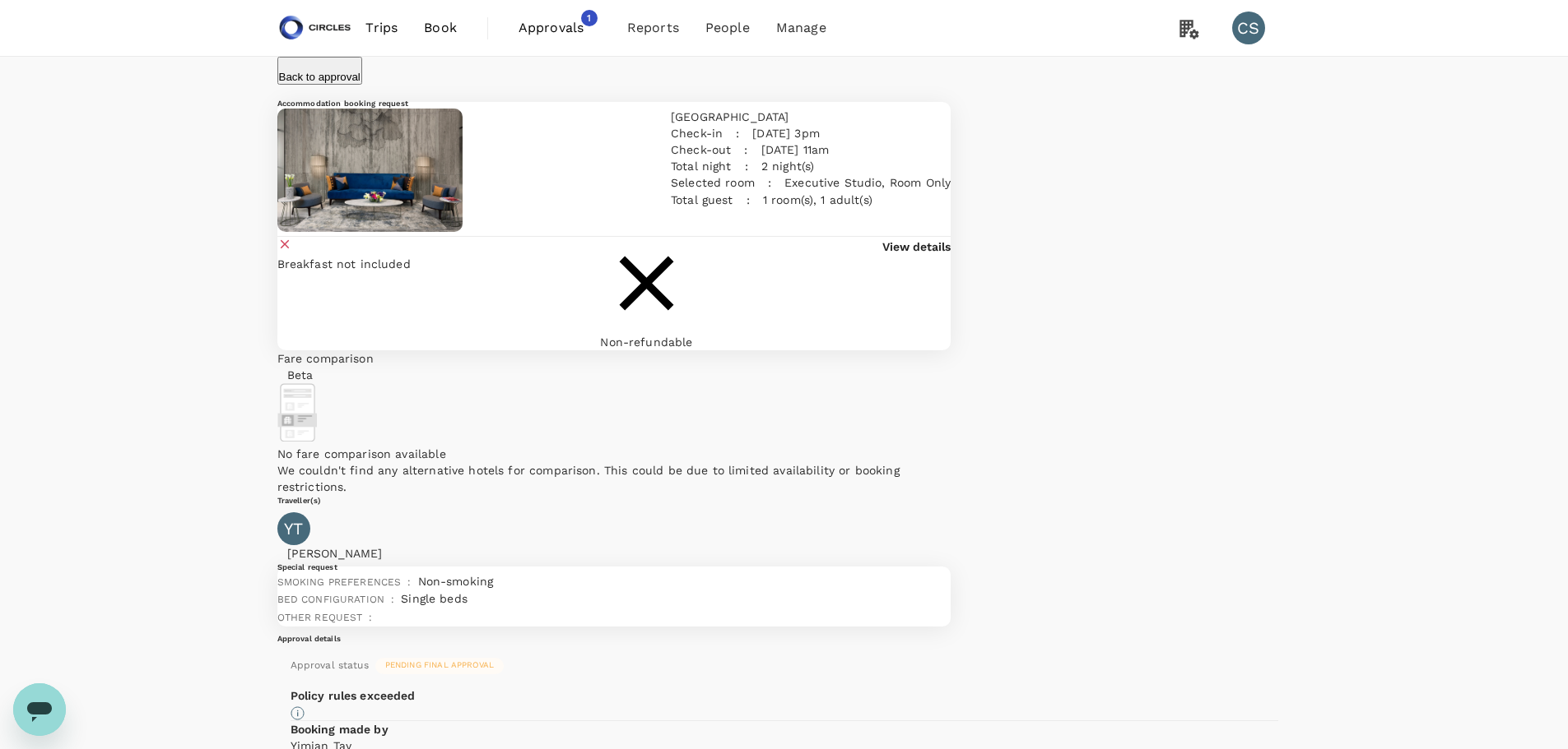
click at [900, 345] on div "Breakfast not included Non-refundable View details" at bounding box center [615, 287] width 674 height 126
click at [901, 255] on p "View details" at bounding box center [916, 247] width 69 height 16
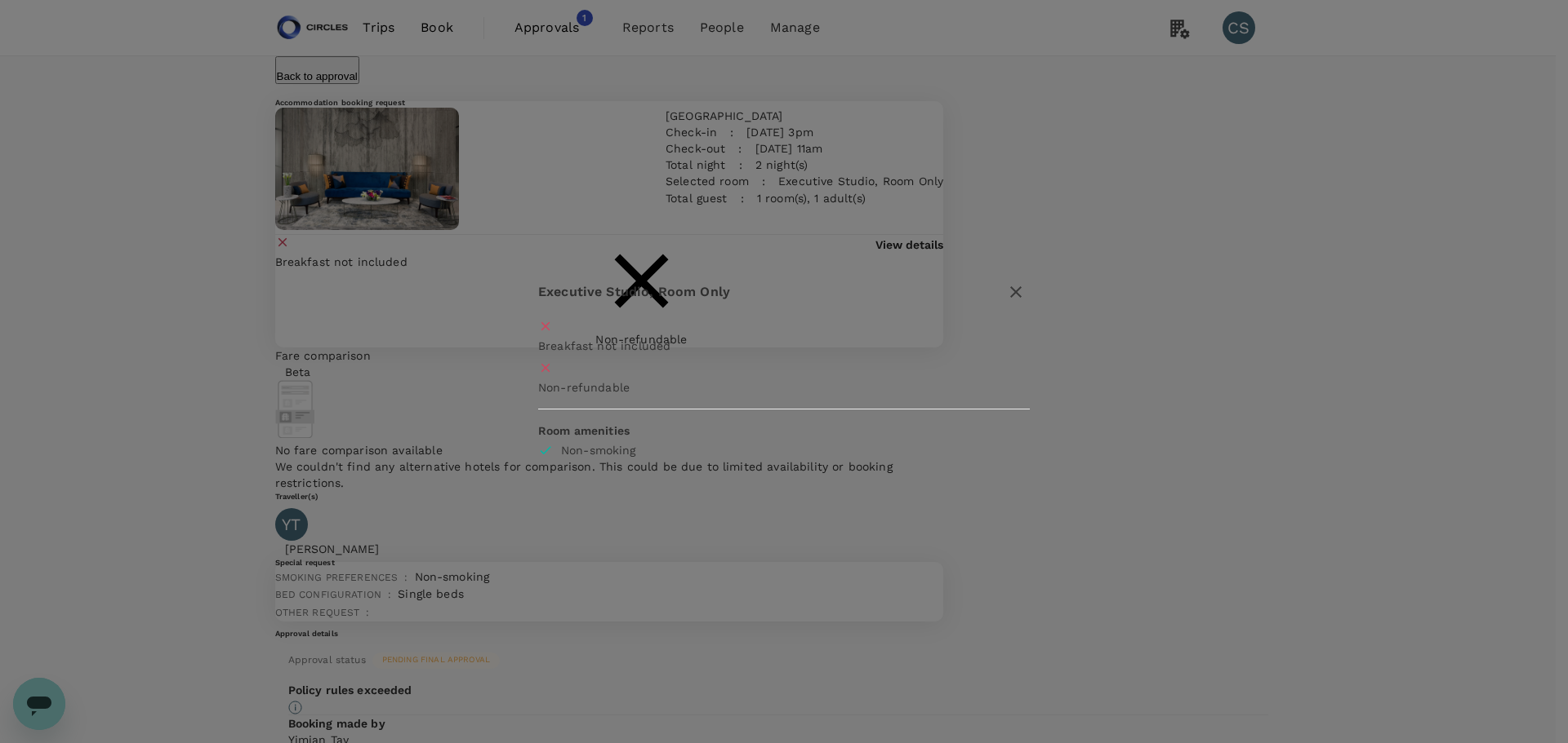
click at [1010, 298] on icon "button" at bounding box center [1016, 292] width 11 height 11
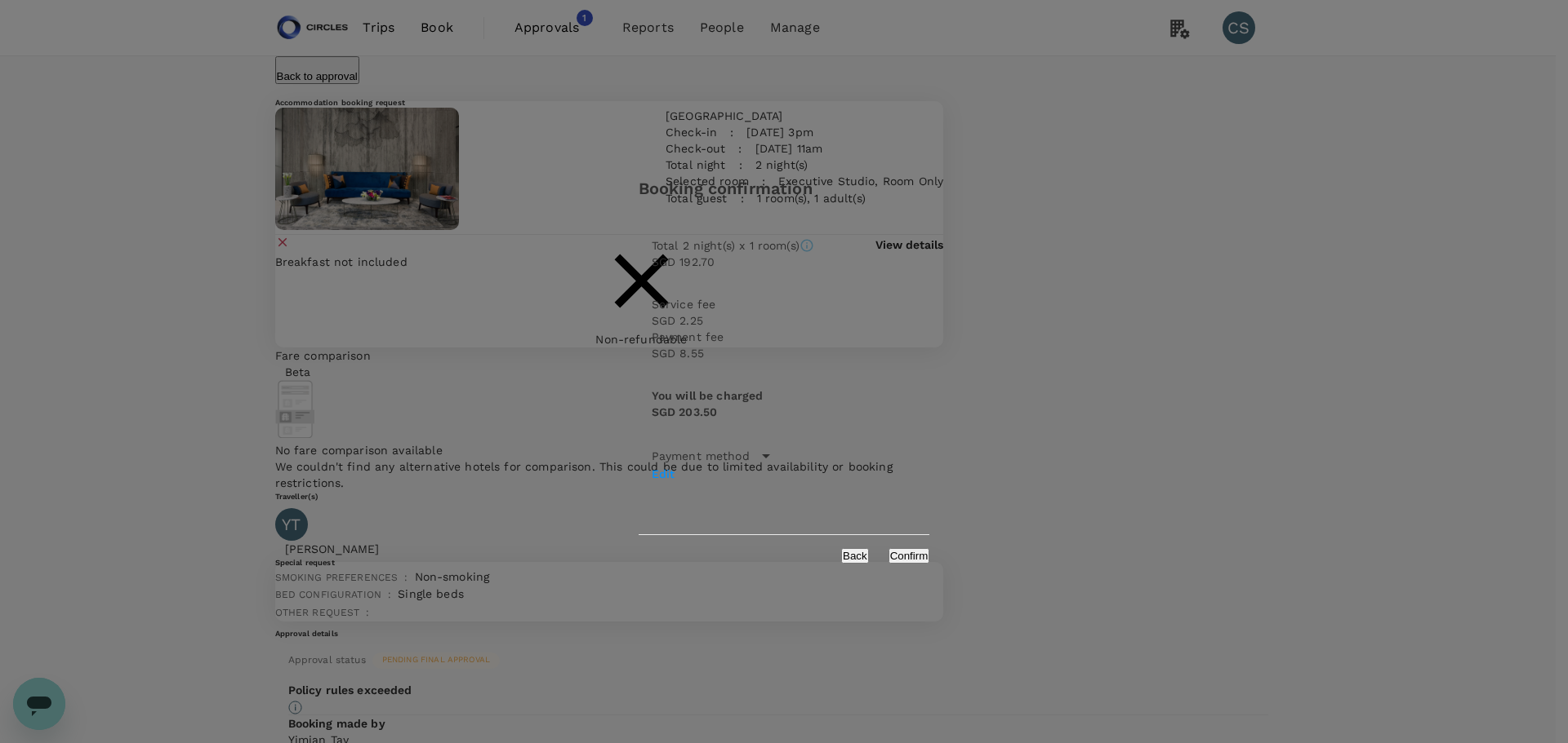
click at [869, 549] on button "Back" at bounding box center [855, 556] width 28 height 16
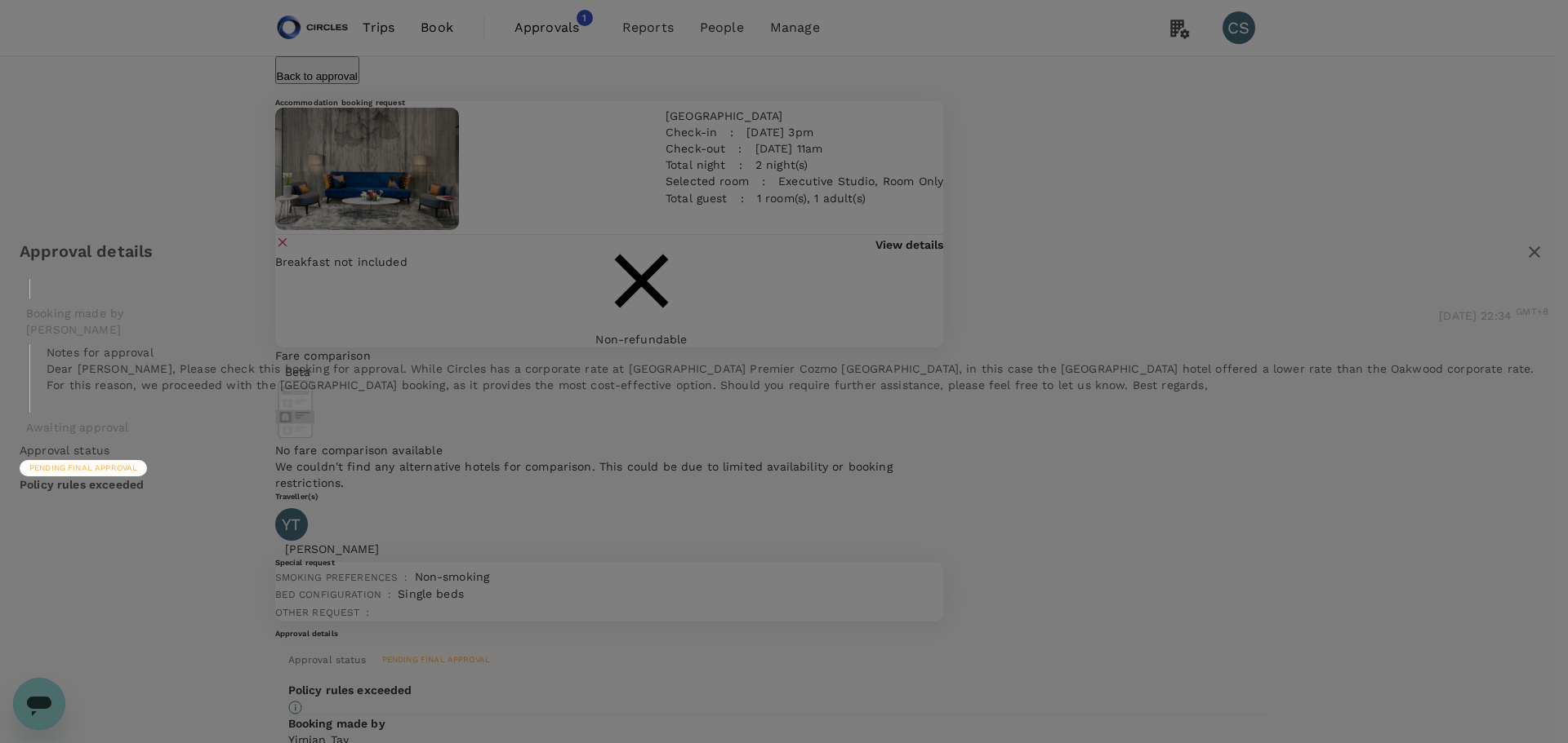
click at [1520, 238] on button "button" at bounding box center [1534, 252] width 28 height 28
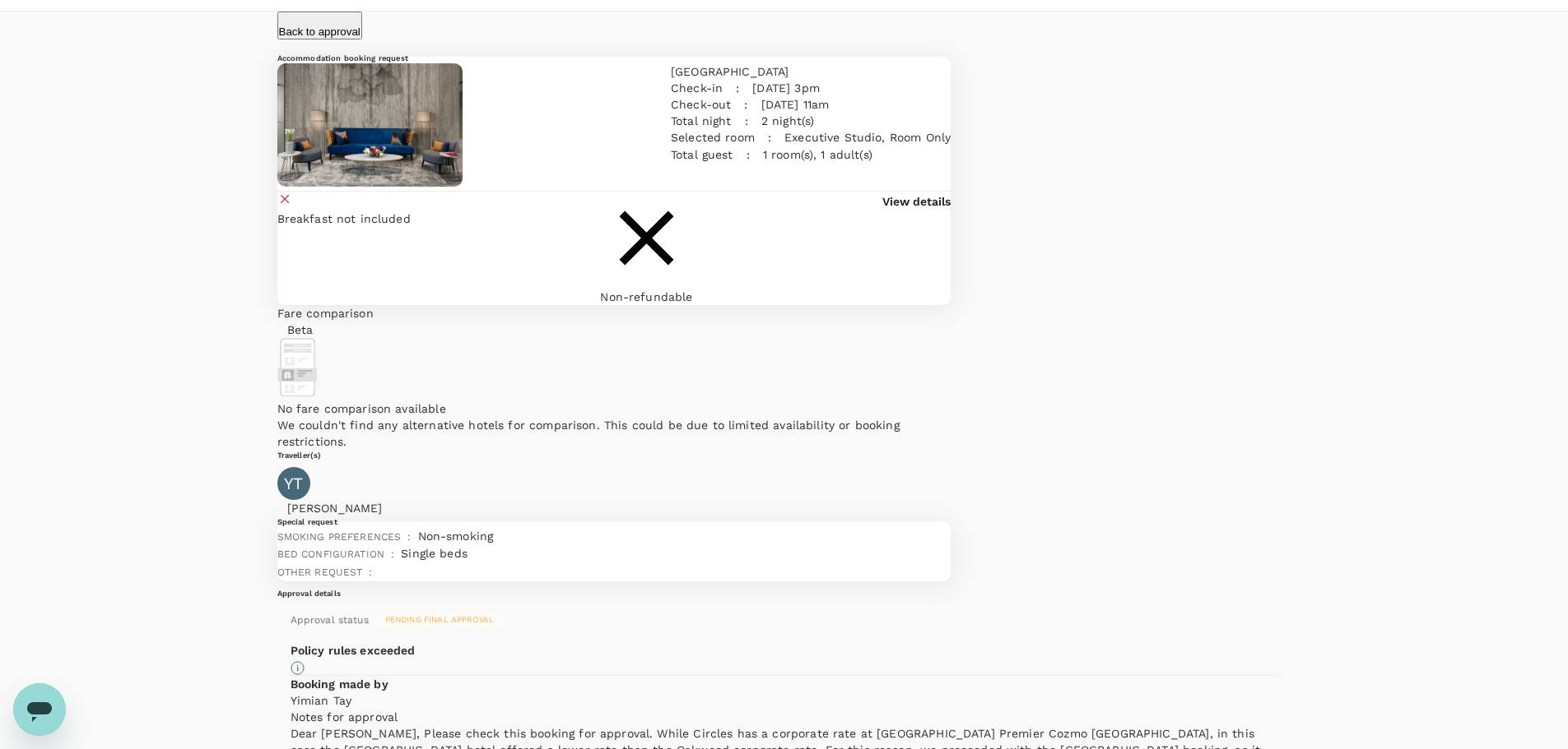
scroll to position [82, 0]
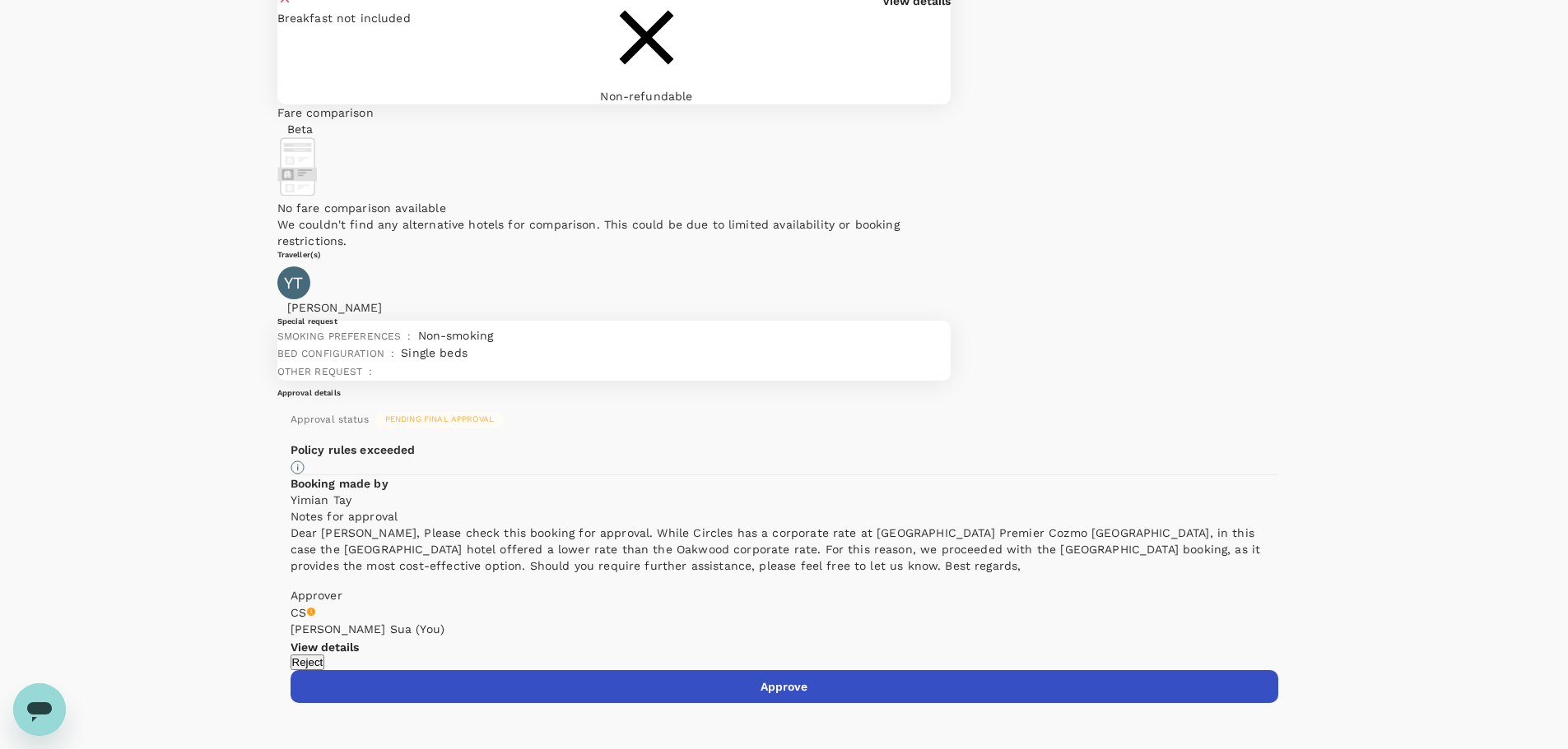
scroll to position [247, 0]
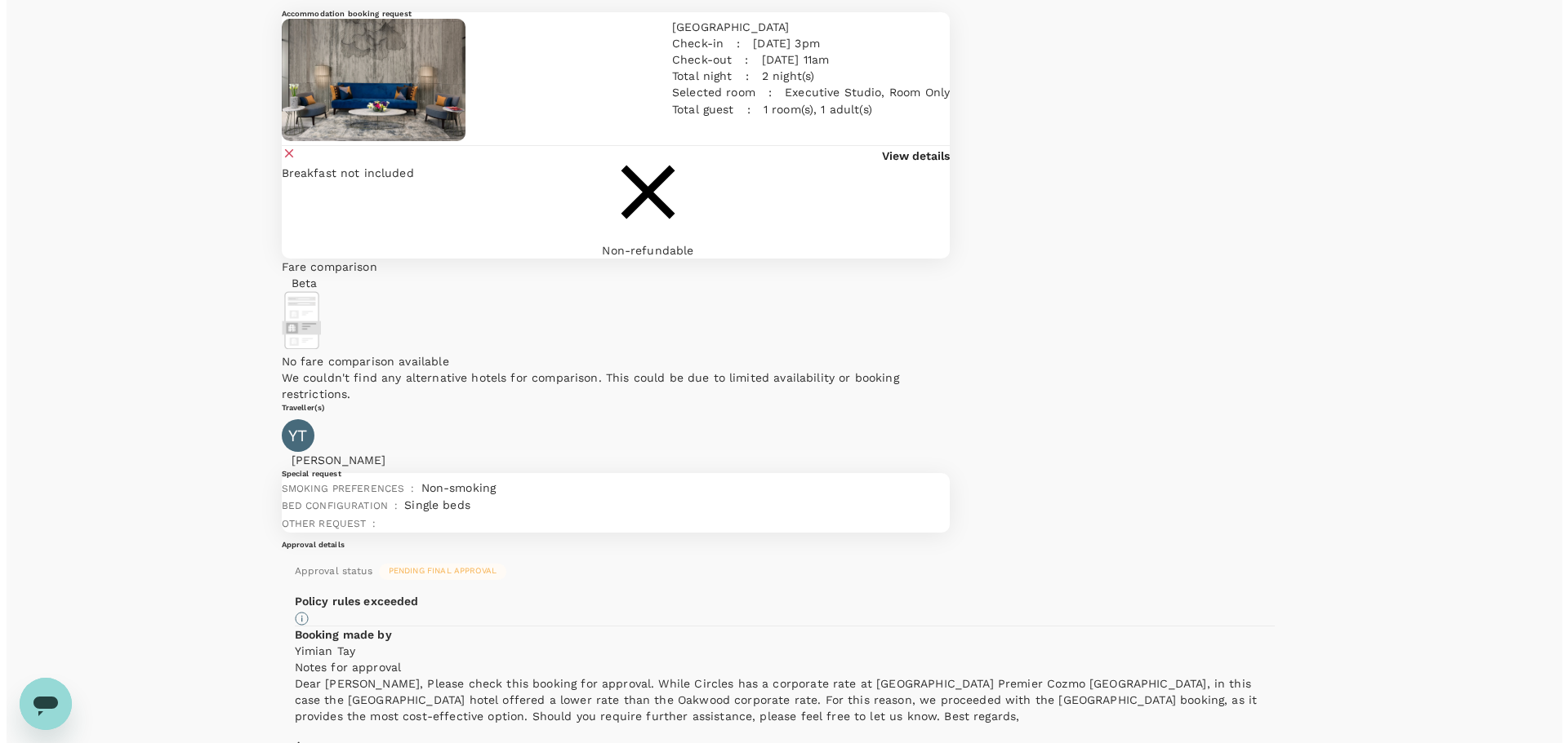
scroll to position [0, 0]
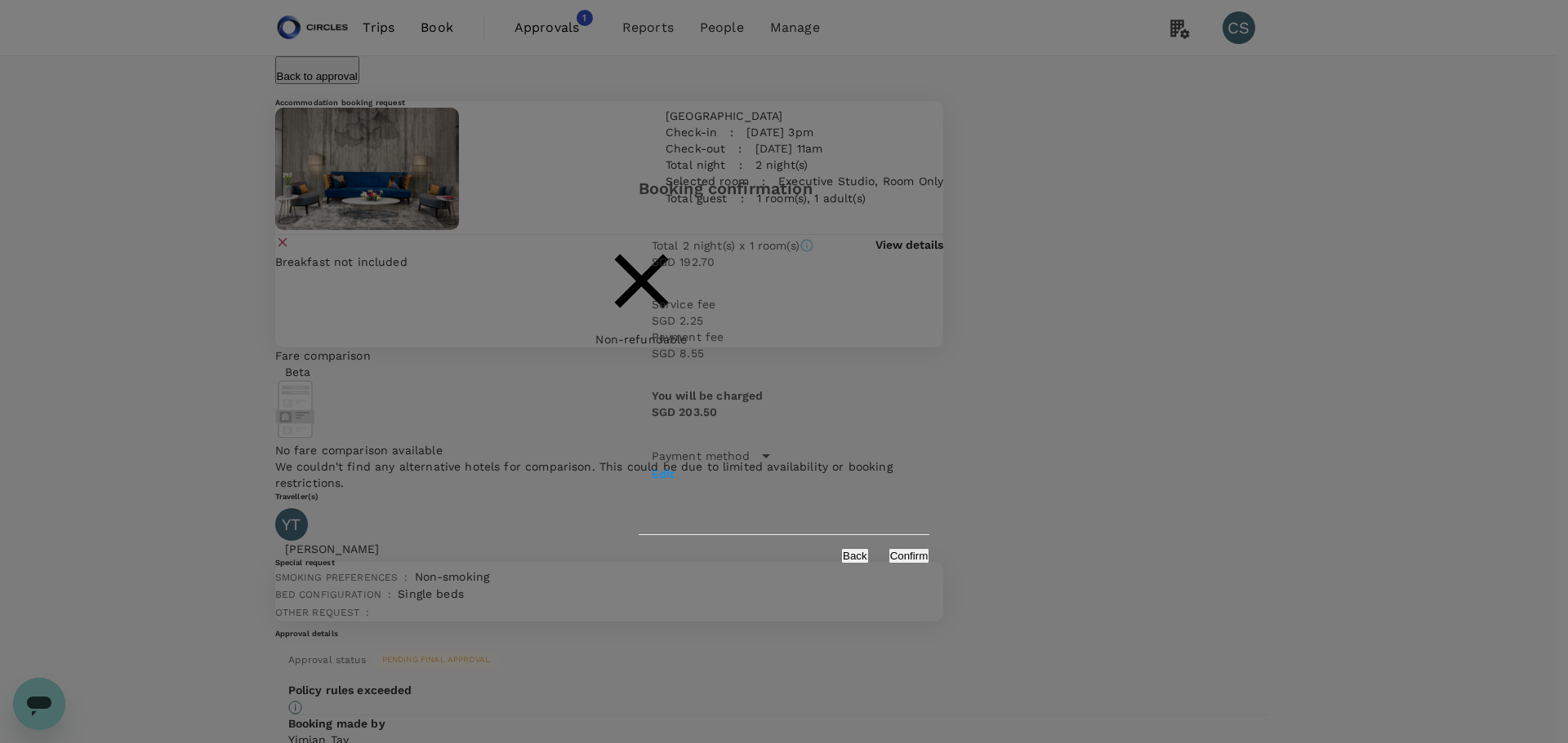
click at [919, 549] on button "Confirm" at bounding box center [909, 556] width 42 height 16
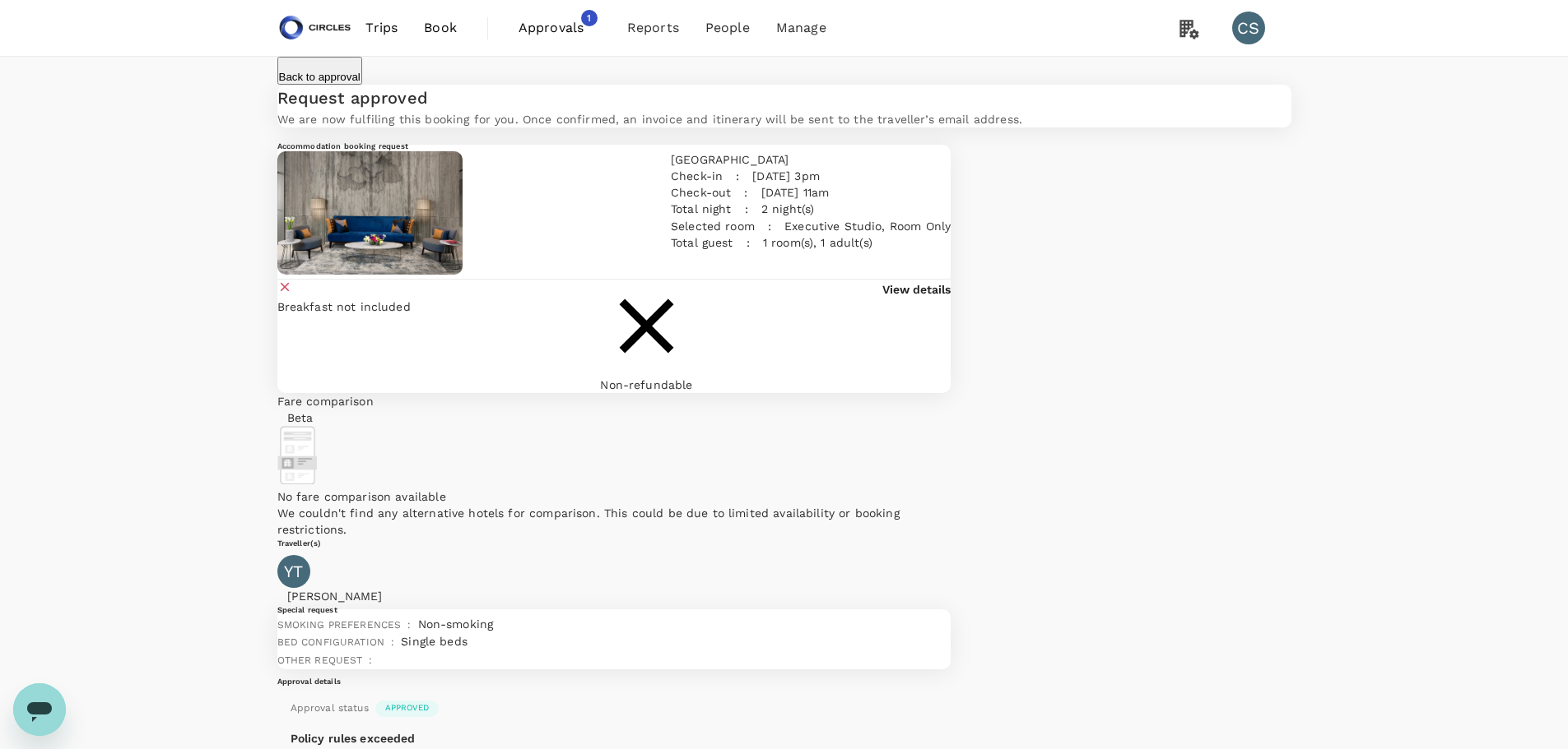
click at [346, 68] on div "Back to approval" at bounding box center [316, 67] width 91 height 35
click at [347, 73] on p "Back to approval" at bounding box center [319, 76] width 82 height 12
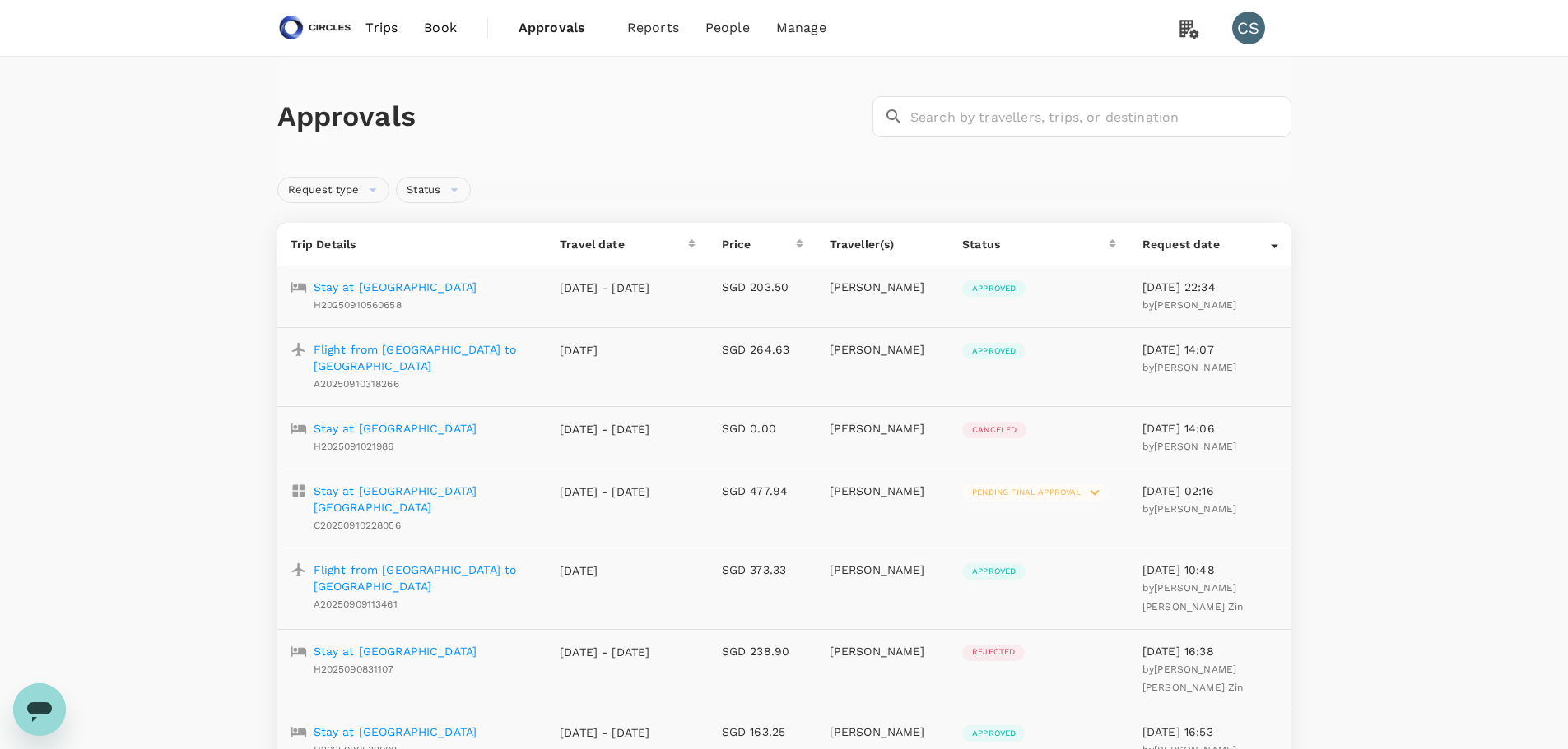
click at [466, 350] on p "Flight from [GEOGRAPHIC_DATA] to [GEOGRAPHIC_DATA]" at bounding box center [424, 358] width 220 height 33
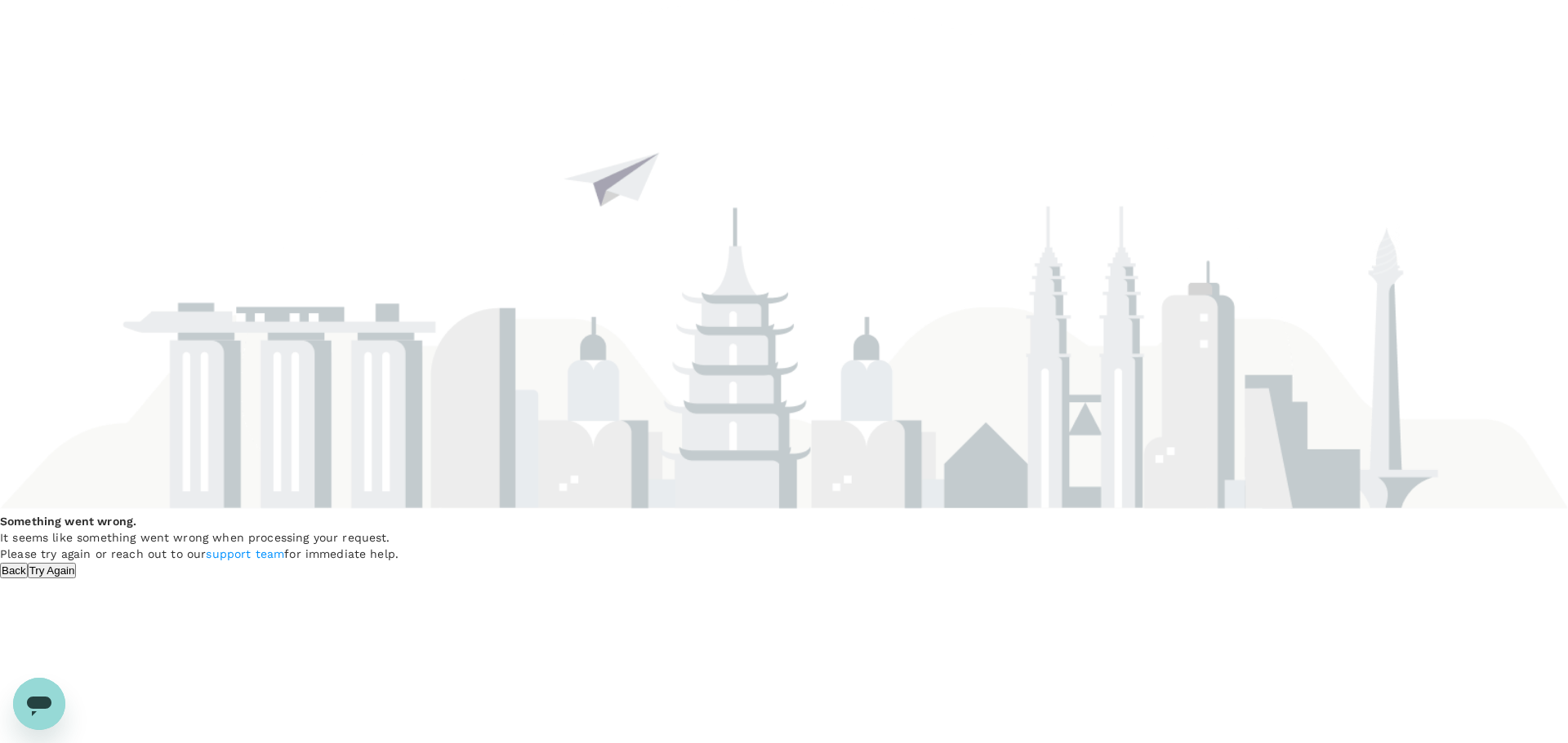
click at [77, 563] on button "Try Again" at bounding box center [52, 570] width 49 height 16
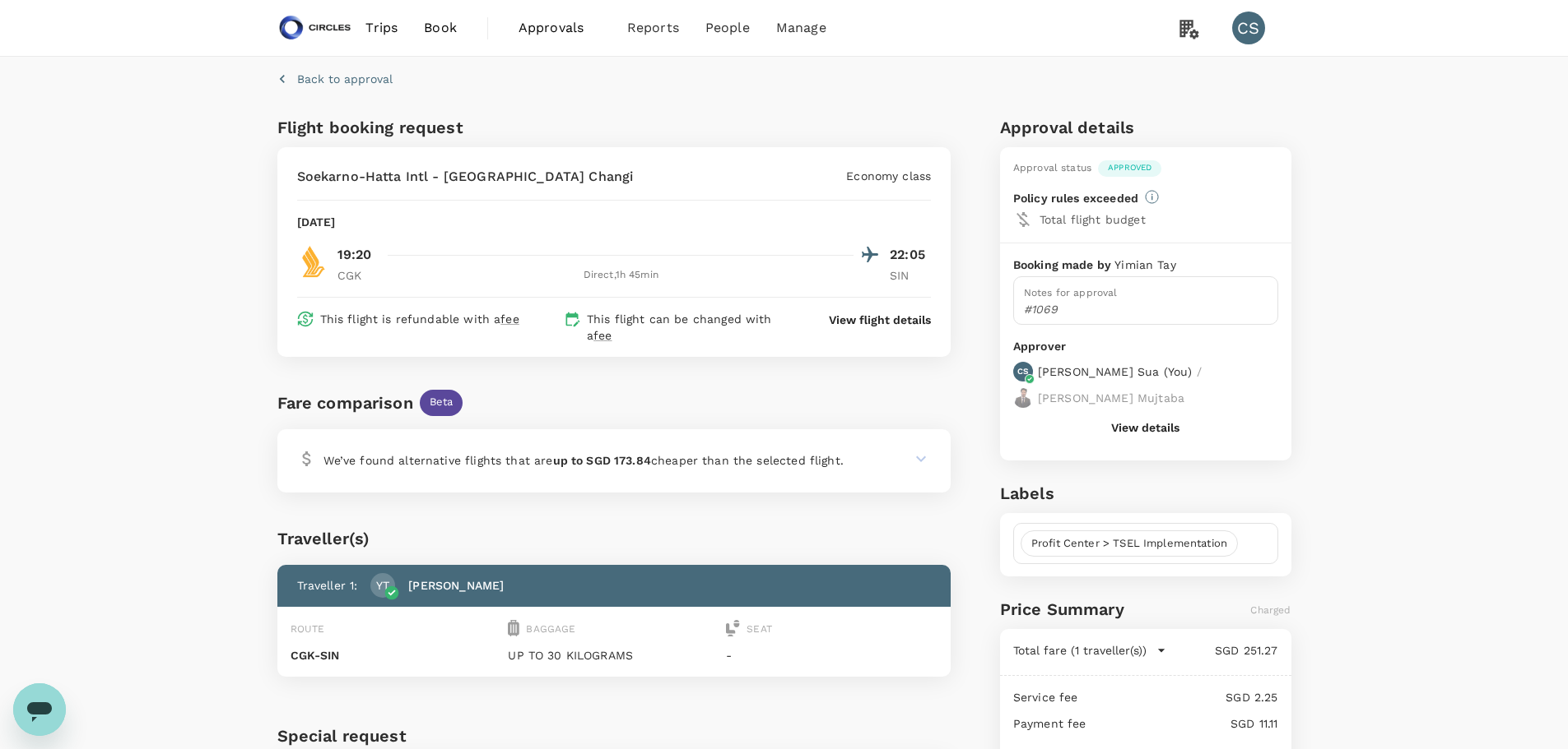
click at [328, 72] on p "Back to approval" at bounding box center [344, 78] width 95 height 16
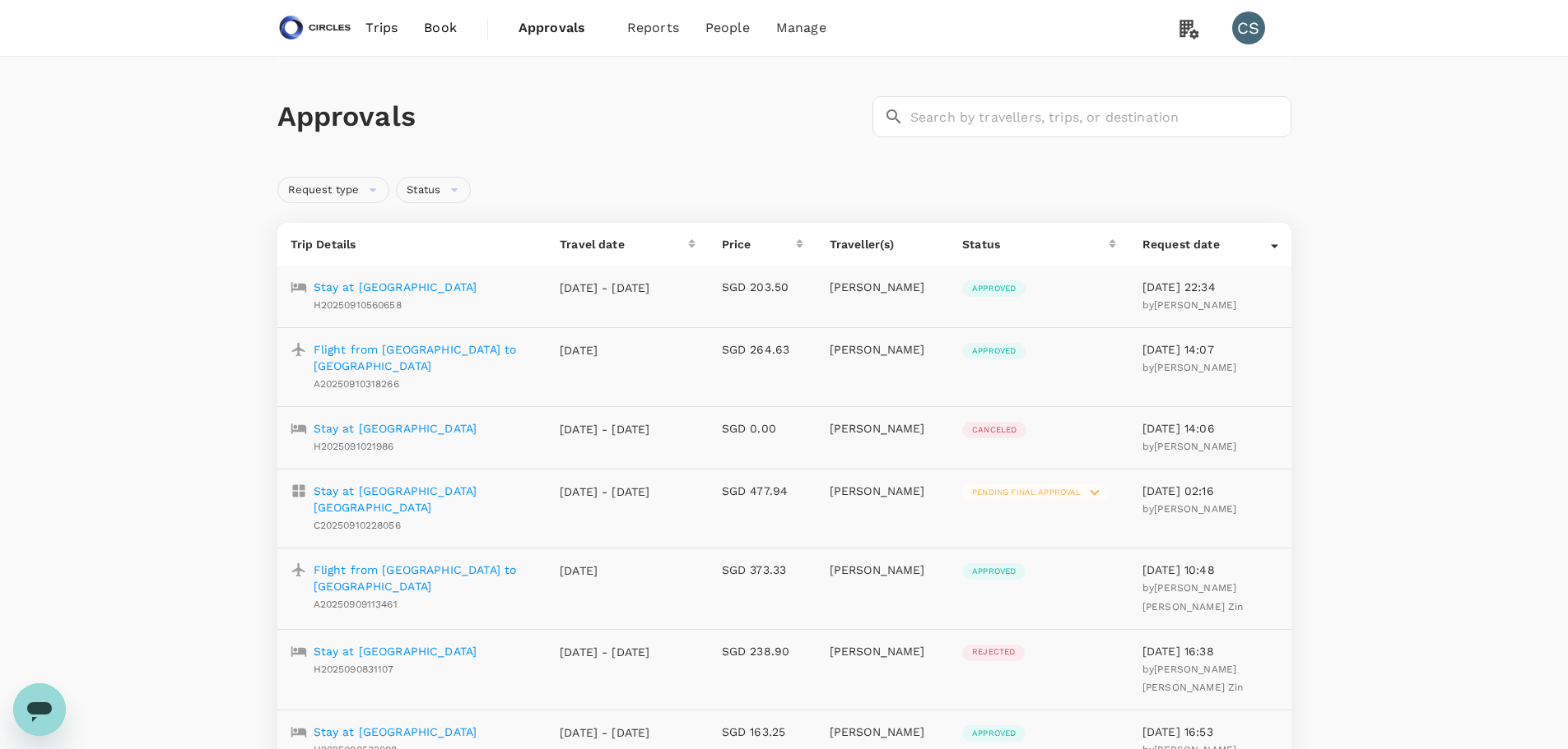
click at [445, 348] on p "Flight from [GEOGRAPHIC_DATA] to [GEOGRAPHIC_DATA]" at bounding box center [424, 358] width 220 height 33
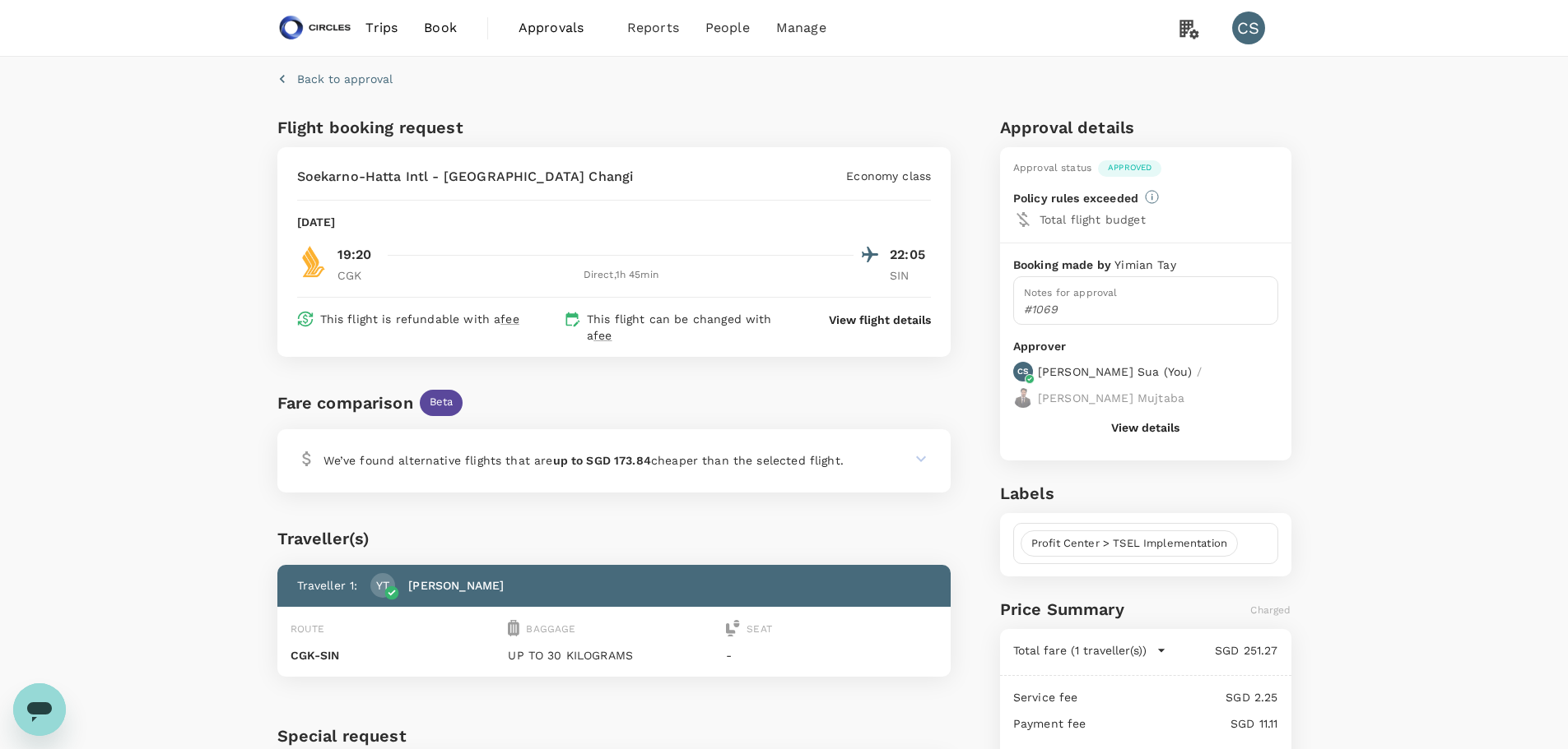
click at [872, 460] on div "We’ve found alternative flights that are up to SGD 173.84 cheaper than the sele…" at bounding box center [587, 460] width 581 height 24
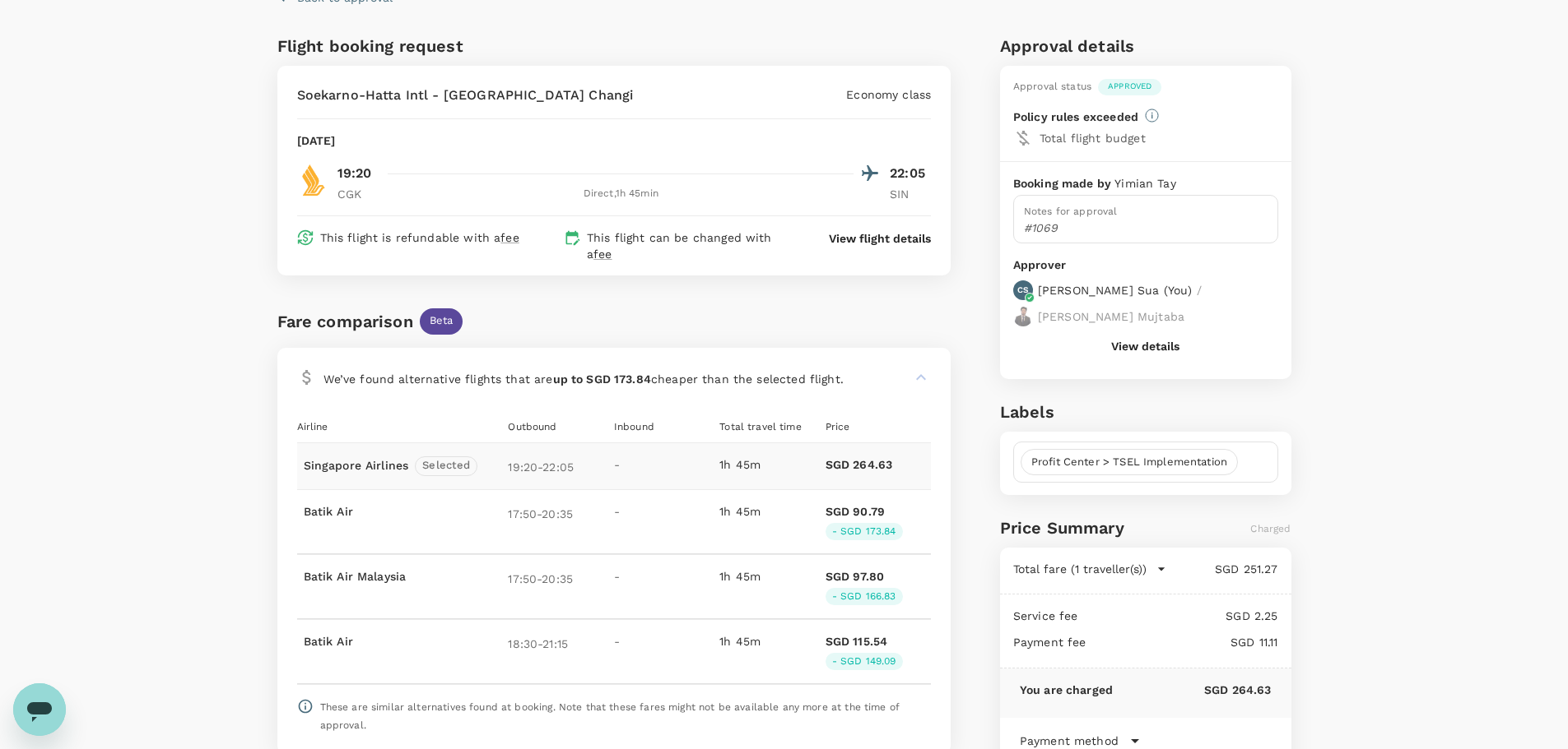
scroll to position [82, 0]
click at [1455, 404] on div "Back to approval Flight booking request [PERSON_NAME]-Hatta Intl - [GEOGRAPHIC_…" at bounding box center [784, 555] width 1568 height 1162
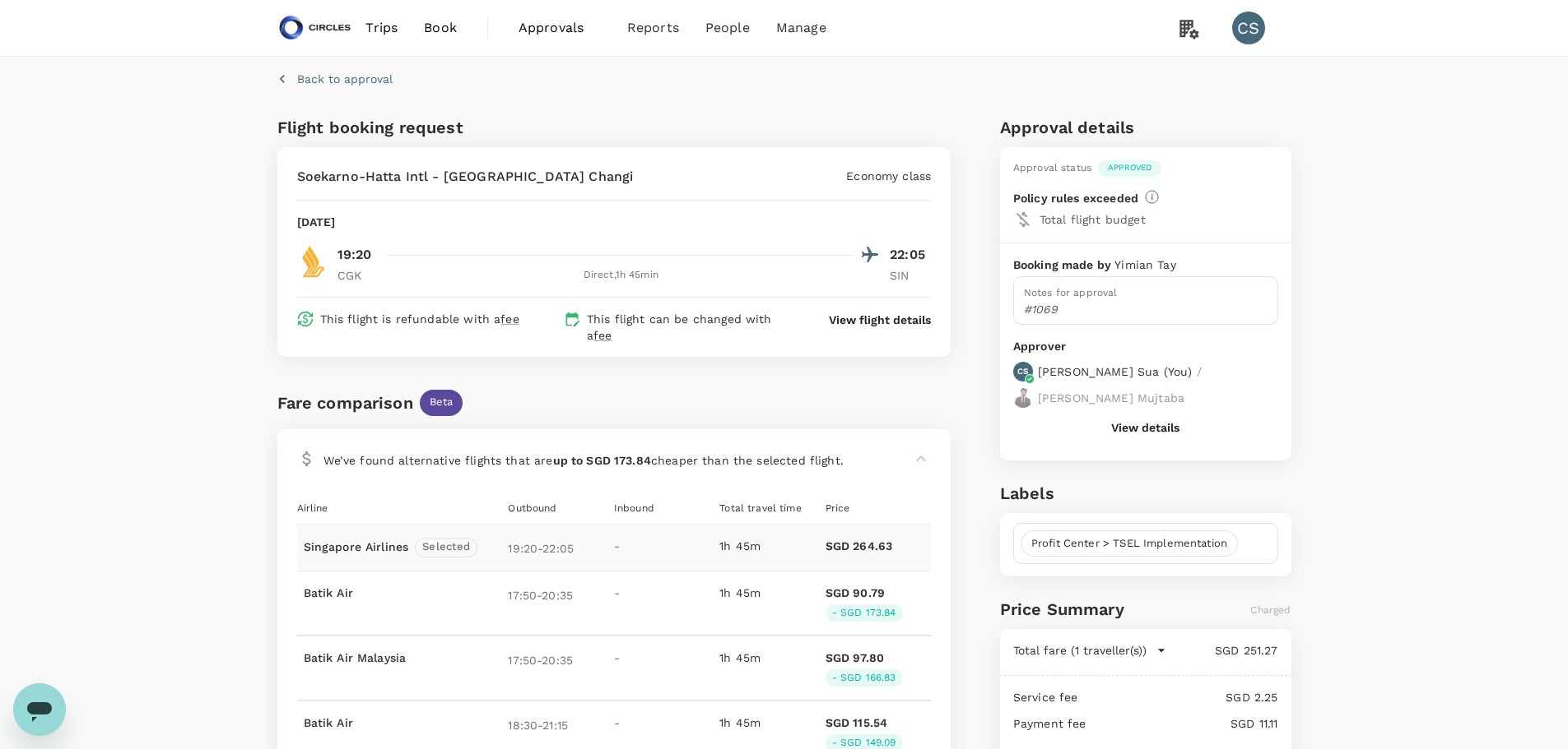
click at [1144, 422] on button "View details" at bounding box center [1144, 428] width 69 height 13
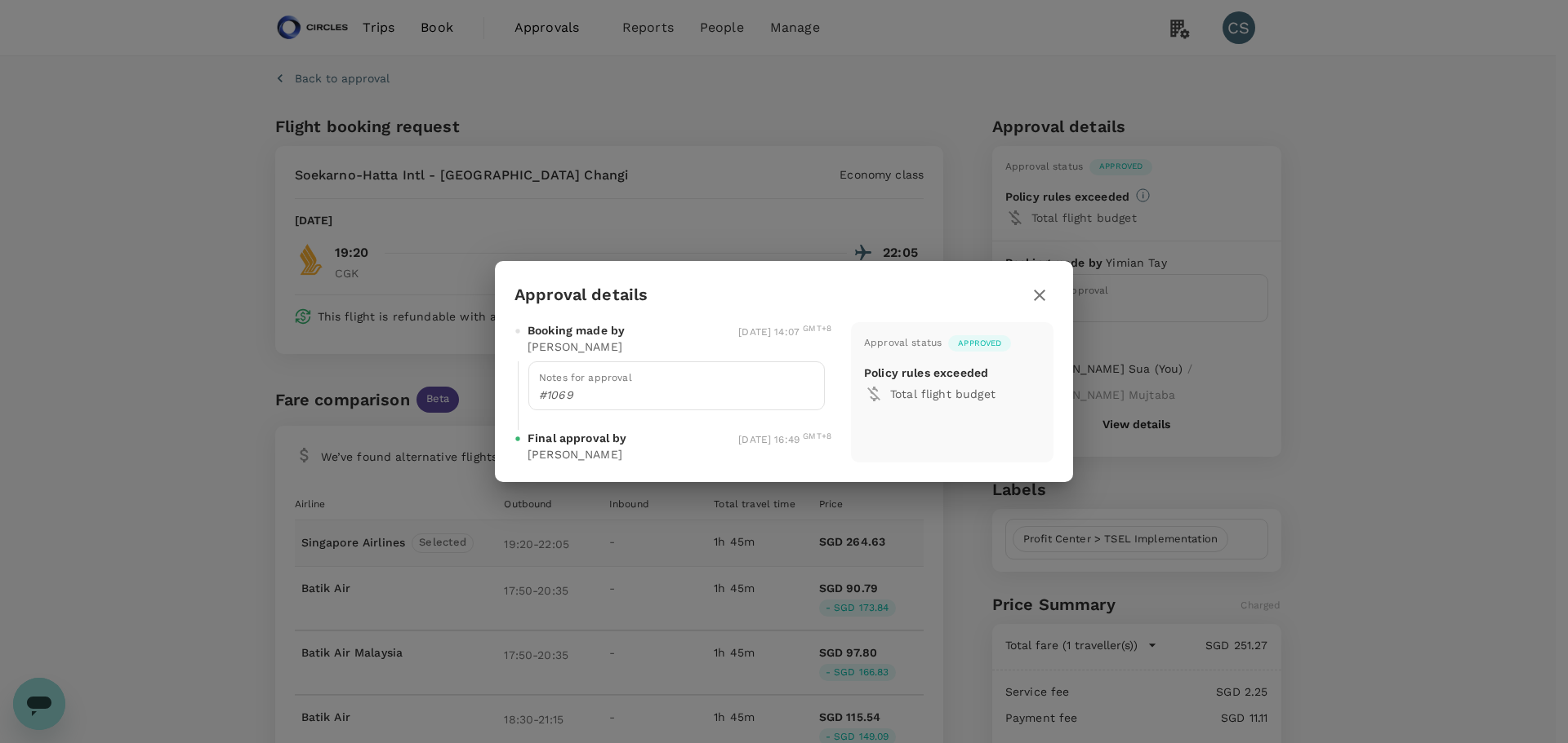
click at [1047, 290] on icon "button" at bounding box center [1038, 295] width 20 height 20
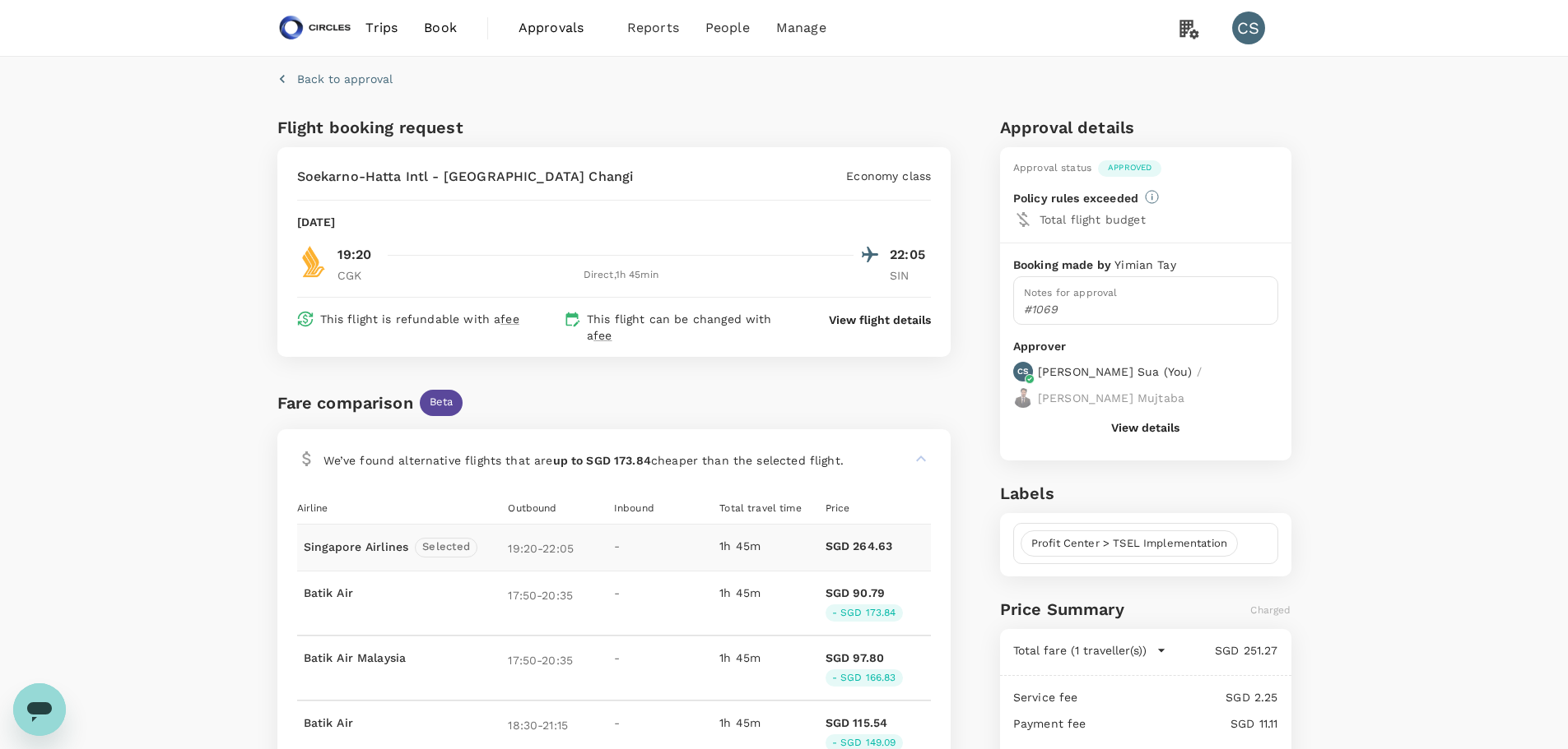
drag, startPoint x: 553, startPoint y: 23, endPoint x: 487, endPoint y: 2, distance: 69.3
click at [553, 23] on span "Approvals" at bounding box center [559, 27] width 82 height 20
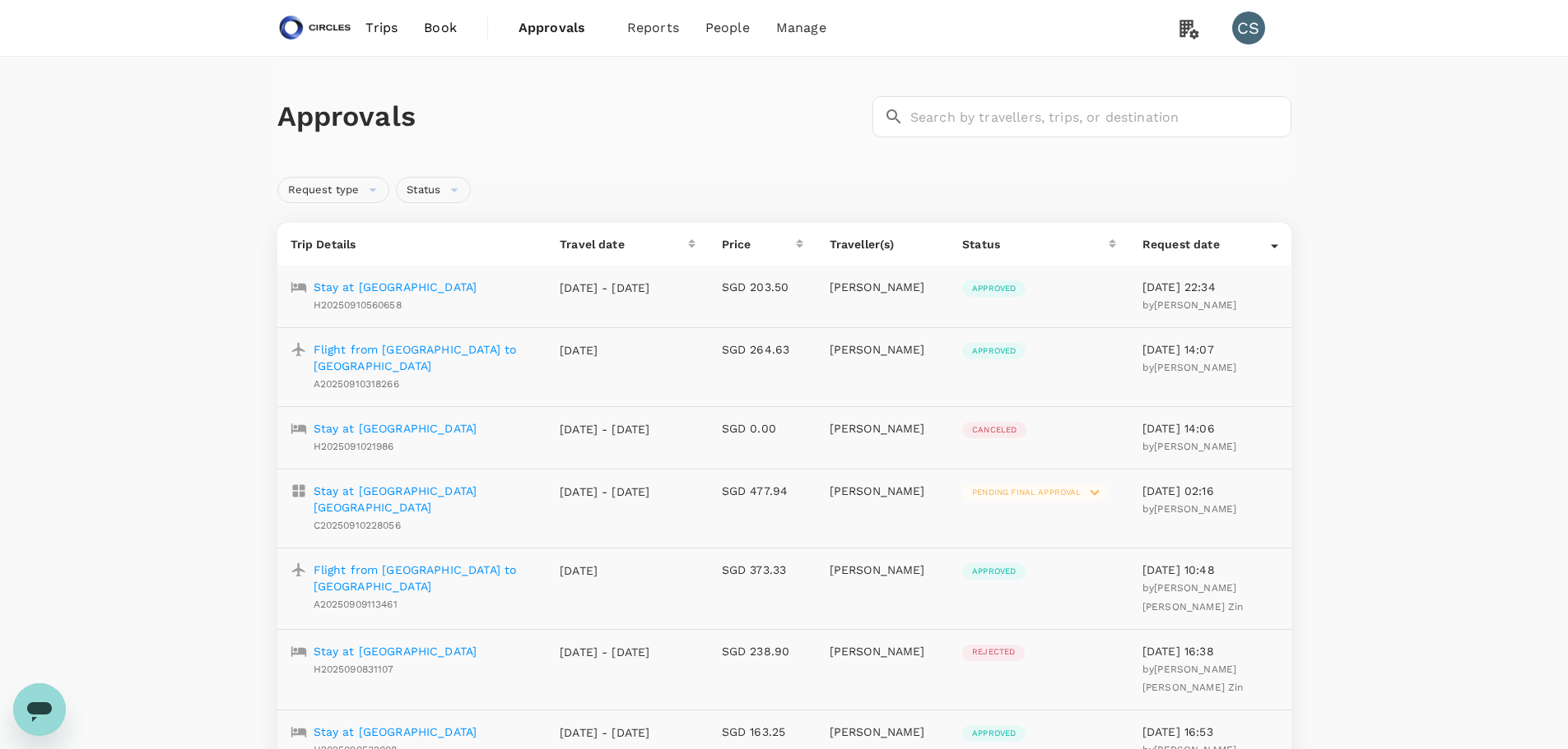
click at [623, 136] on div "Approvals ​ ​" at bounding box center [781, 113] width 1020 height 48
click at [455, 22] on span "Book" at bounding box center [440, 27] width 33 height 20
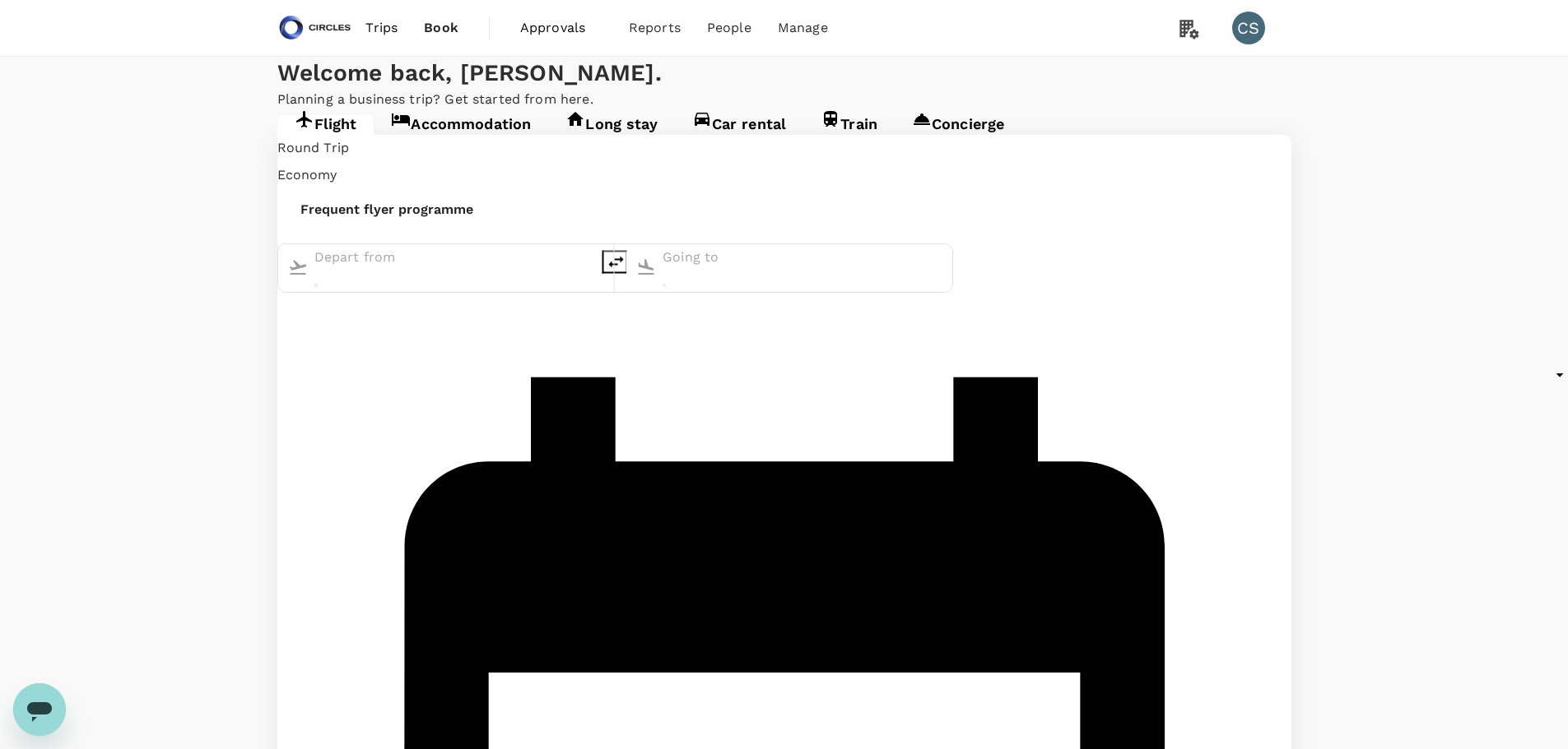
type input "[GEOGRAPHIC_DATA], [GEOGRAPHIC_DATA] (any)"
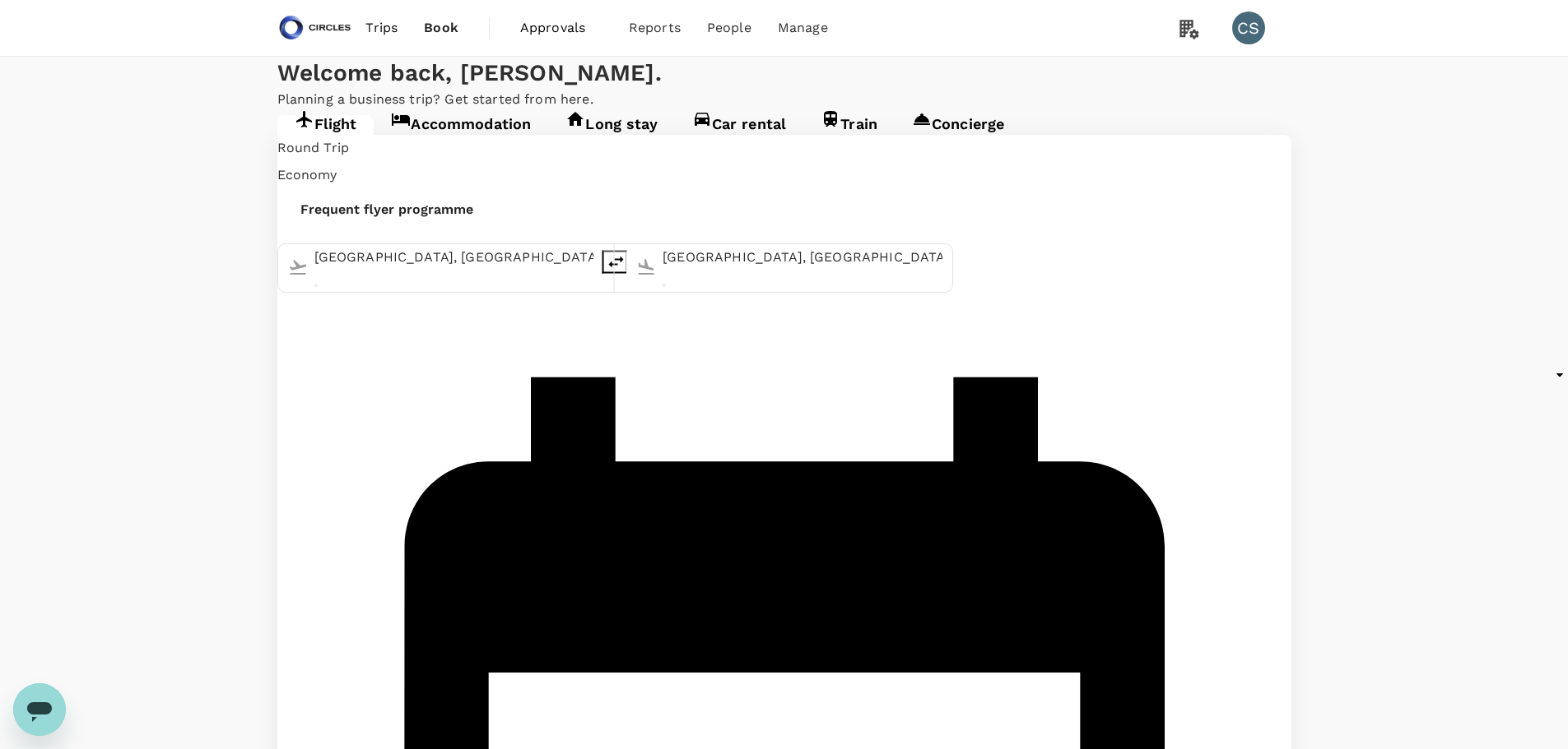
click at [392, 162] on div "Round Trip roundtrip" at bounding box center [784, 148] width 1014 height 27
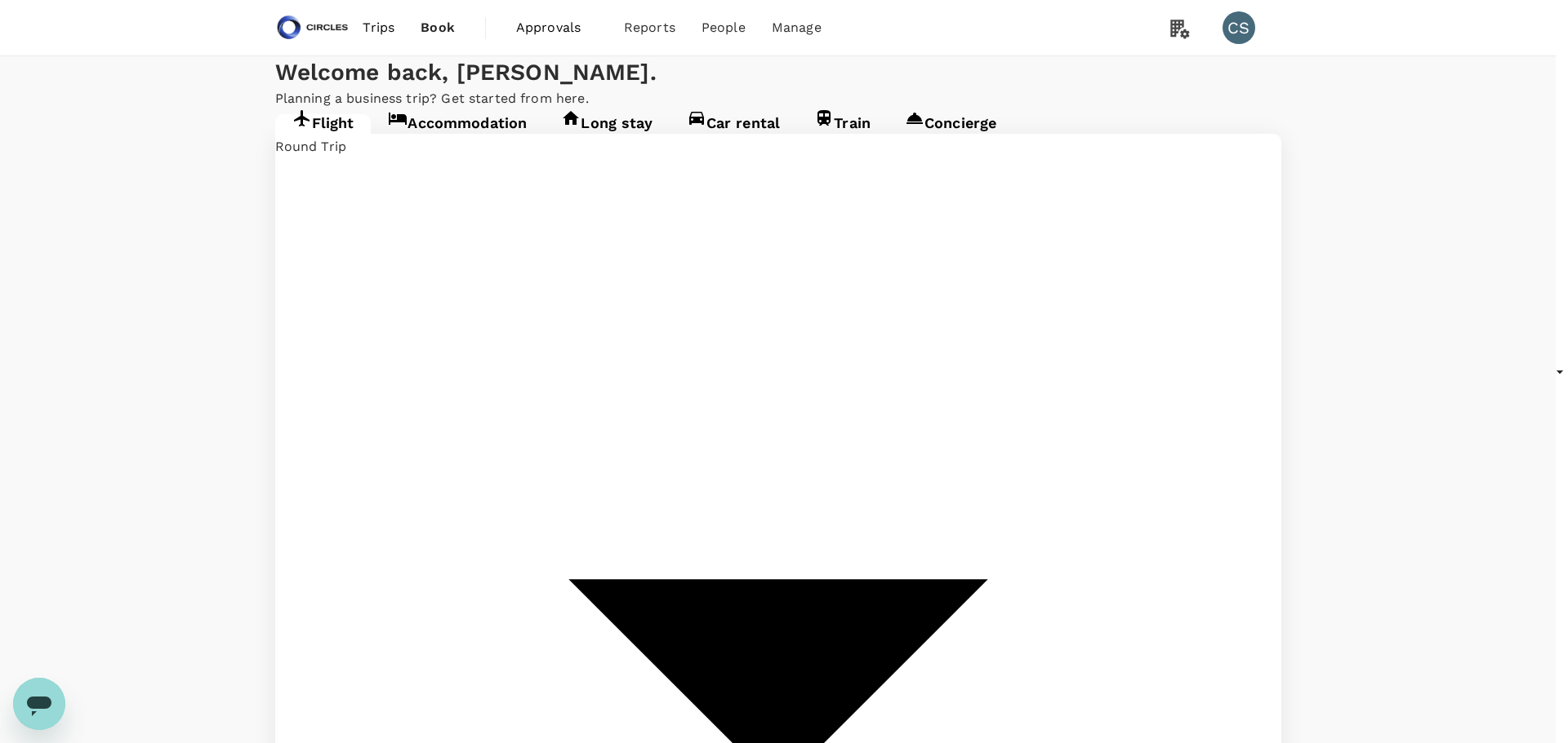
type input "oneway"
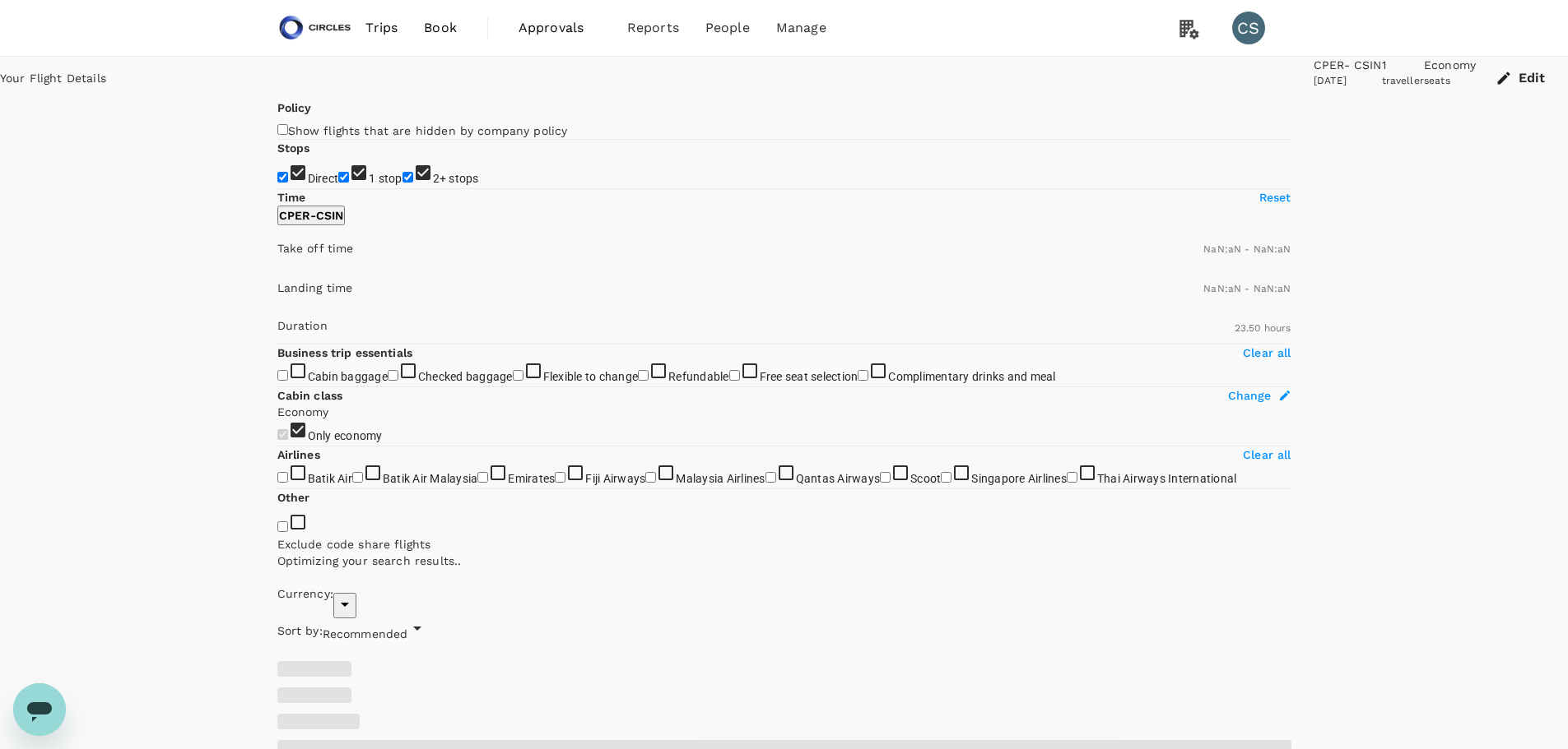
type input "SGD"
type input "1440"
click at [369, 185] on span "1 stop" at bounding box center [386, 179] width 34 height 13
click at [338, 183] on input "1 stop" at bounding box center [343, 177] width 10 height 10
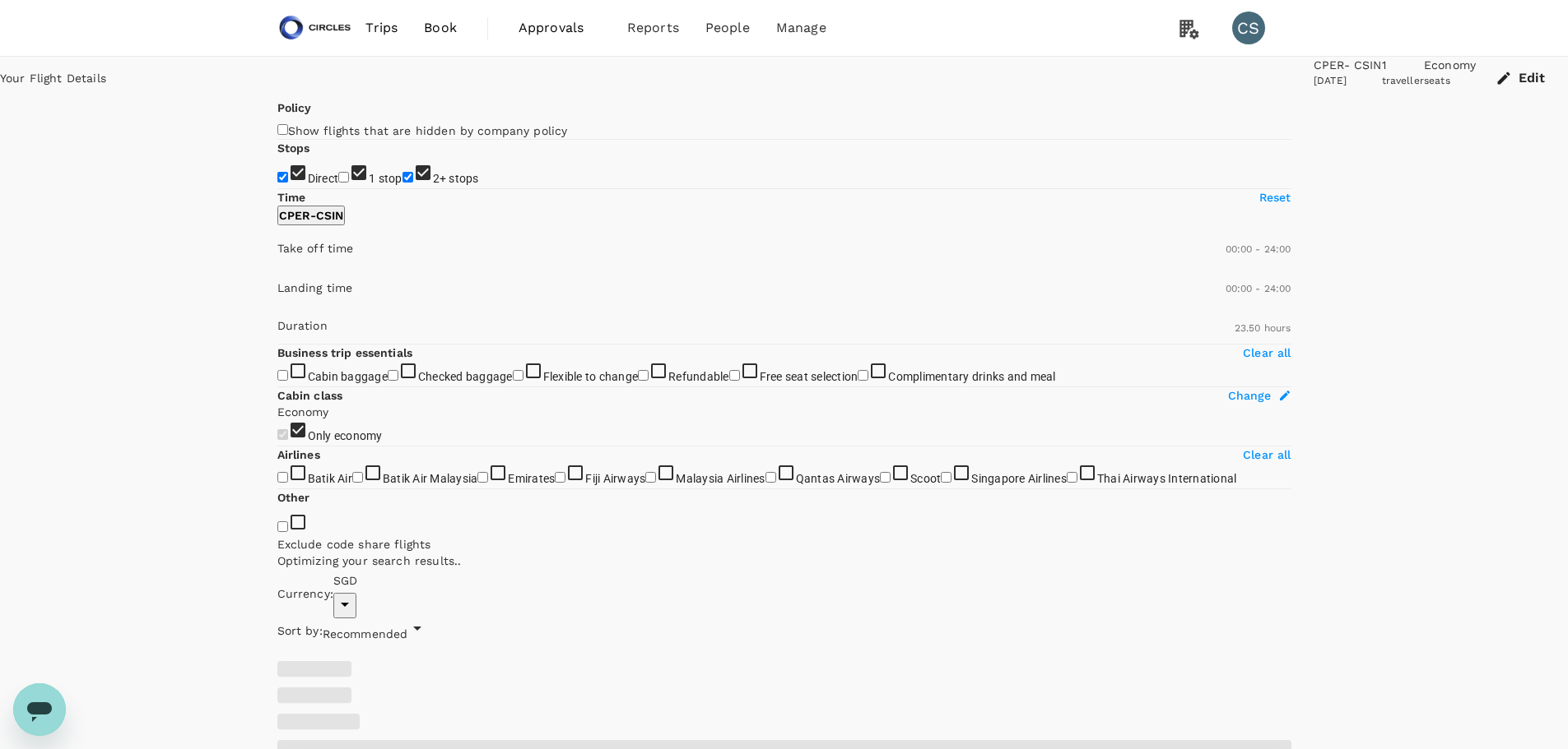
checkbox input "false"
click at [433, 185] on span "2+ stops" at bounding box center [456, 179] width 46 height 13
click at [403, 183] on input "2+ stops" at bounding box center [408, 177] width 10 height 10
checkbox input "false"
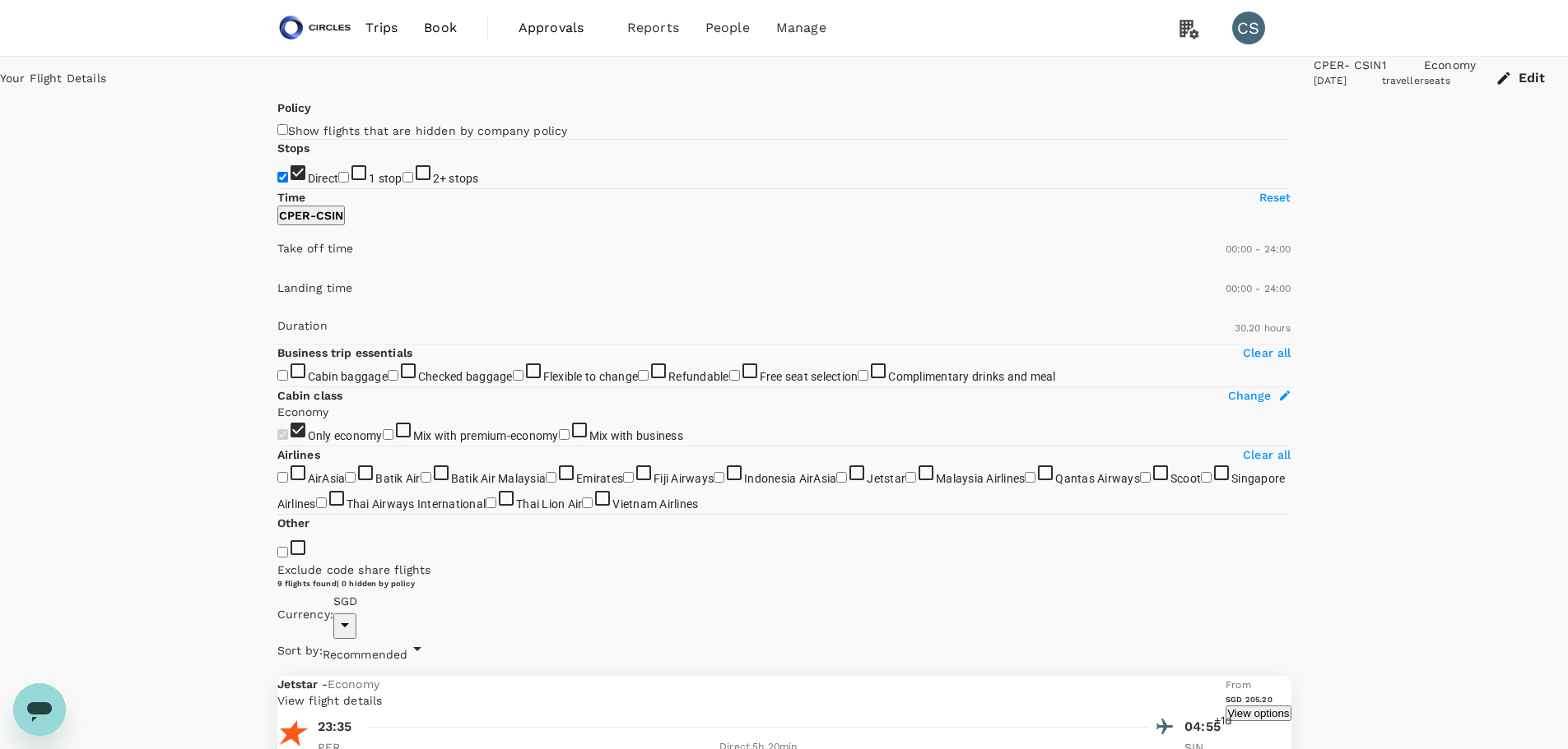
type input "1820"
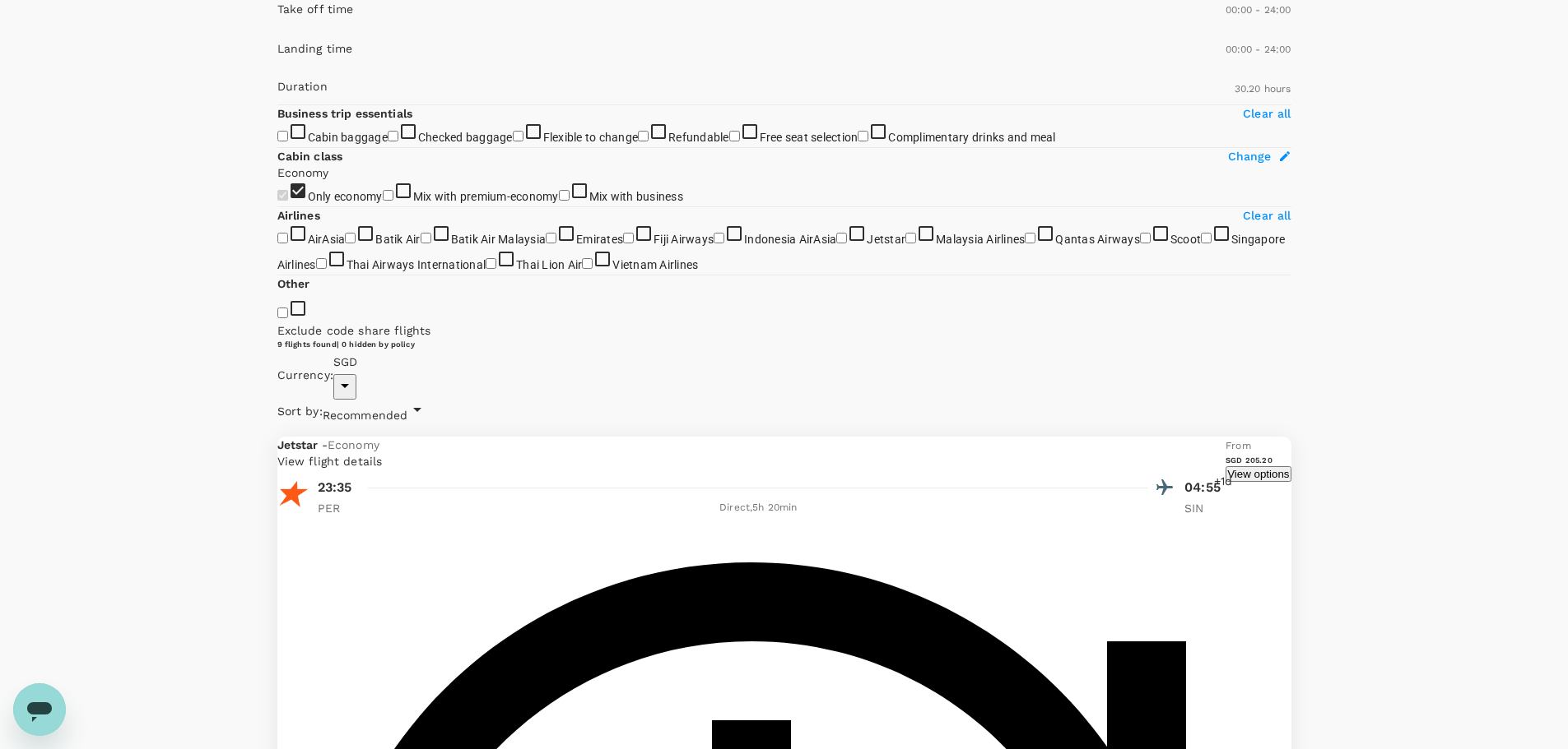
scroll to position [329, 0]
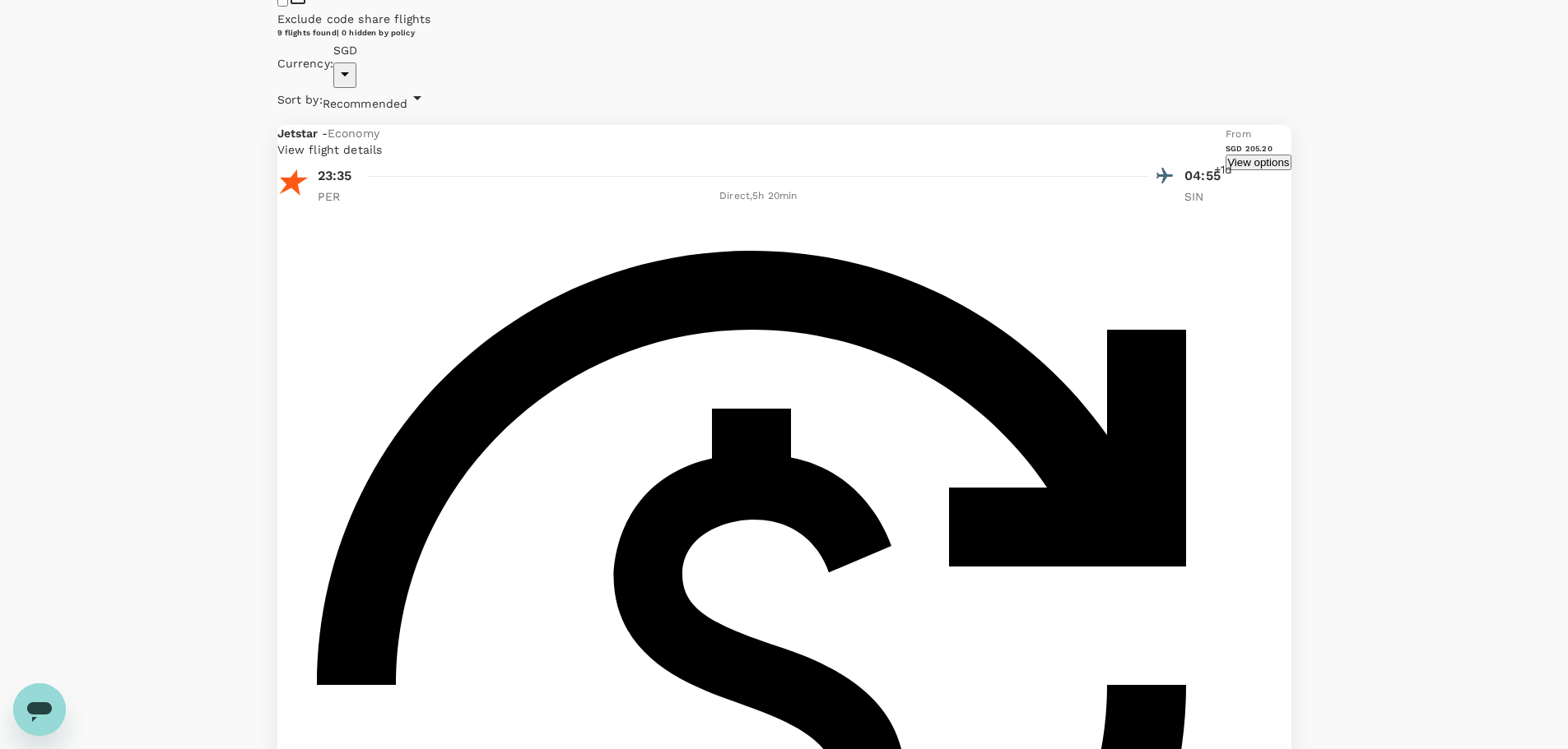
scroll to position [649, 0]
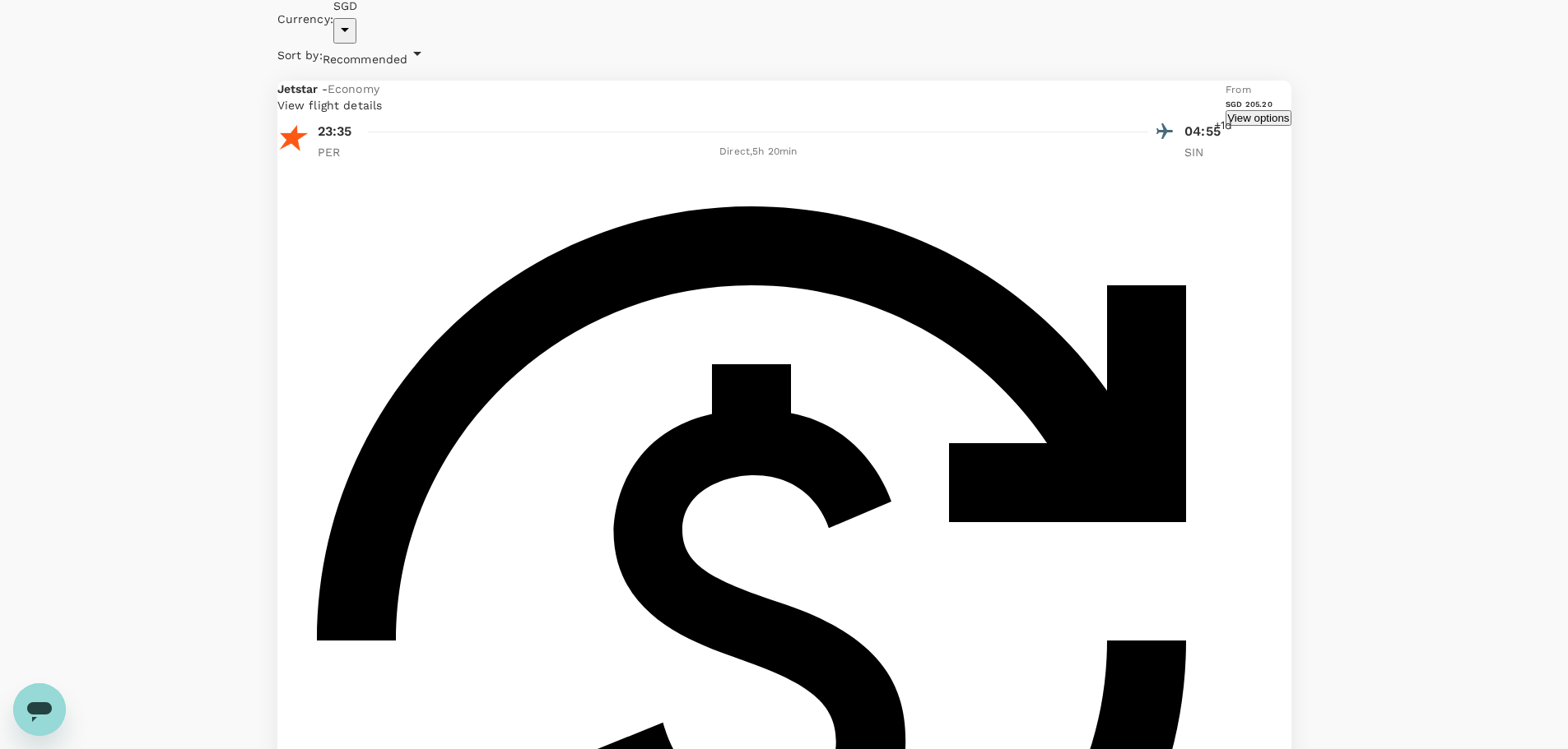
scroll to position [566, 0]
